Goal: Transaction & Acquisition: Book appointment/travel/reservation

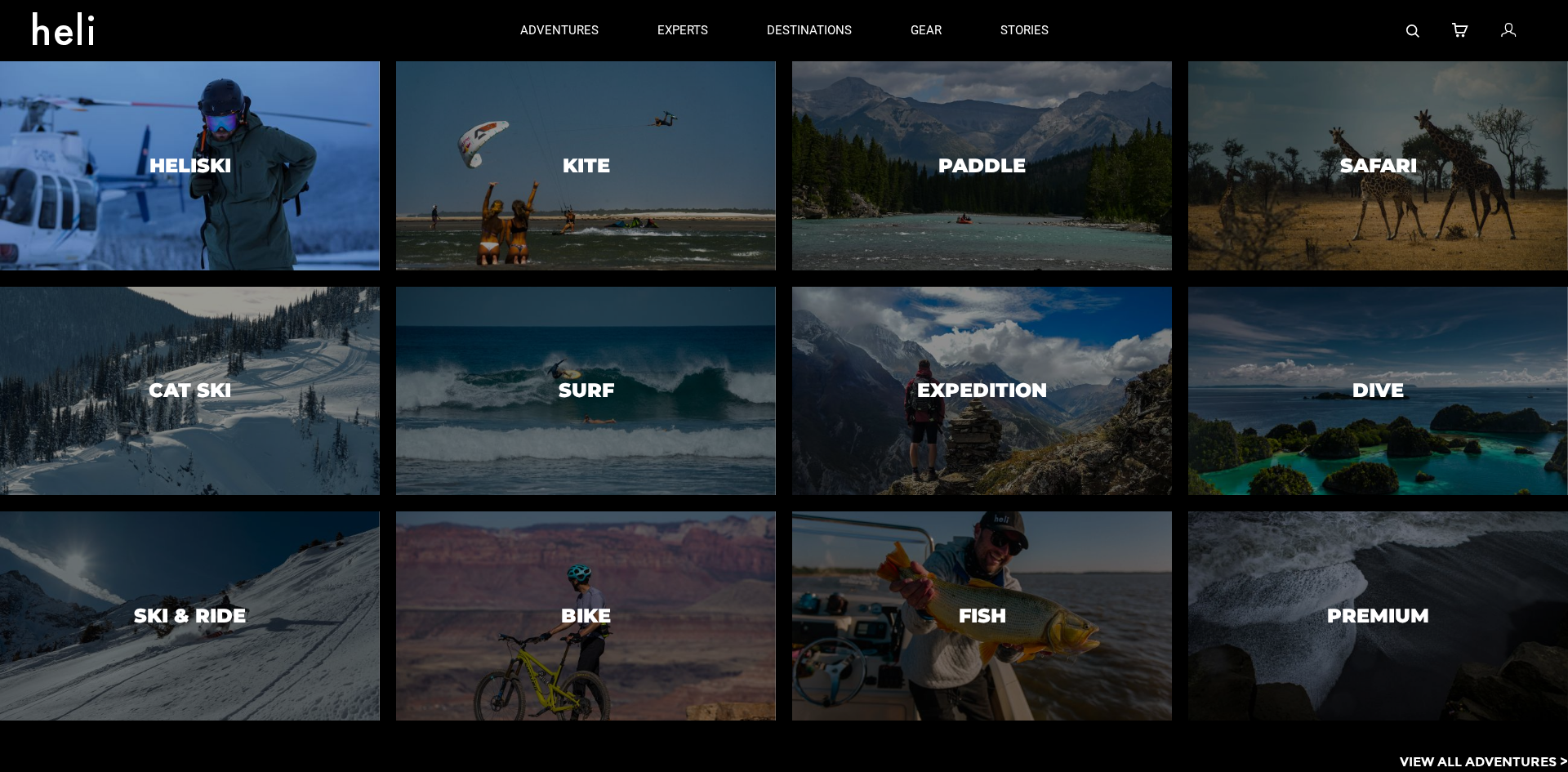
click at [223, 164] on h3 "Heliski" at bounding box center [190, 166] width 82 height 21
click at [295, 175] on div at bounding box center [189, 166] width 387 height 213
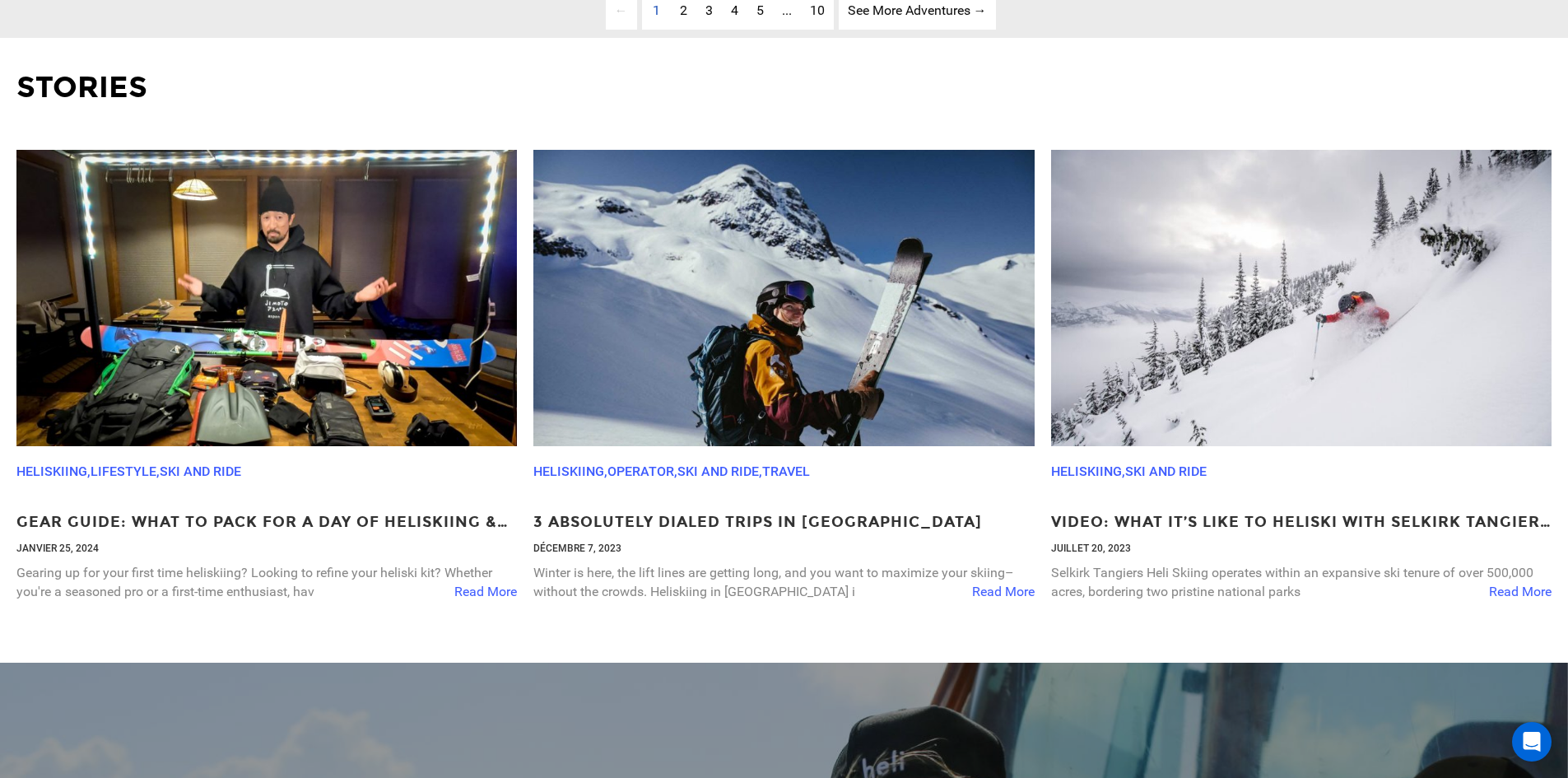
scroll to position [5929, 0]
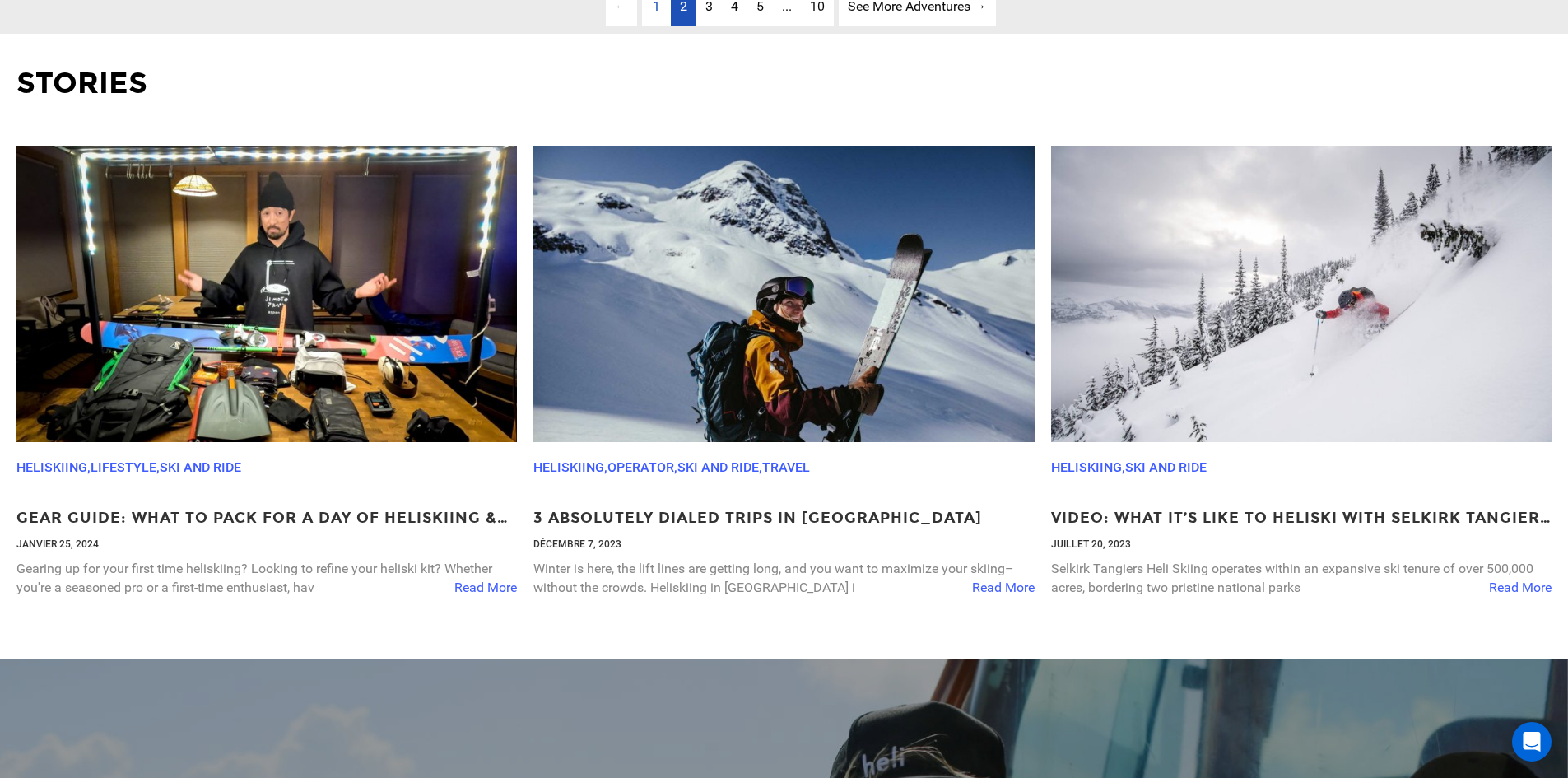
click at [689, 26] on link "page 2" at bounding box center [684, 7] width 26 height 37
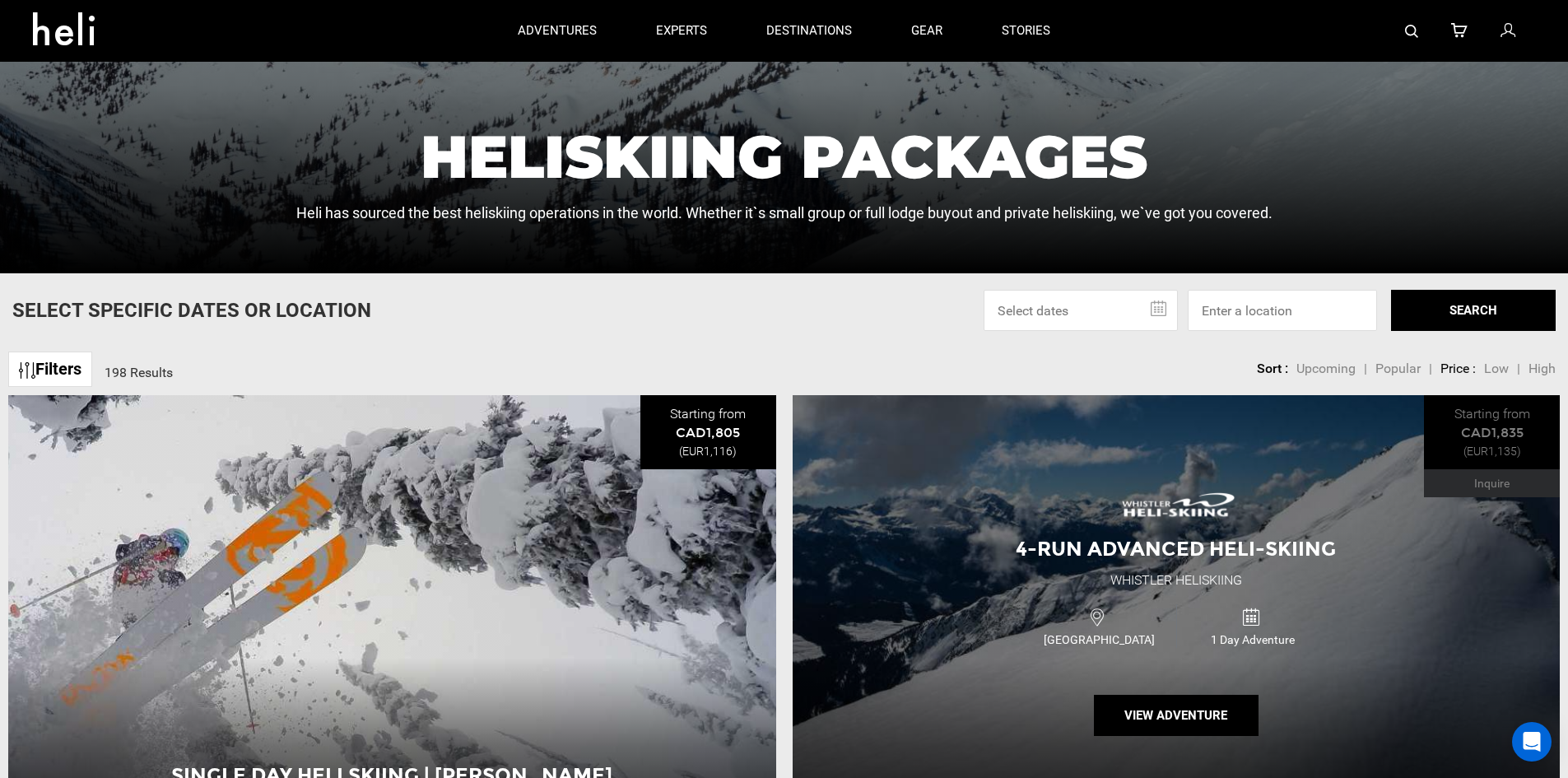
scroll to position [152, 0]
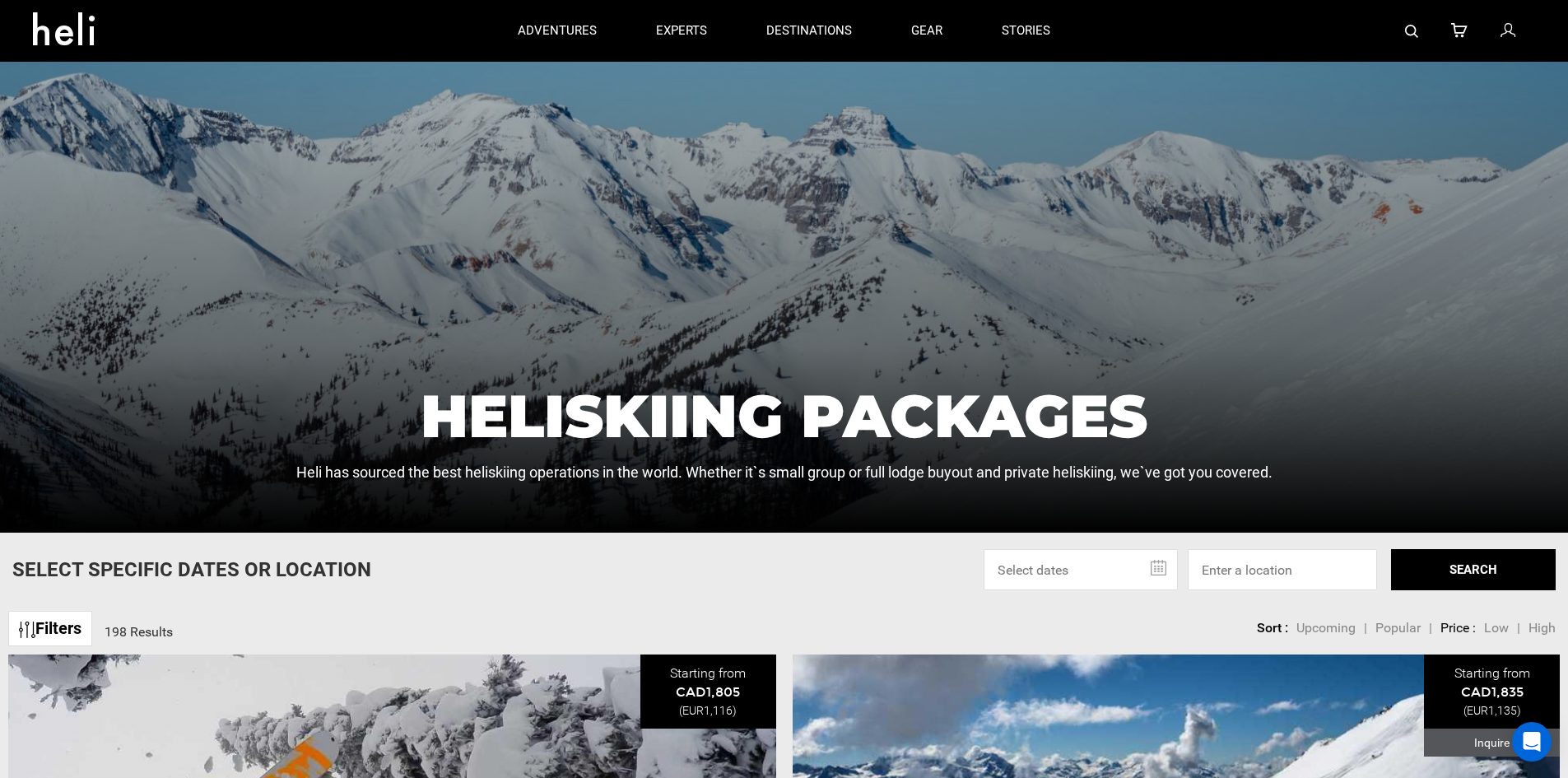
click at [60, 630] on link "Filters" at bounding box center [51, 628] width 84 height 35
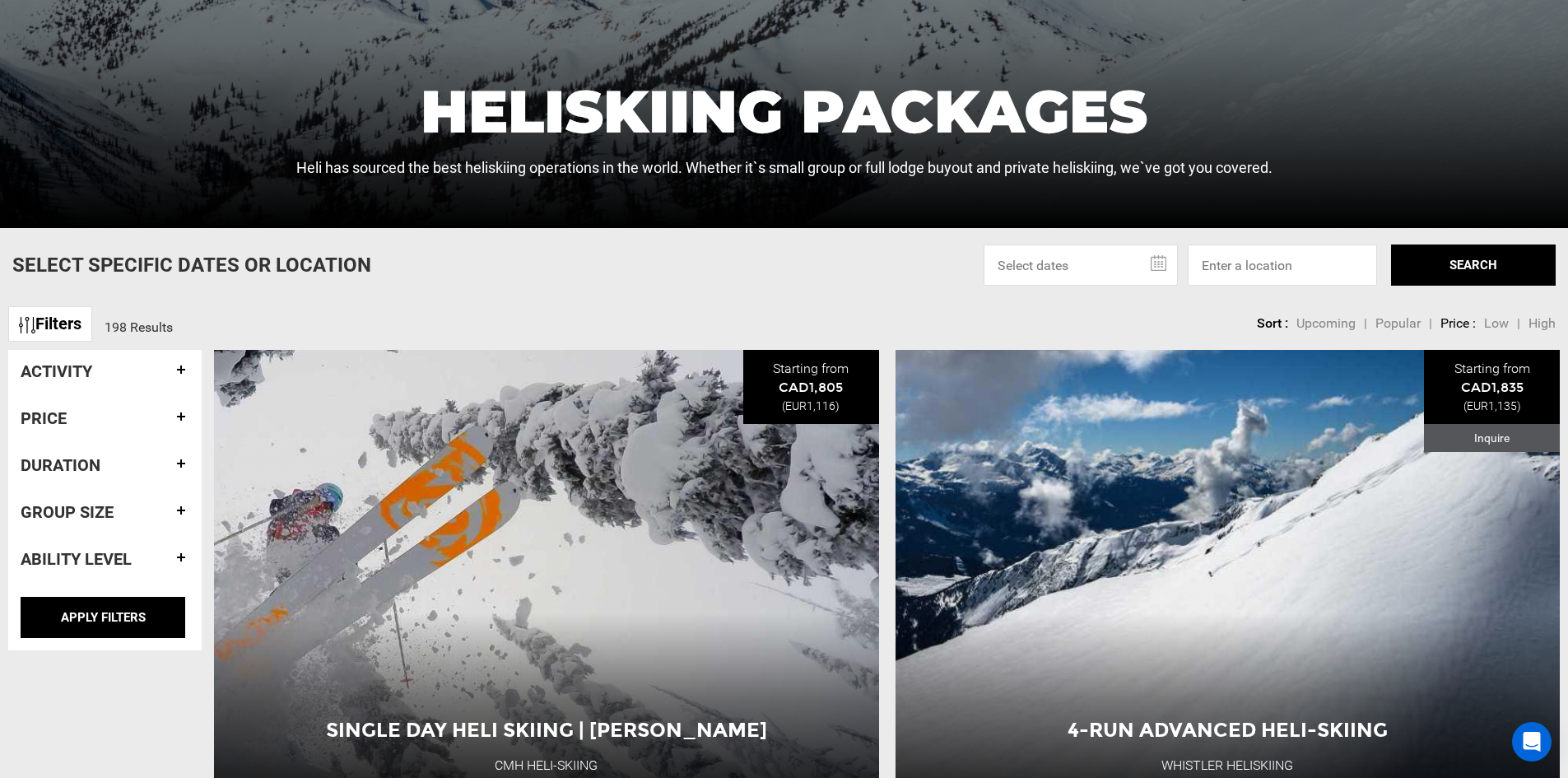
scroll to position [481, 0]
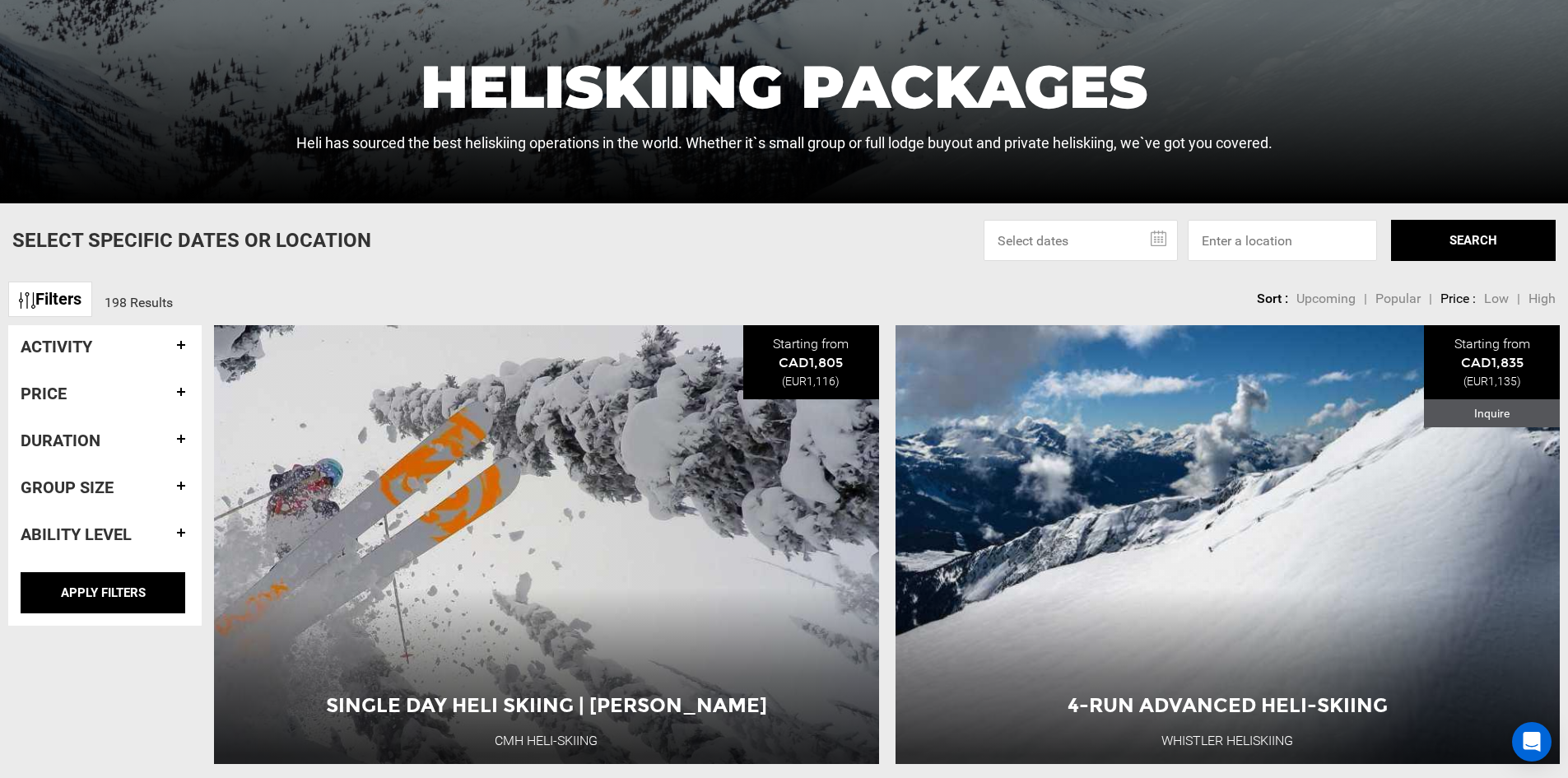
click at [99, 338] on h4 "Activity" at bounding box center [105, 346] width 169 height 18
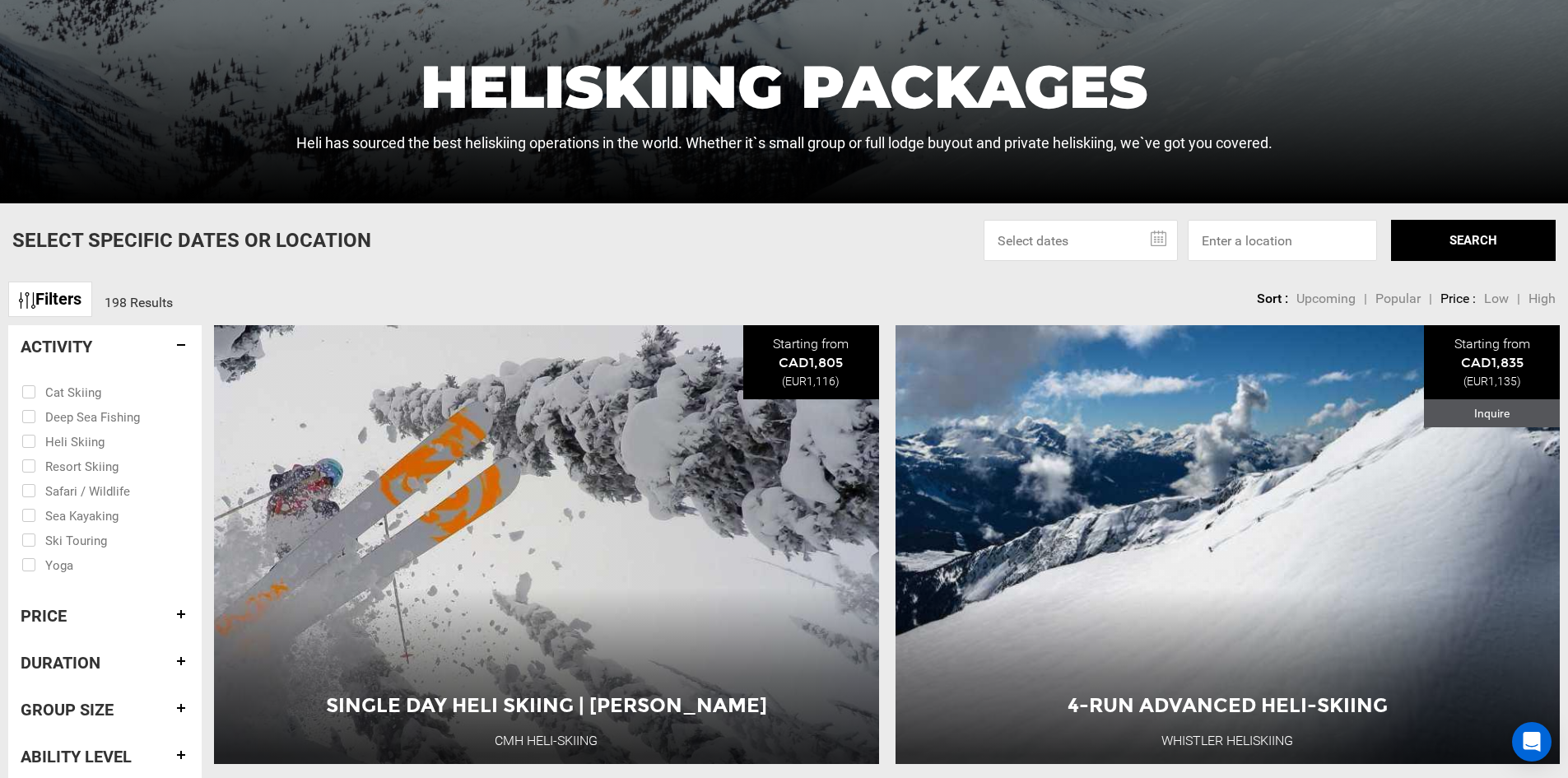
click at [32, 439] on input "checkbox" at bounding box center [93, 440] width 144 height 25
checkbox input "true"
click at [55, 615] on h4 "Price" at bounding box center [105, 616] width 169 height 18
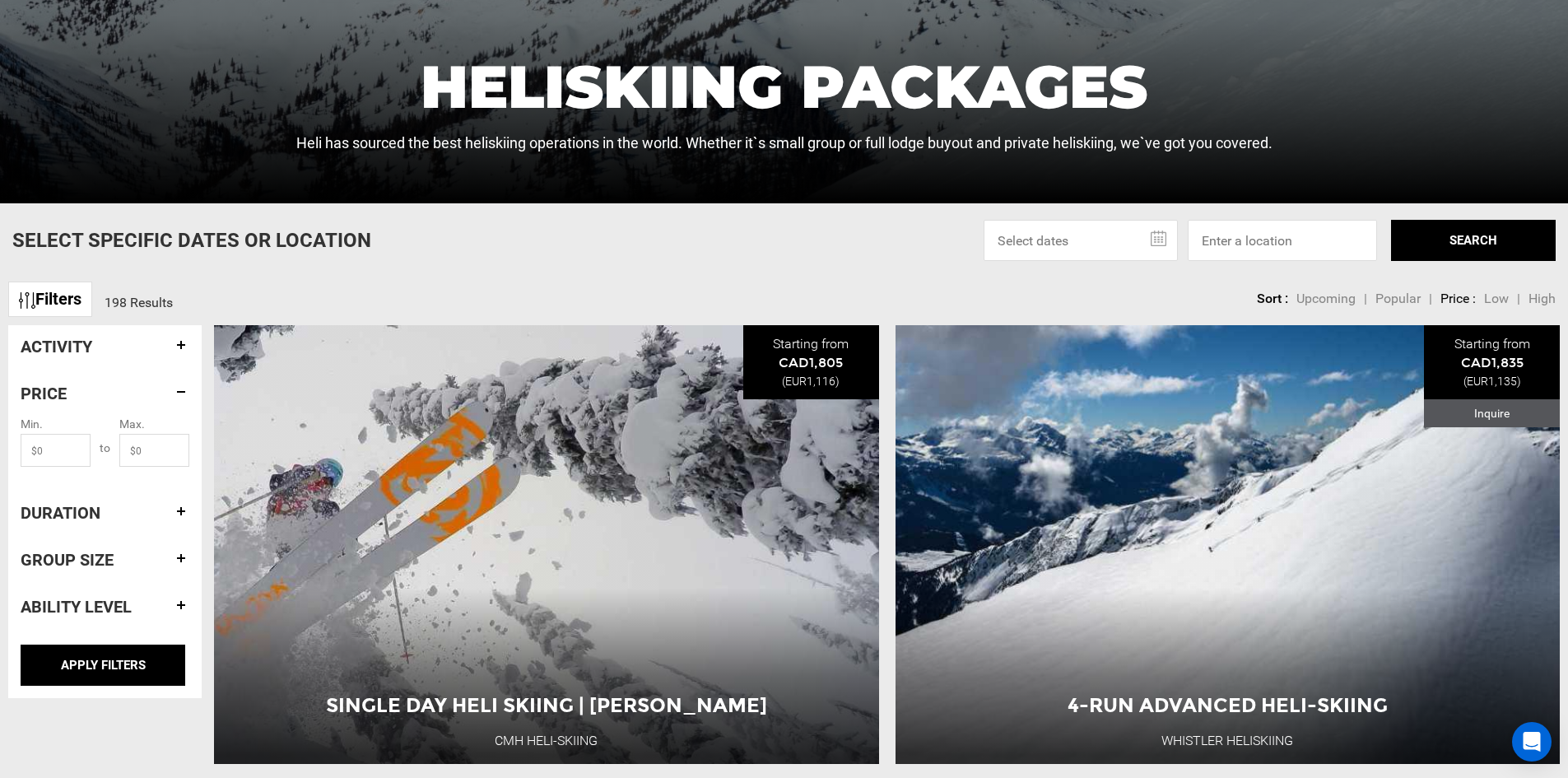
click at [59, 509] on h4 "Duration" at bounding box center [105, 512] width 169 height 18
click at [61, 553] on h4 "Group size" at bounding box center [105, 561] width 169 height 18
click at [61, 598] on div "Ability Level" at bounding box center [105, 608] width 169 height 43
click at [67, 604] on h4 "Ability Level" at bounding box center [105, 608] width 169 height 18
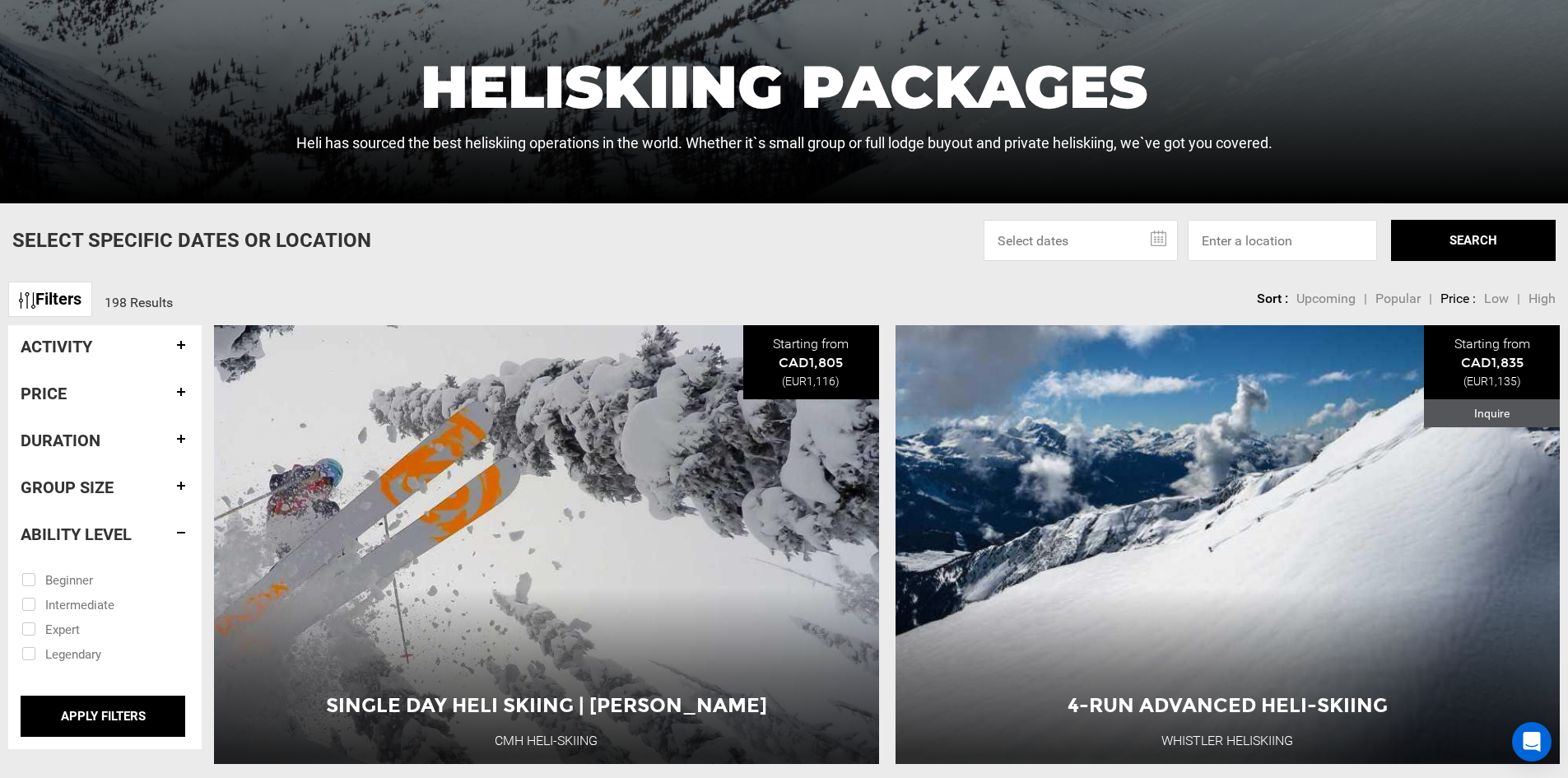
click at [35, 656] on input "checkbox" at bounding box center [93, 653] width 144 height 25
checkbox input "true"
click at [110, 716] on input "APPLY FILTERS" at bounding box center [103, 716] width 165 height 41
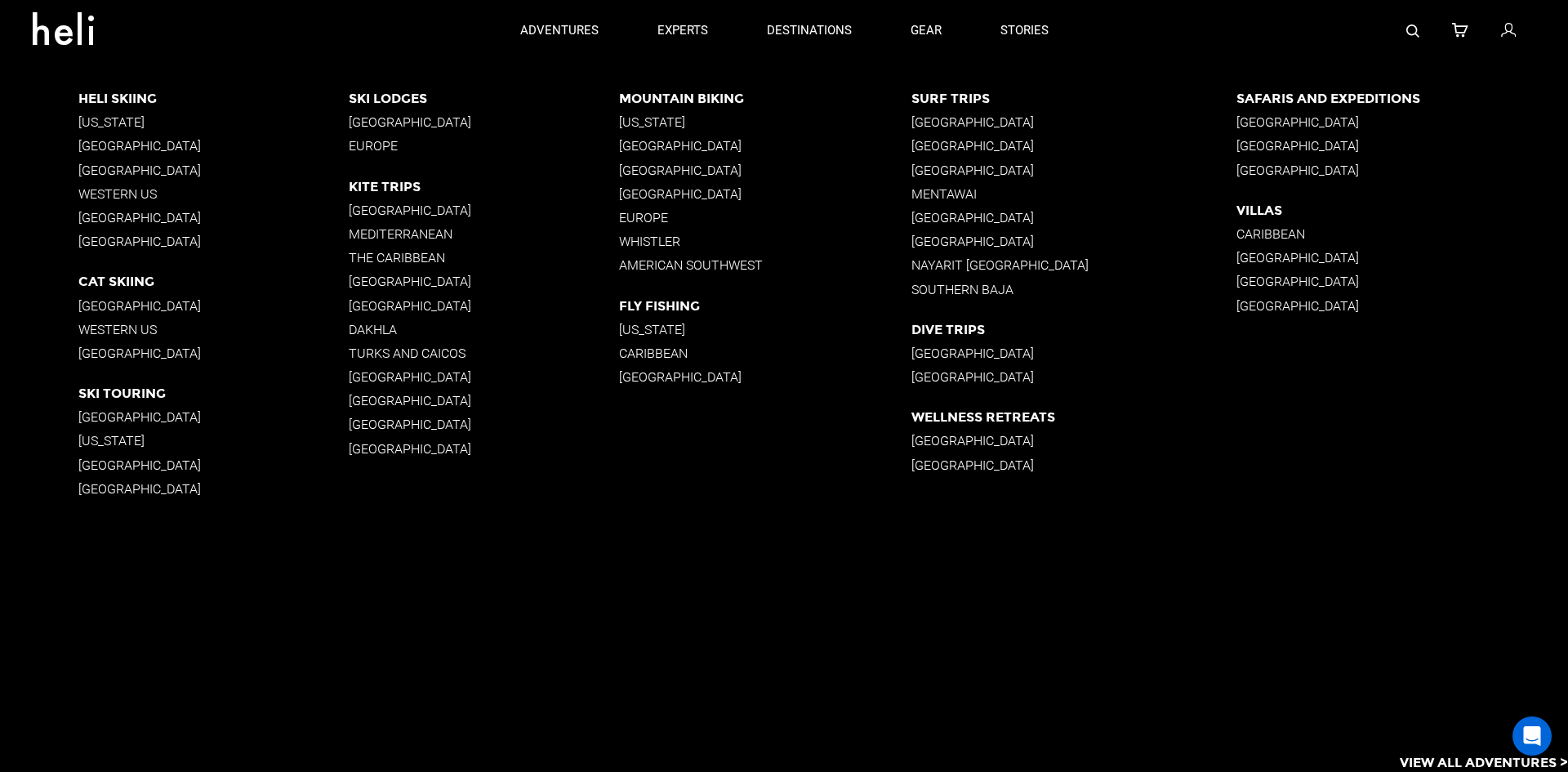
click at [137, 168] on p "[GEOGRAPHIC_DATA]" at bounding box center [213, 170] width 270 height 15
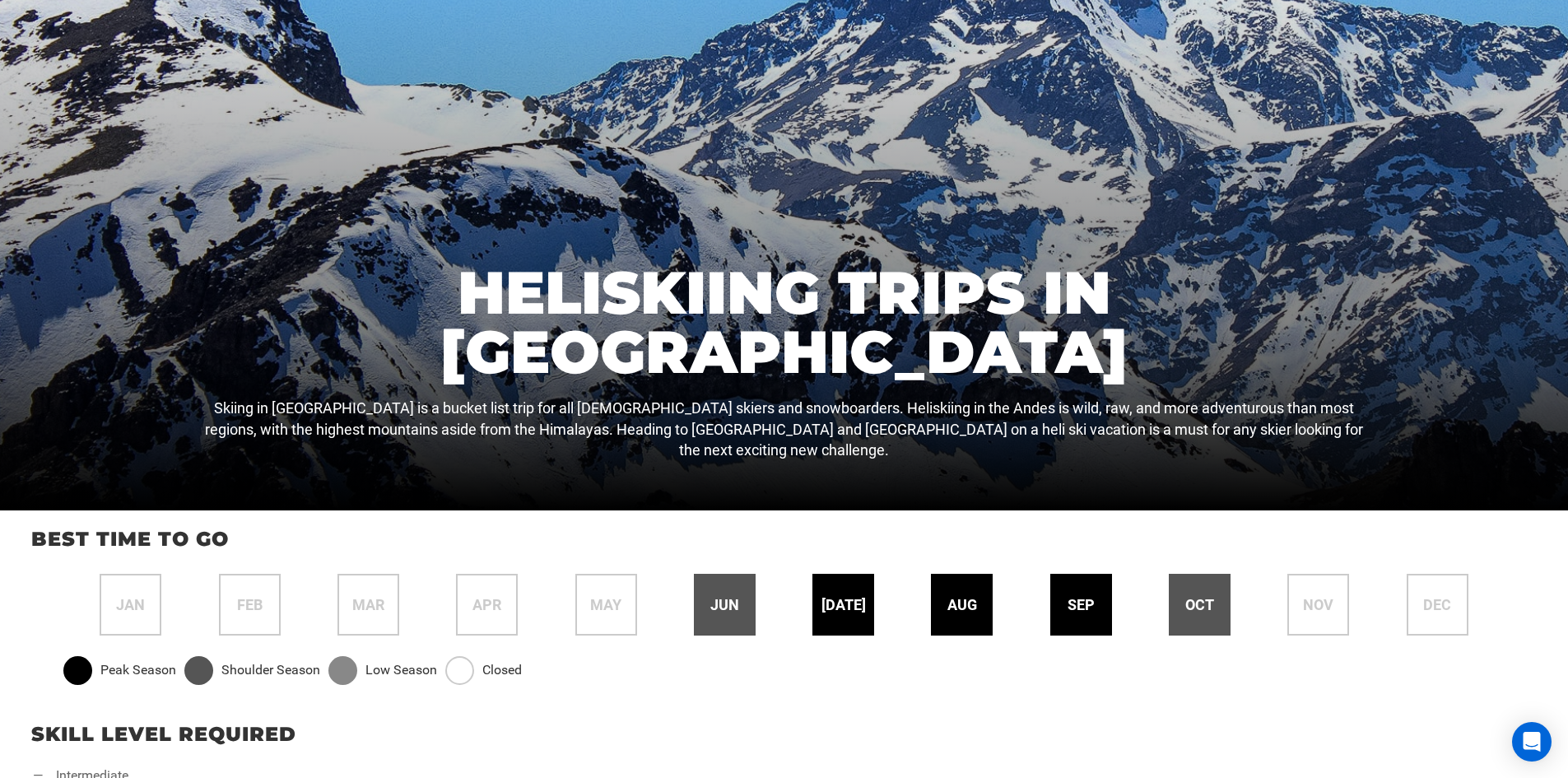
scroll to position [328, 0]
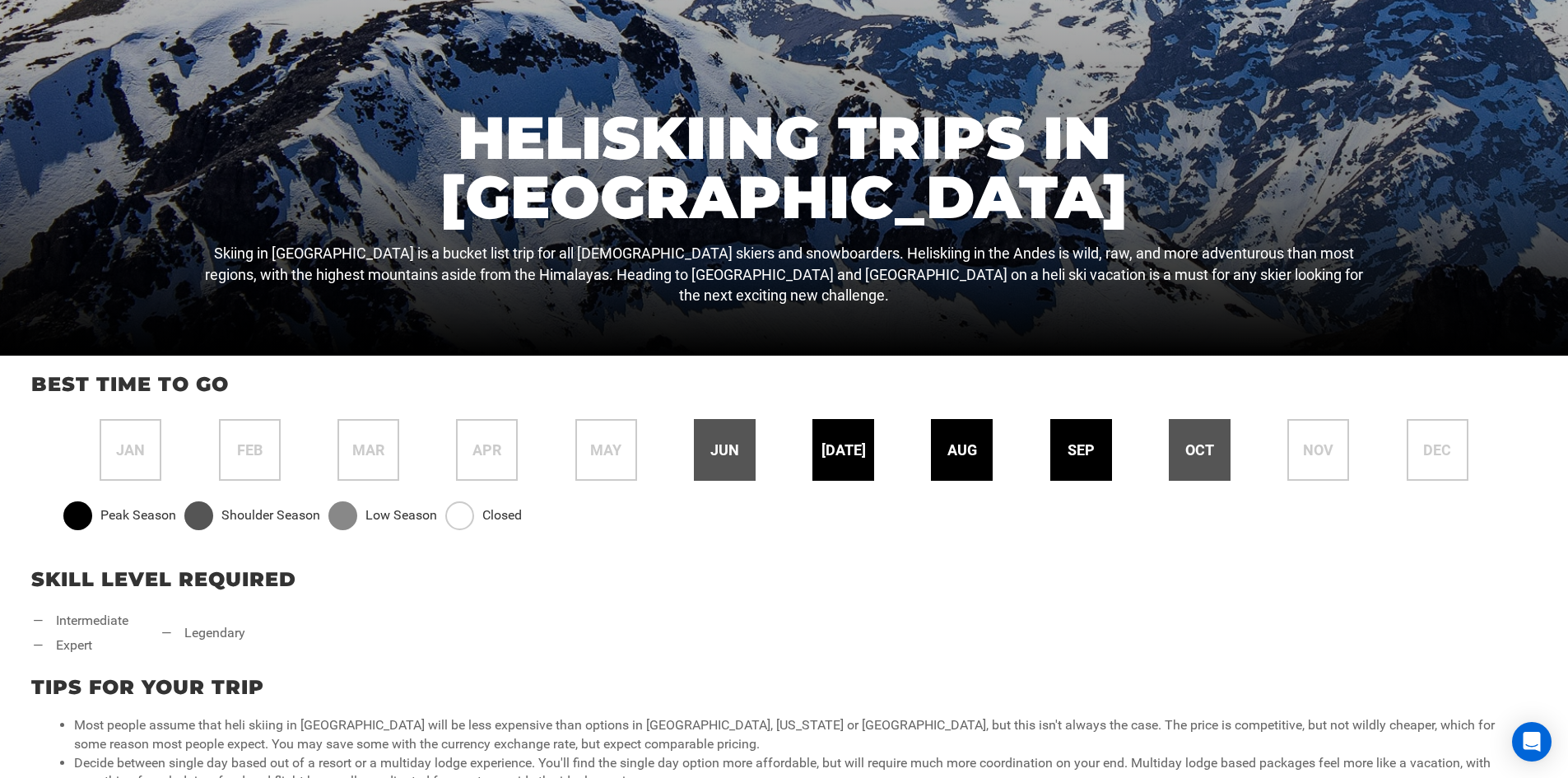
click at [839, 460] on span "[DATE]" at bounding box center [844, 450] width 44 height 21
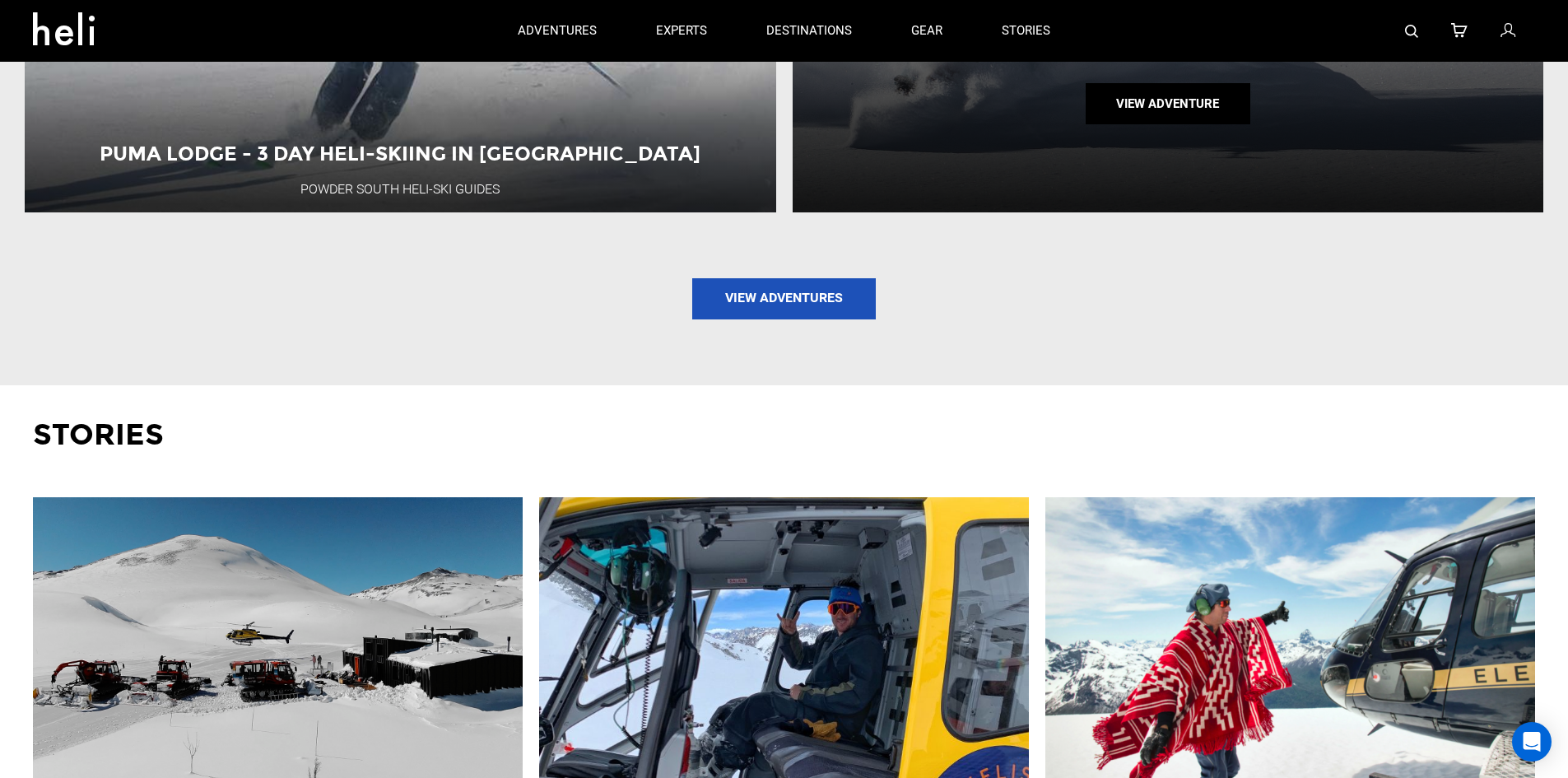
scroll to position [2067, 0]
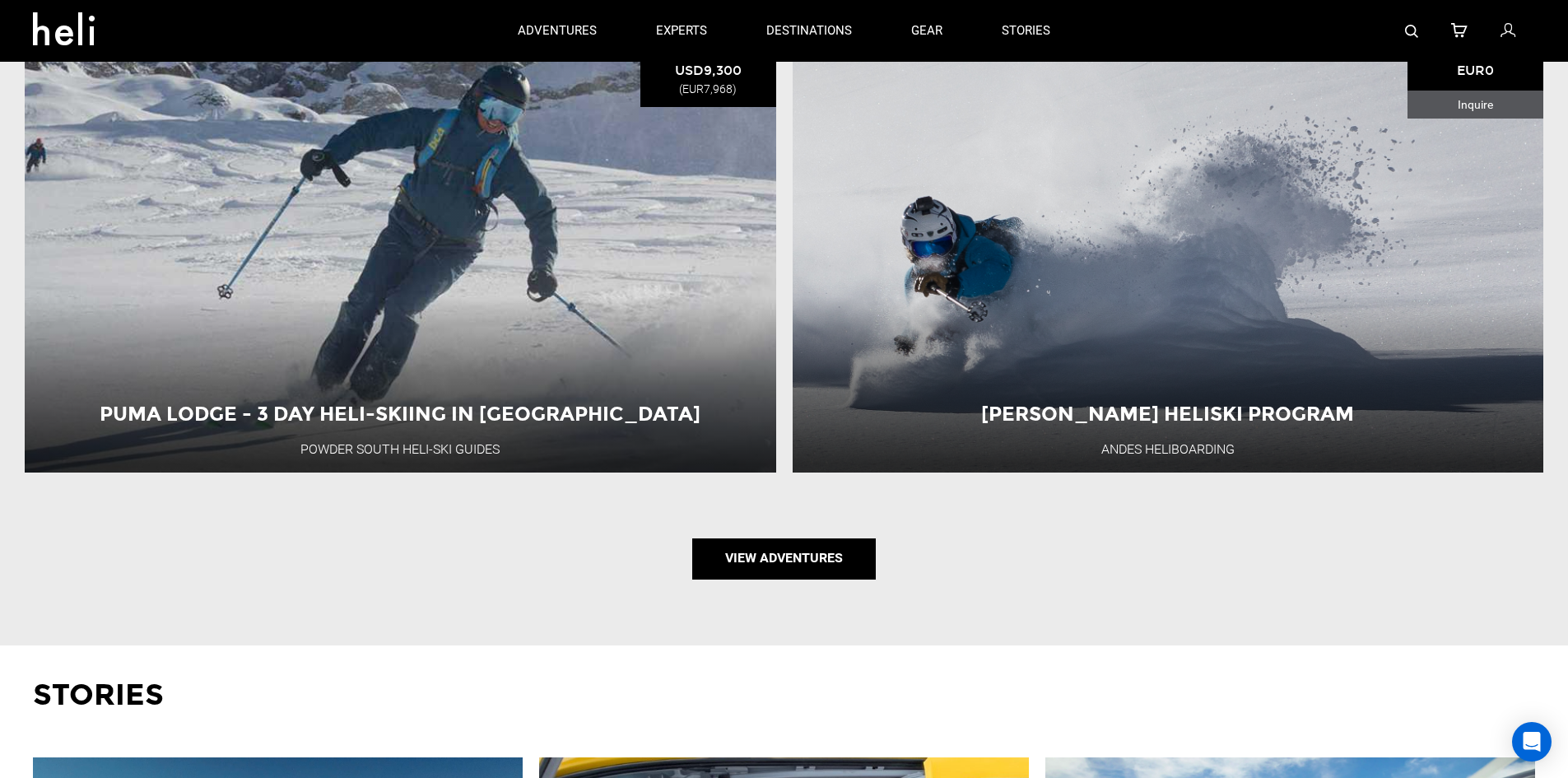
click at [783, 559] on link "View Adventures" at bounding box center [784, 558] width 183 height 41
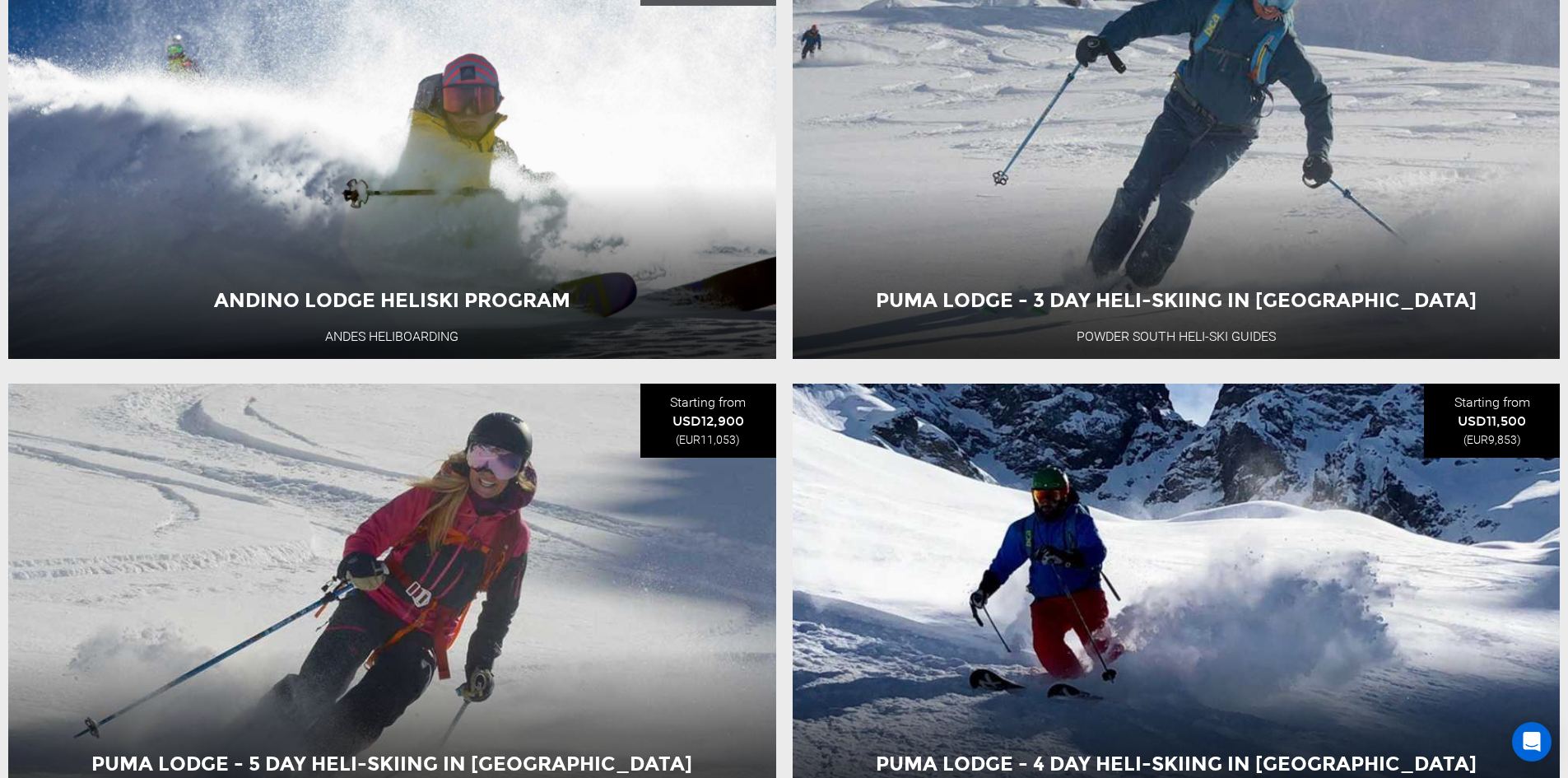
scroll to position [4858, 0]
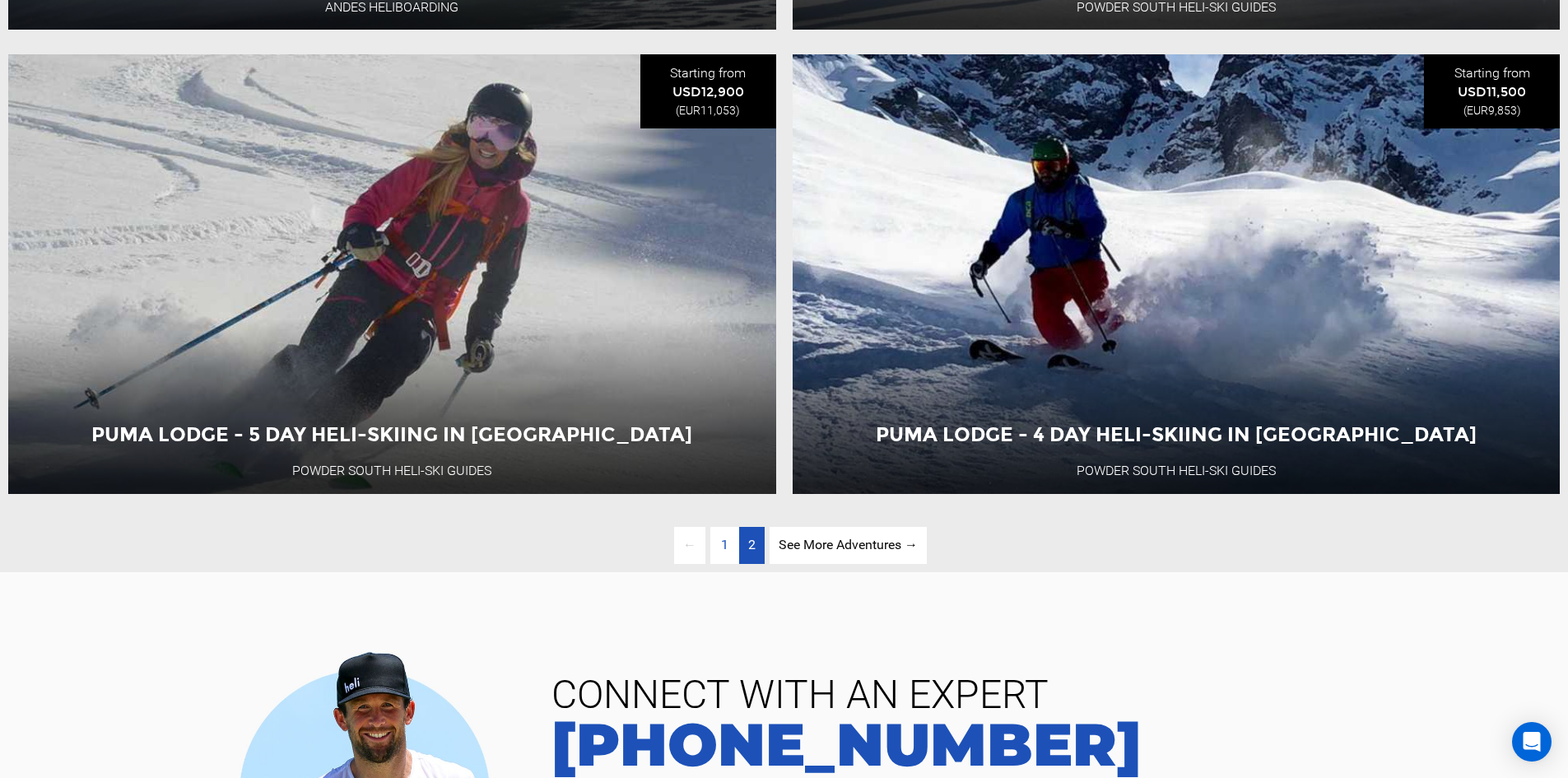
click at [751, 564] on link "page 2" at bounding box center [752, 545] width 26 height 37
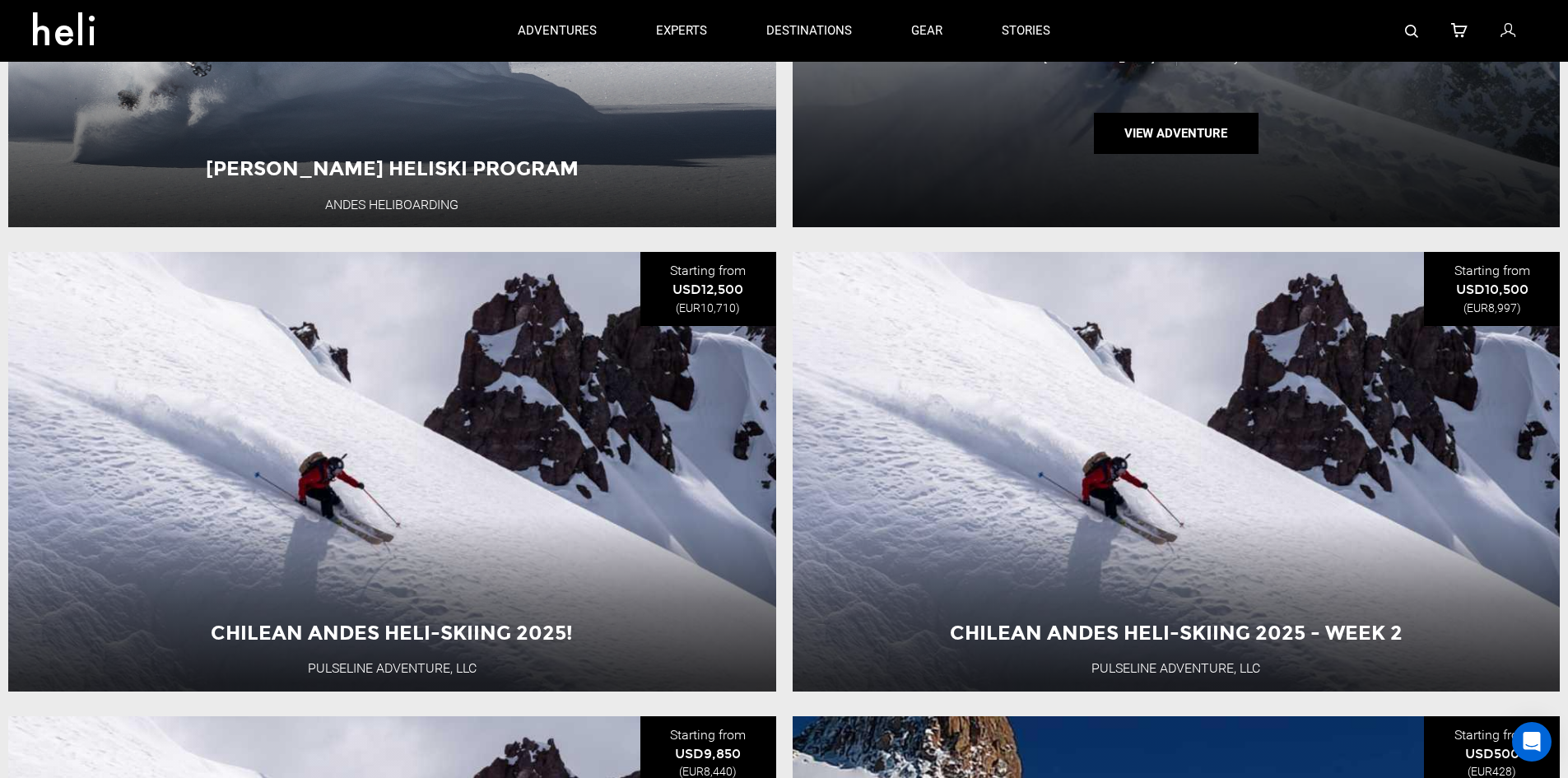
scroll to position [2088, 0]
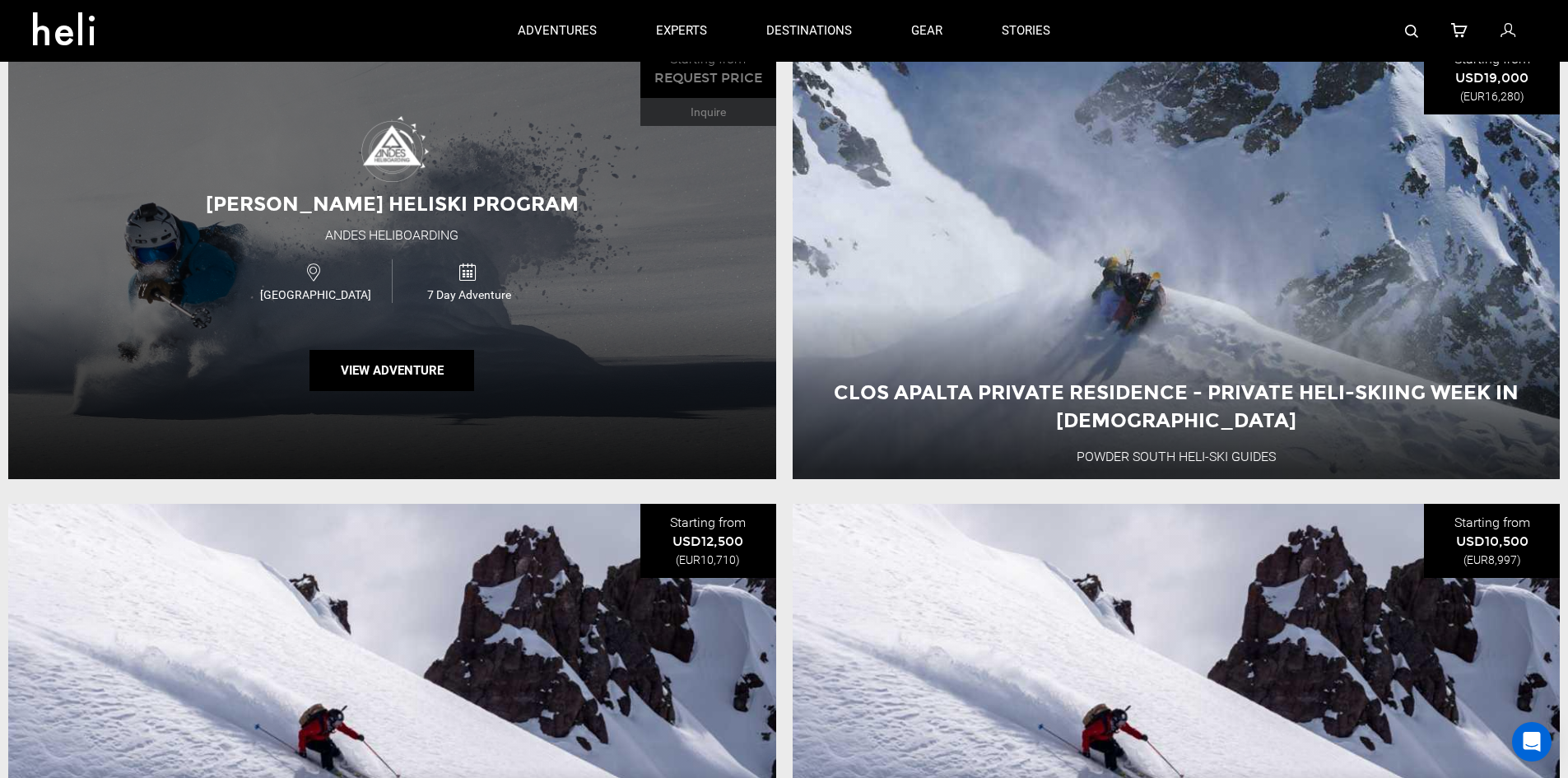
click at [502, 216] on span "[PERSON_NAME] Heliski Program" at bounding box center [392, 203] width 373 height 24
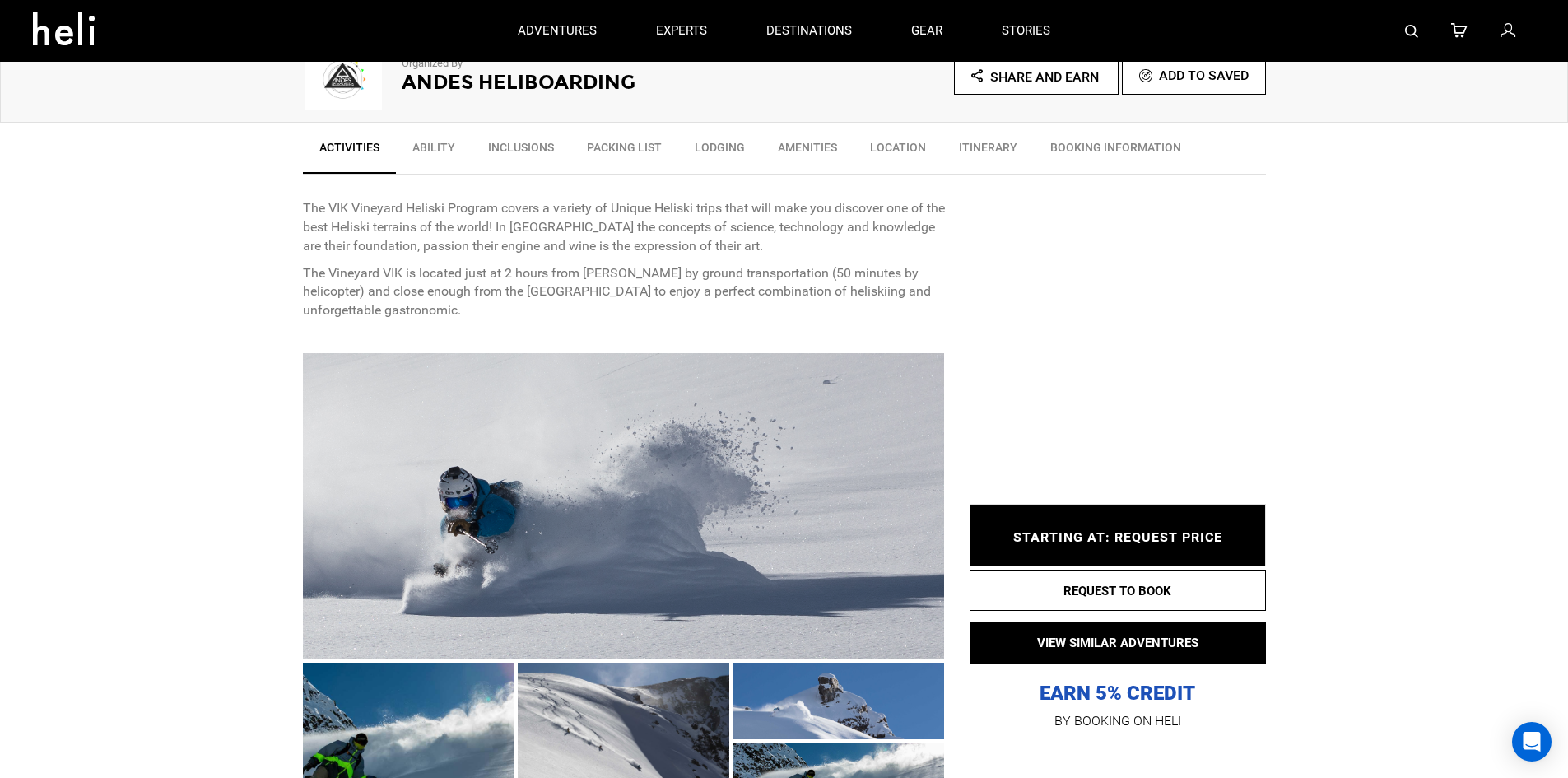
scroll to position [494, 0]
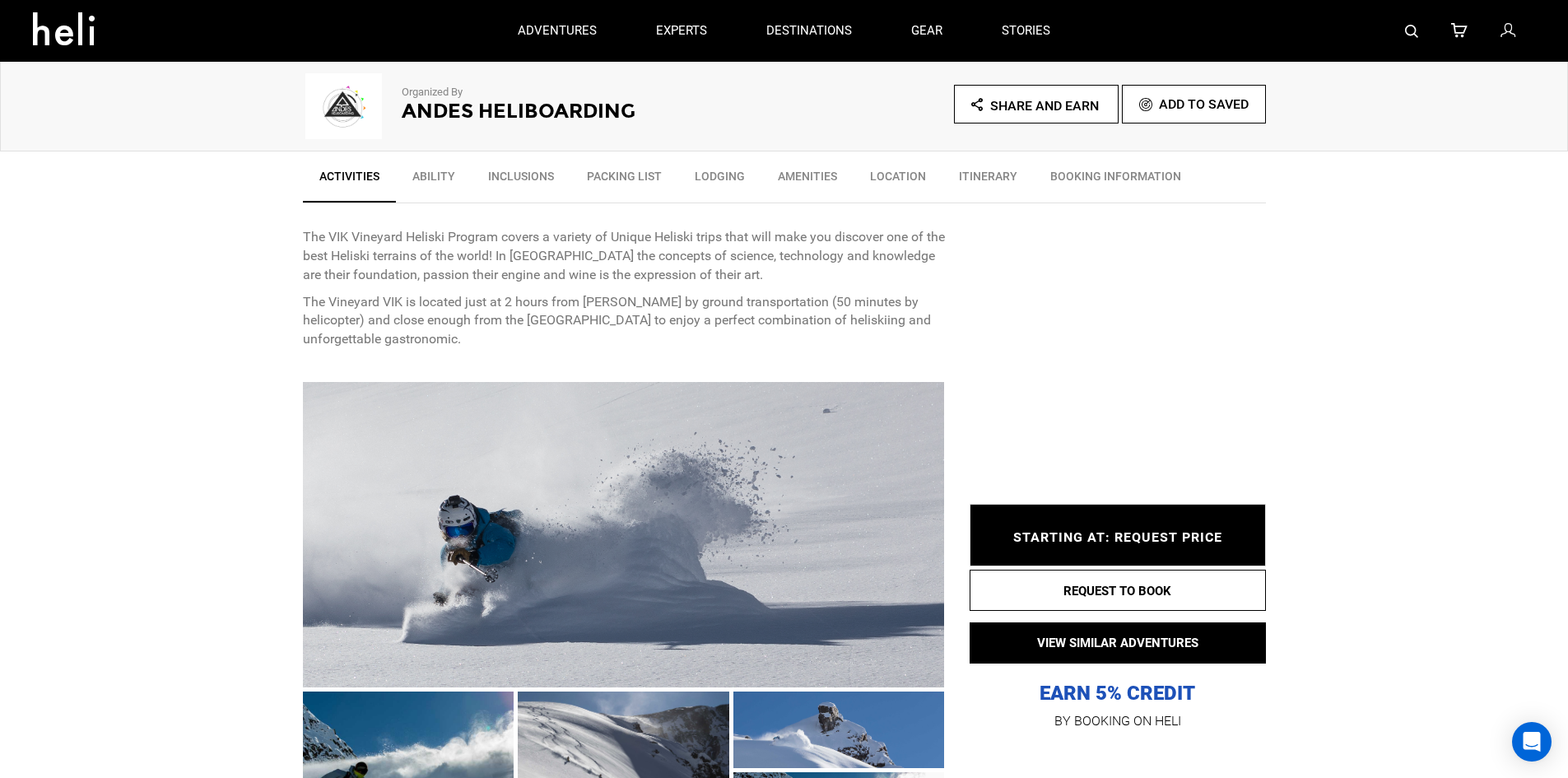
click at [456, 179] on link "Ability" at bounding box center [433, 180] width 76 height 41
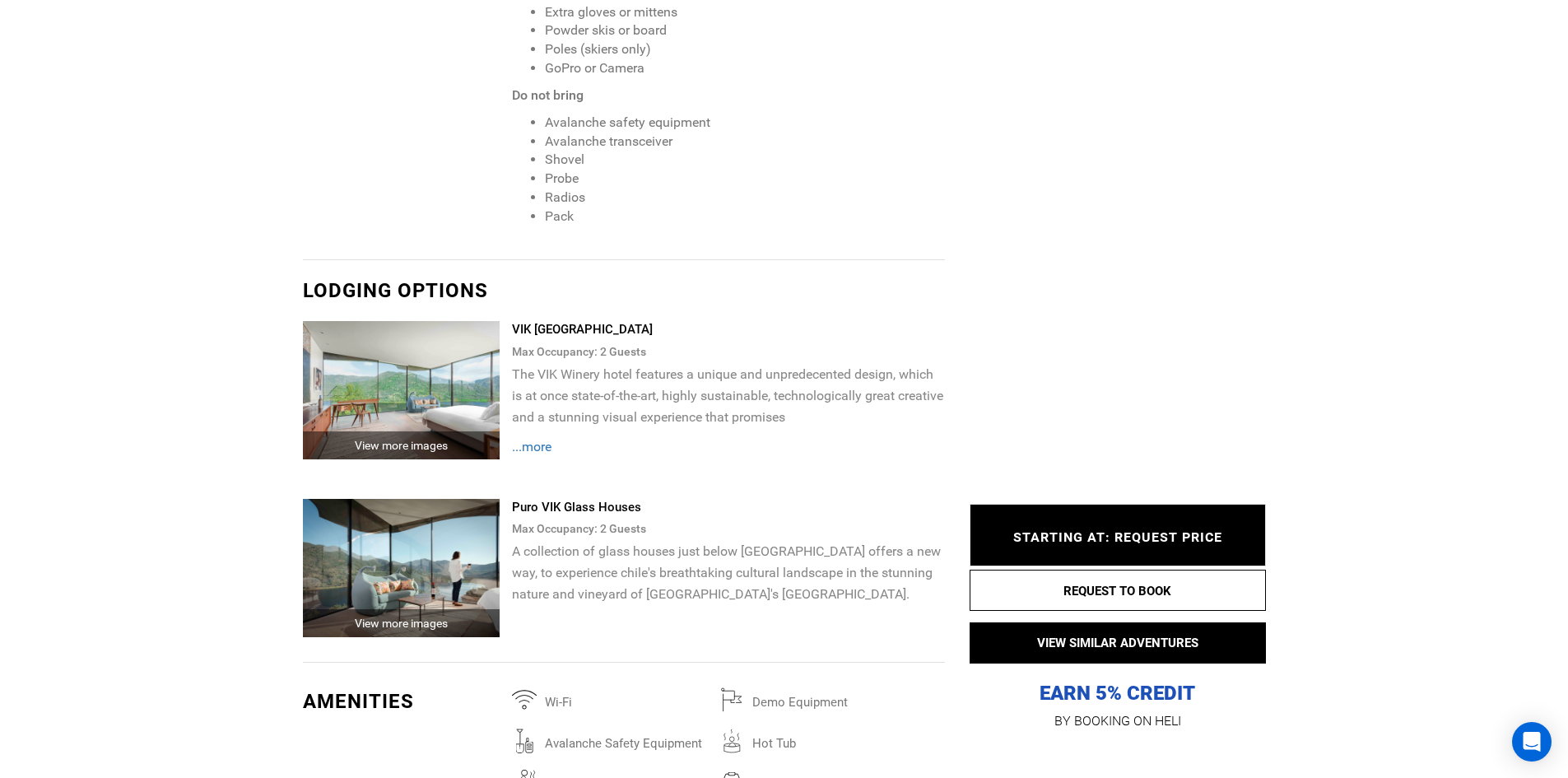
scroll to position [2587, 0]
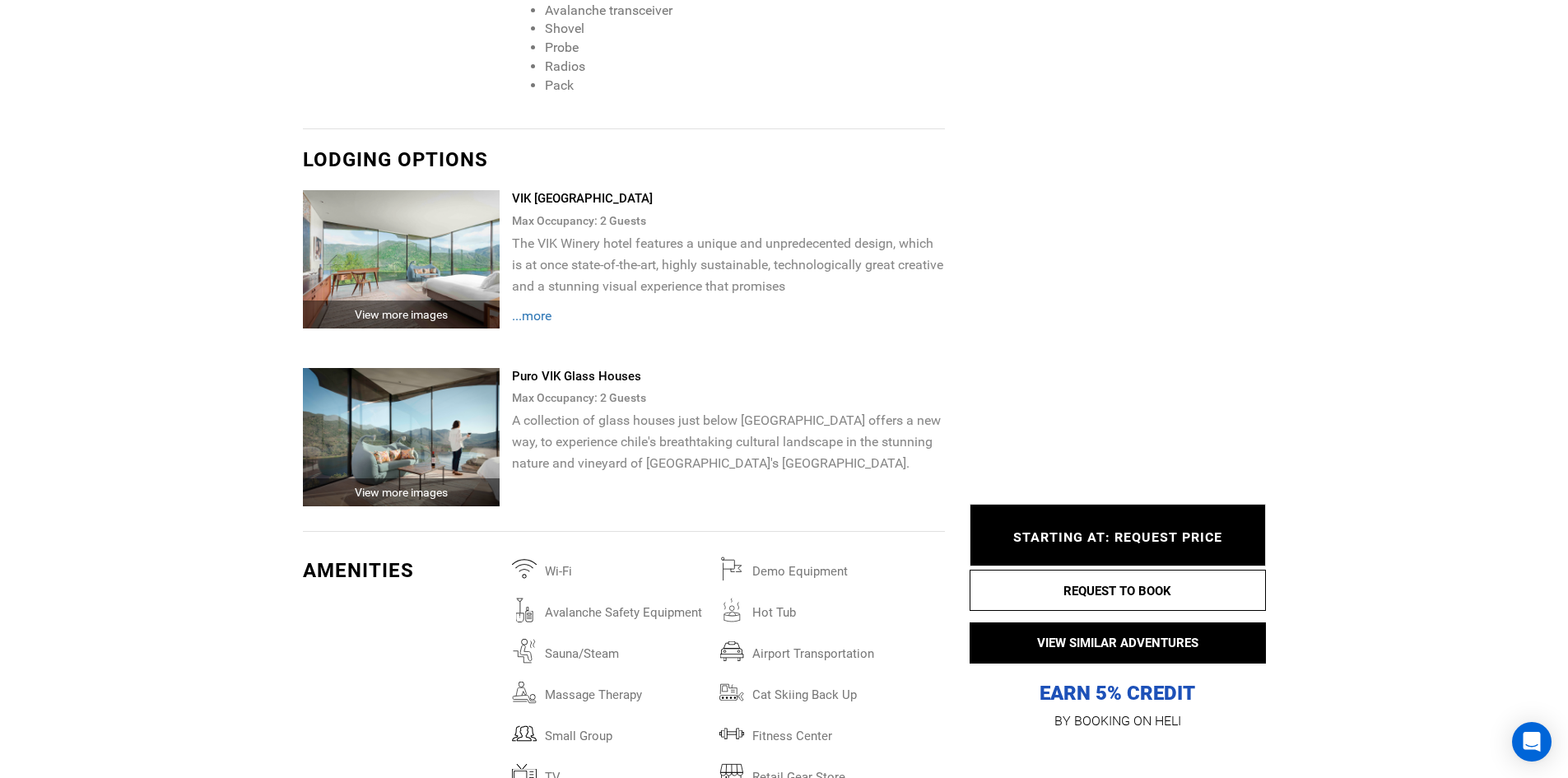
click at [444, 254] on img at bounding box center [402, 259] width 198 height 138
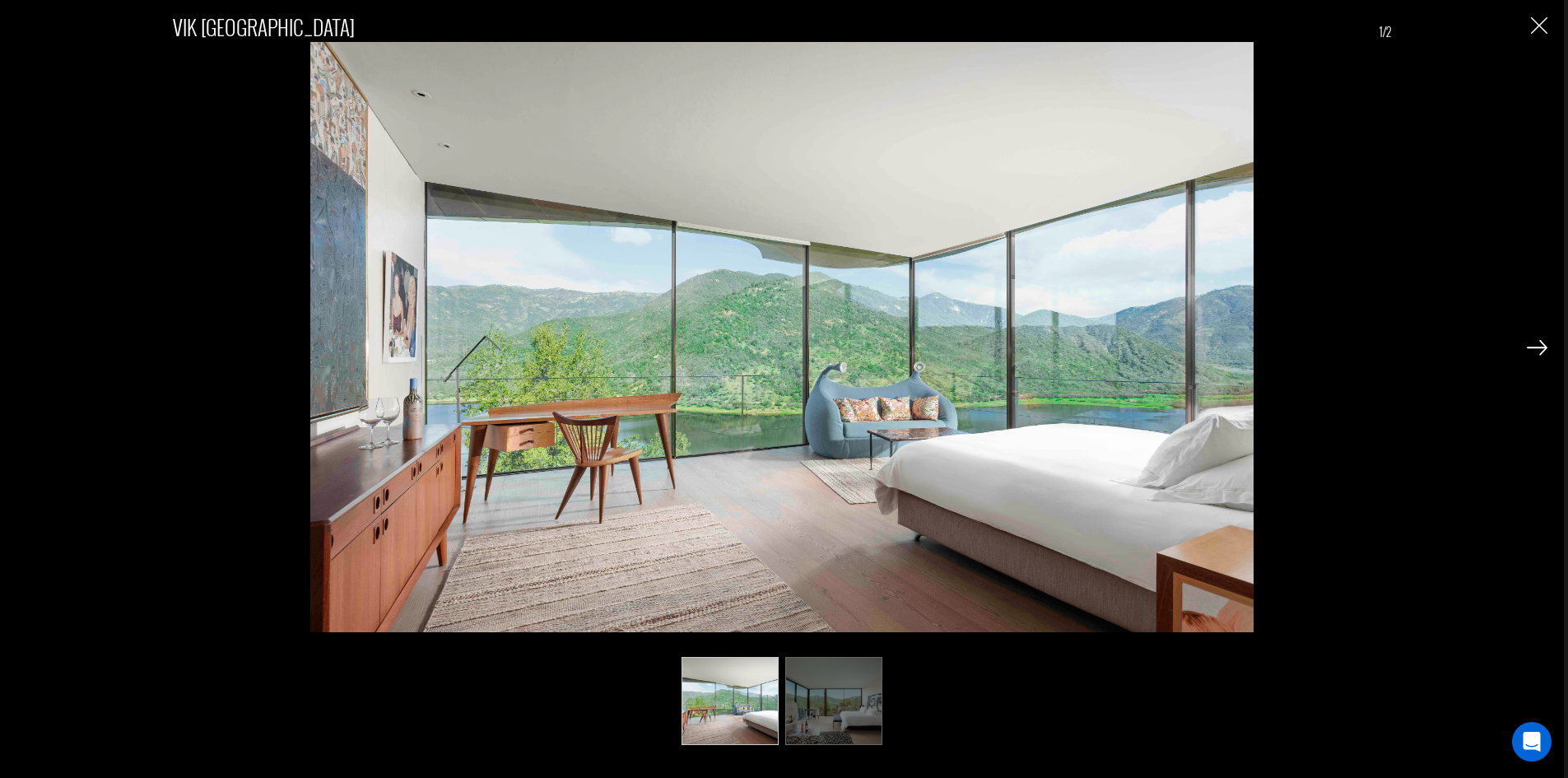
click at [1546, 350] on img at bounding box center [1536, 346] width 20 height 14
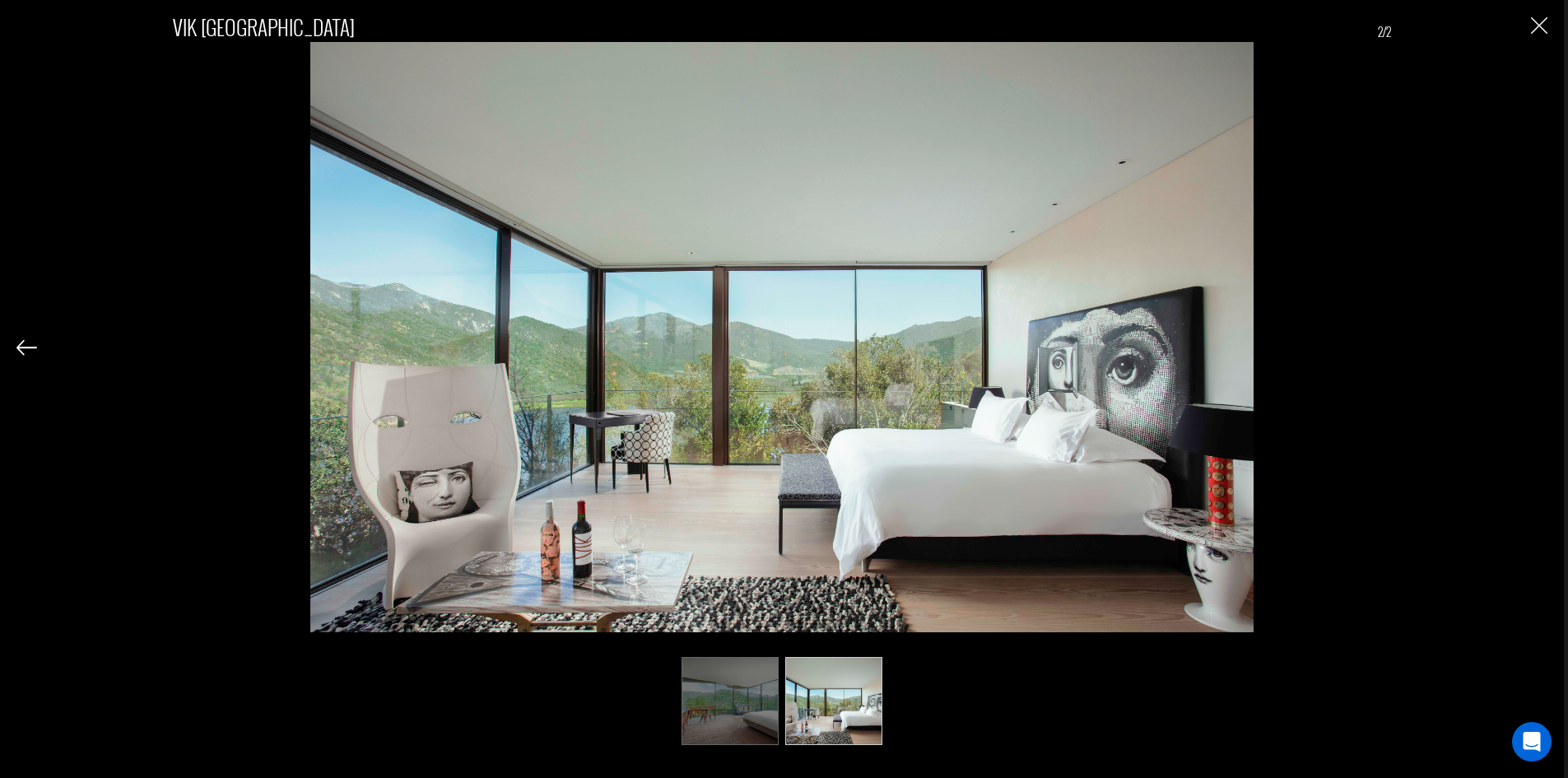
click at [1546, 350] on div "VIK Chile 2/2" at bounding box center [782, 369] width 1531 height 740
click at [1541, 30] on img "Close" at bounding box center [1538, 25] width 16 height 16
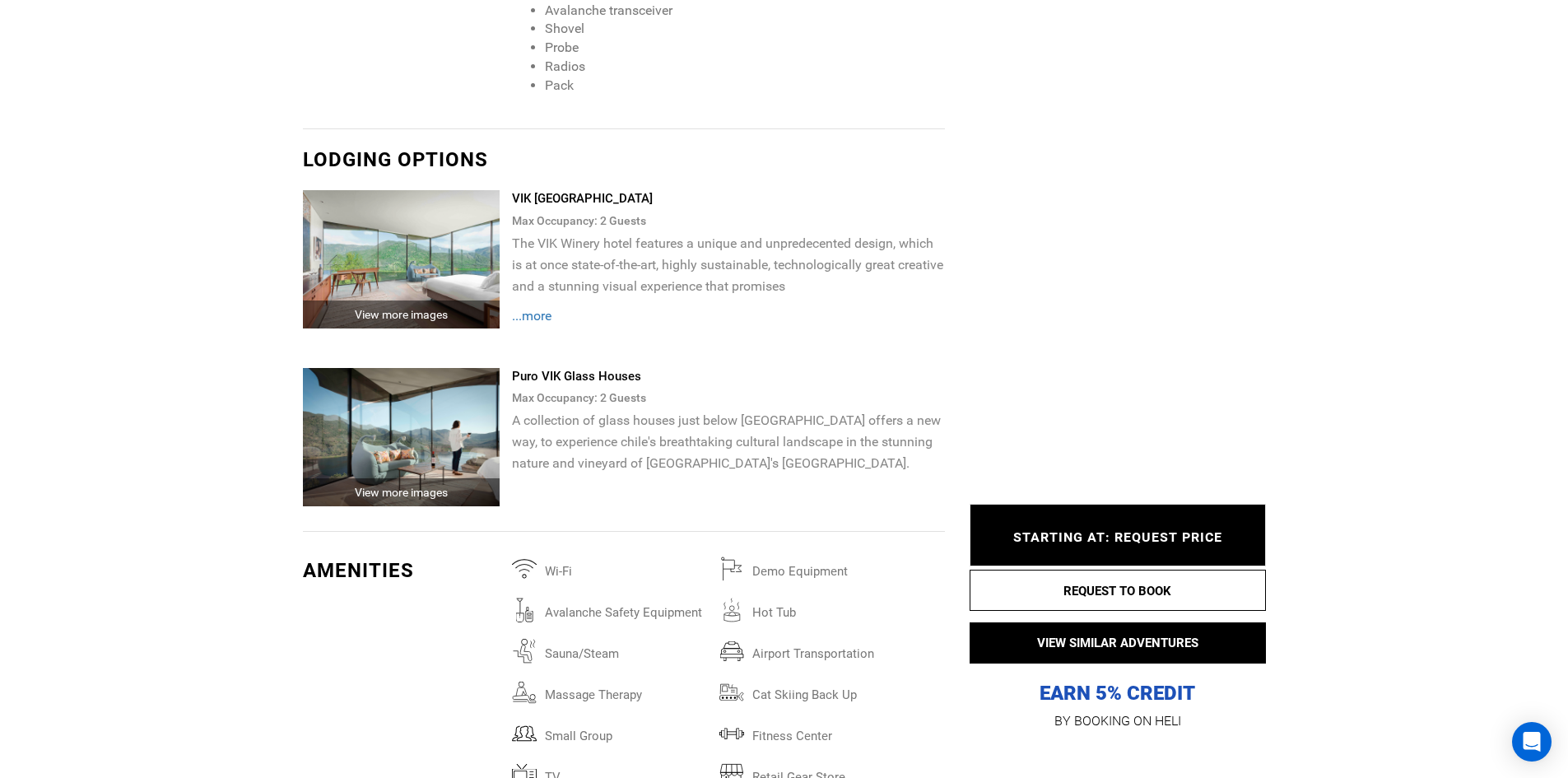
click at [408, 428] on img at bounding box center [402, 437] width 198 height 138
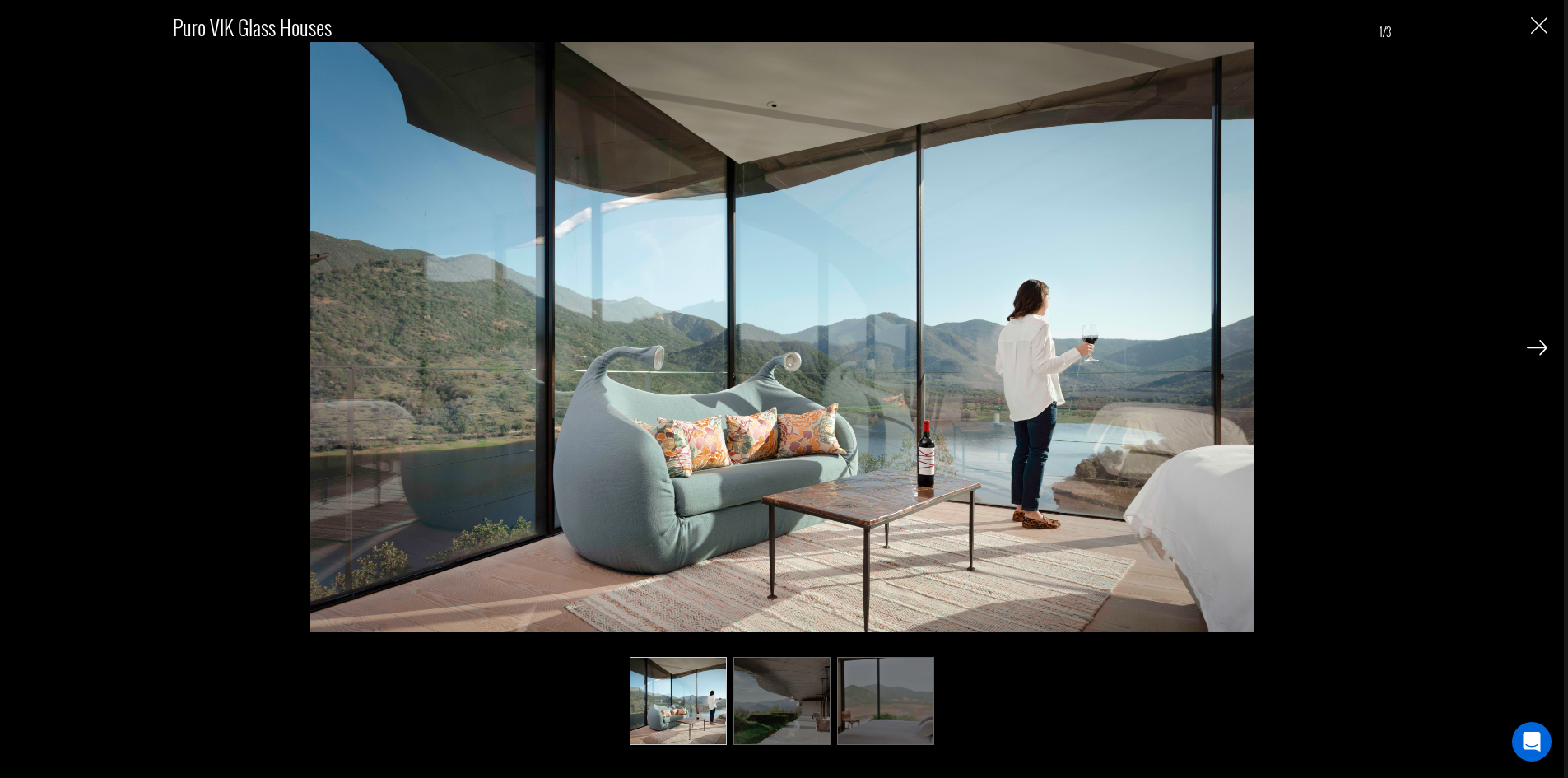
click at [1539, 351] on img at bounding box center [1536, 346] width 20 height 14
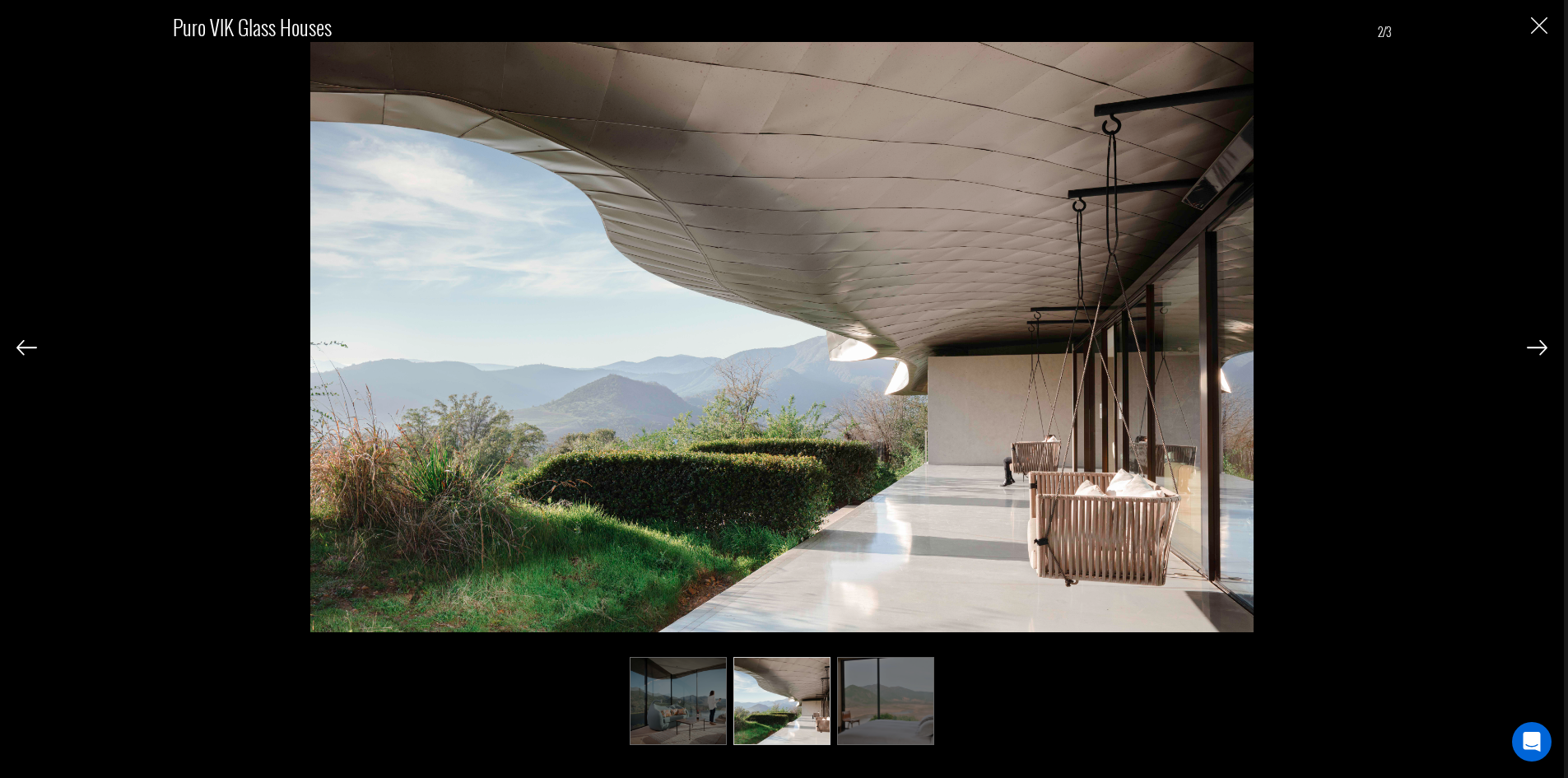
click at [1539, 351] on img at bounding box center [1536, 346] width 20 height 14
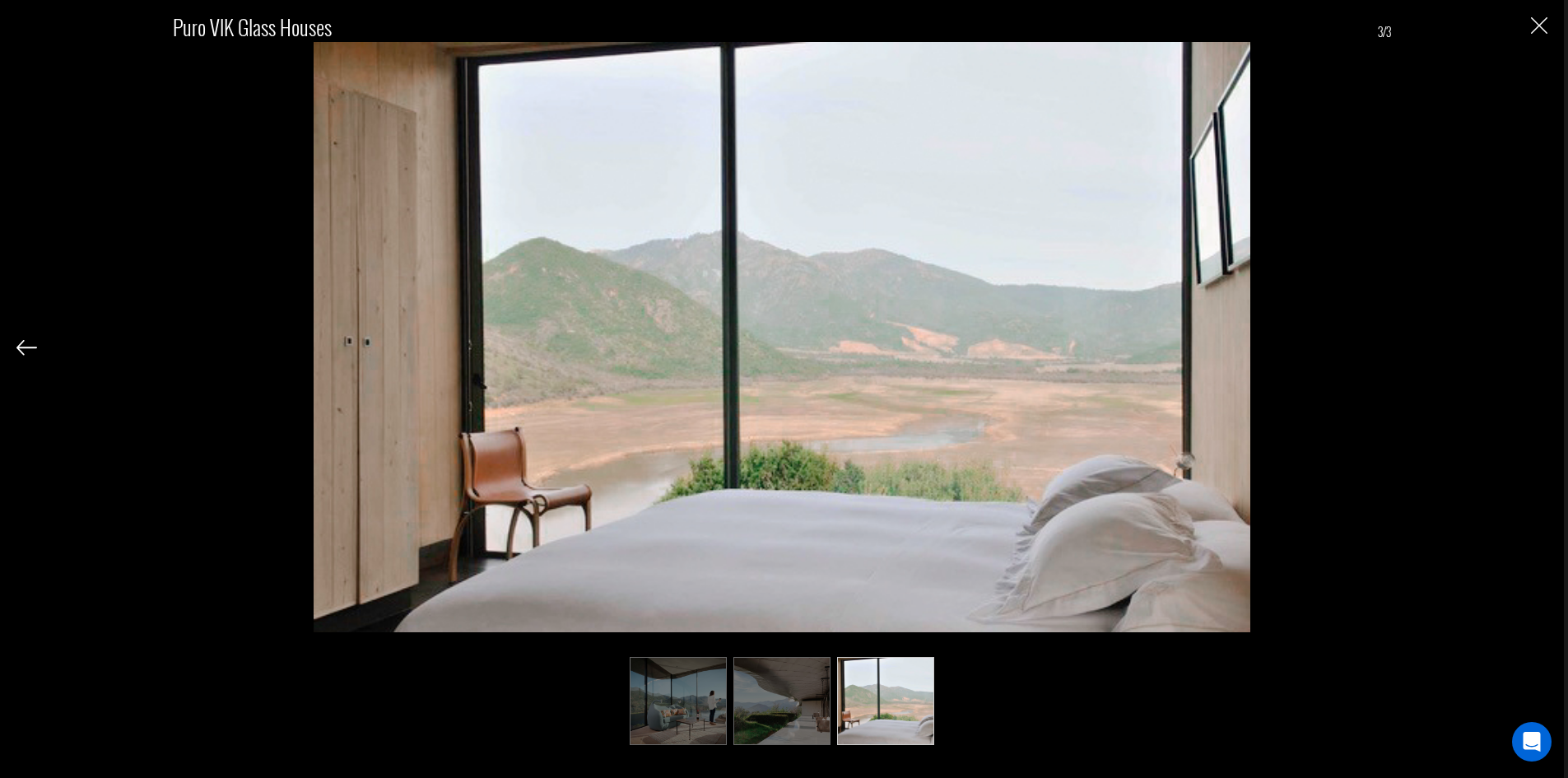
click at [1539, 351] on div "Puro VIK Glass Houses 3/3" at bounding box center [782, 369] width 1531 height 740
click at [1542, 28] on img "Close" at bounding box center [1538, 25] width 16 height 16
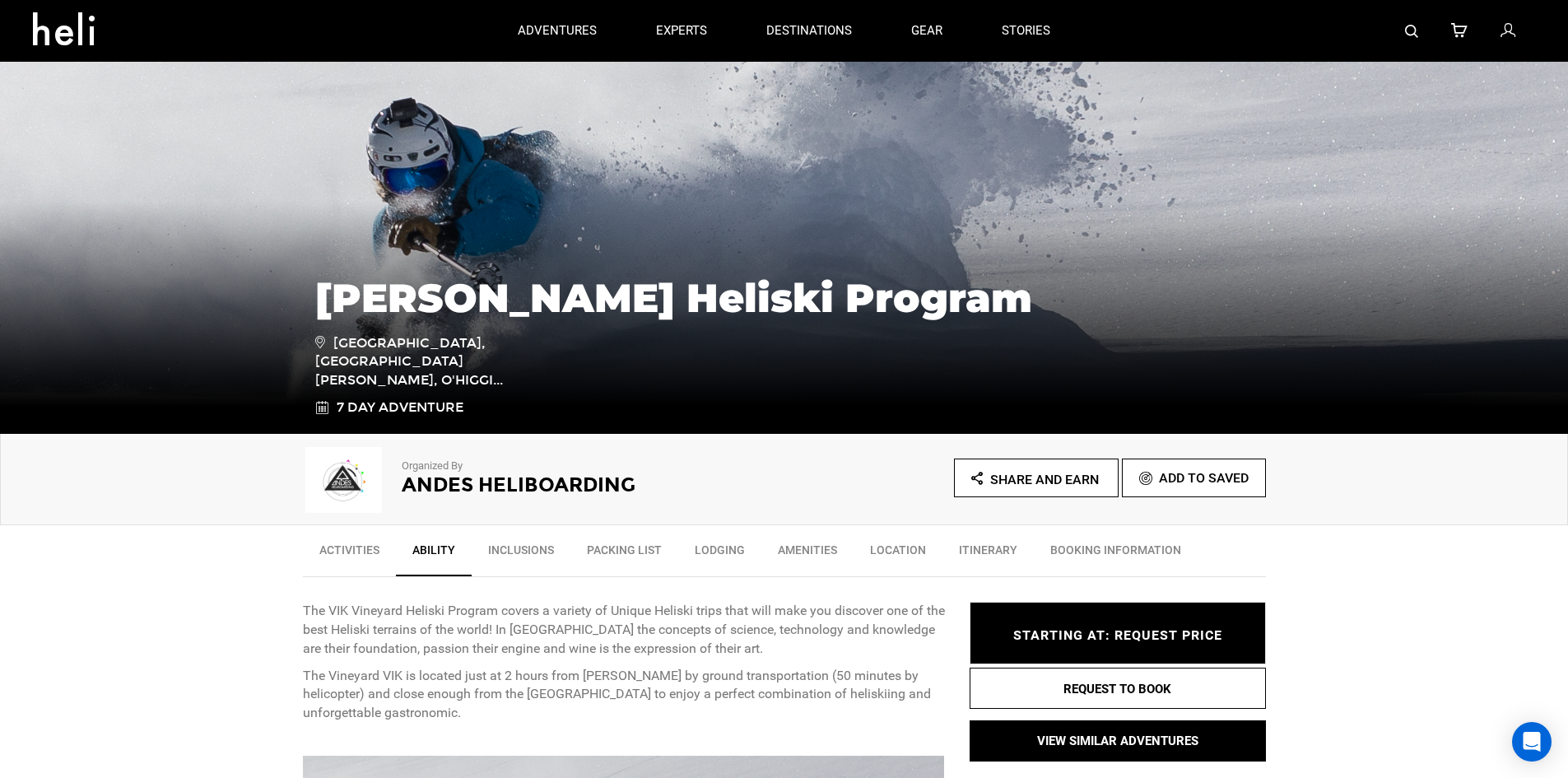
scroll to position [117, 0]
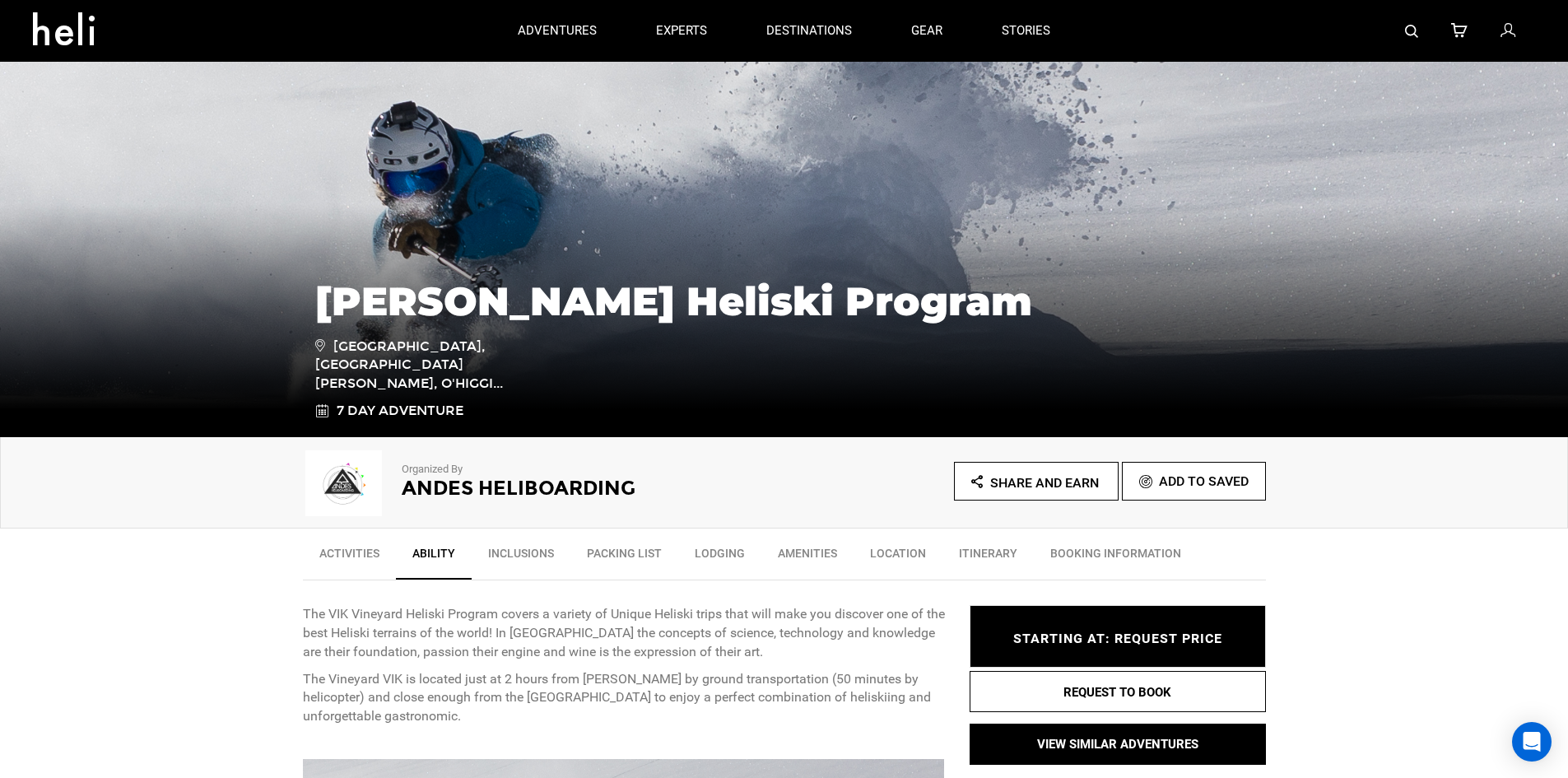
type input "Heli Skiing"
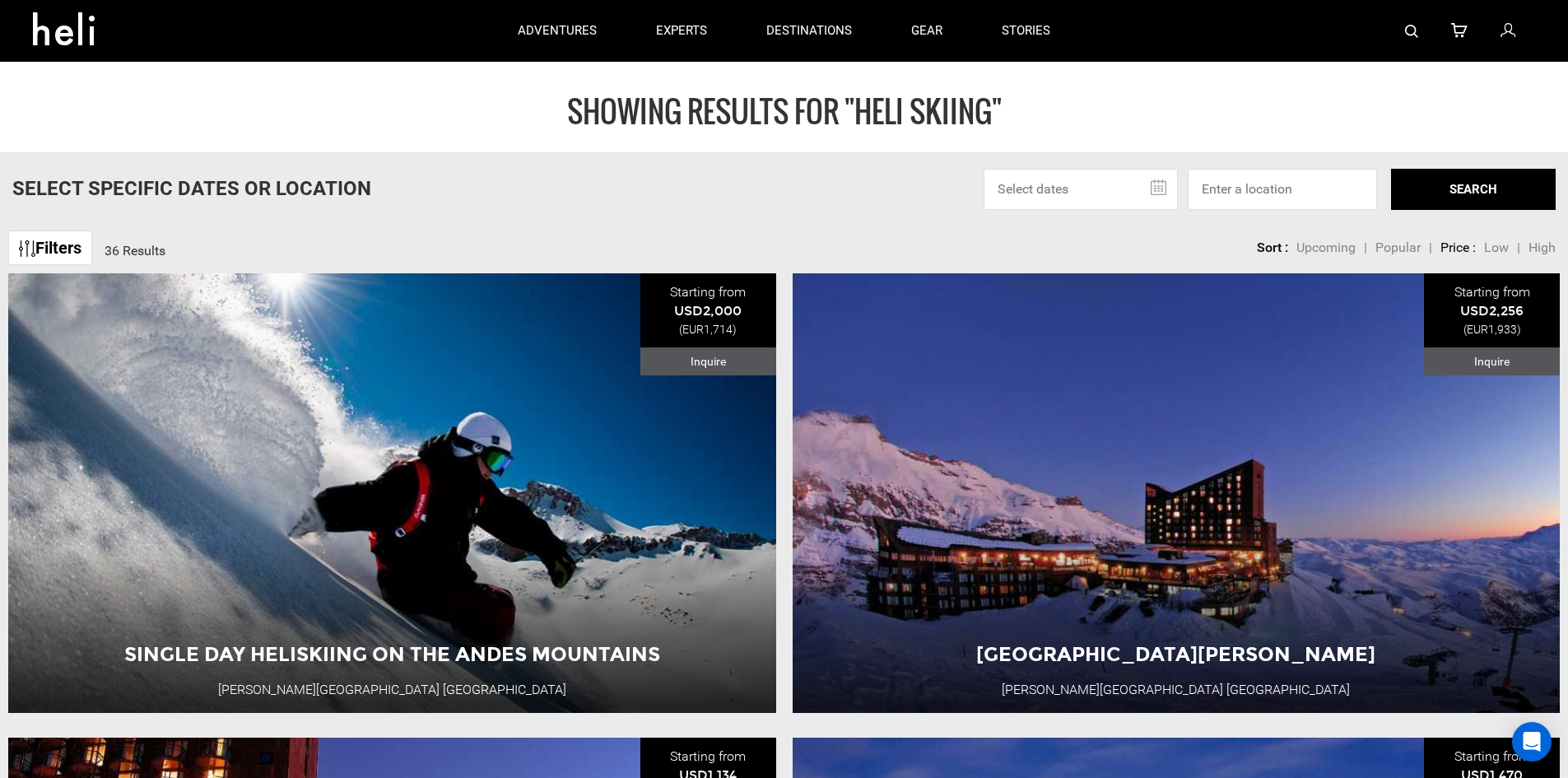
click at [1537, 246] on span "High" at bounding box center [1542, 248] width 27 height 15
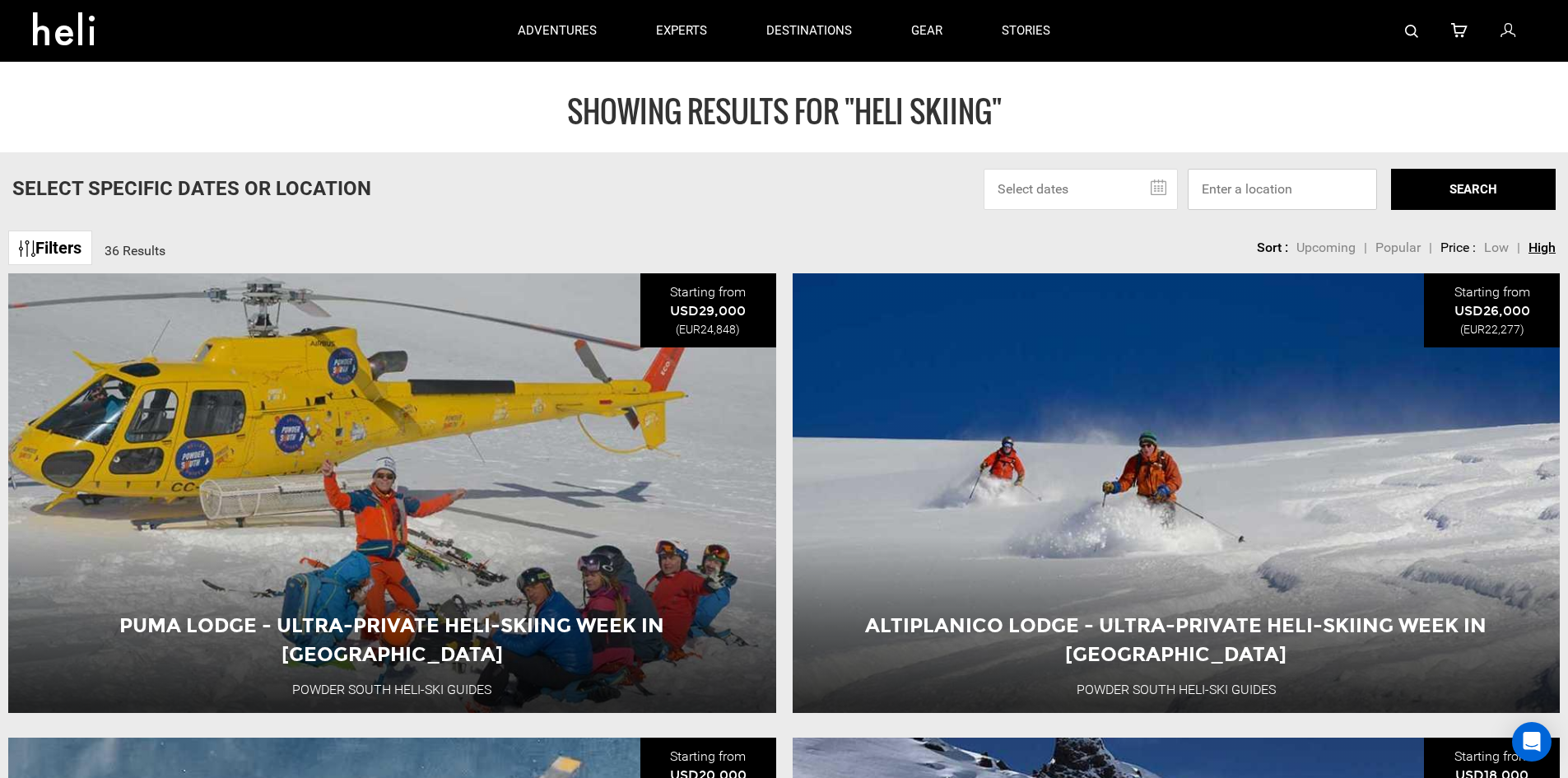
click at [1263, 189] on input at bounding box center [1282, 189] width 189 height 41
click at [49, 254] on link "Filters" at bounding box center [51, 248] width 84 height 35
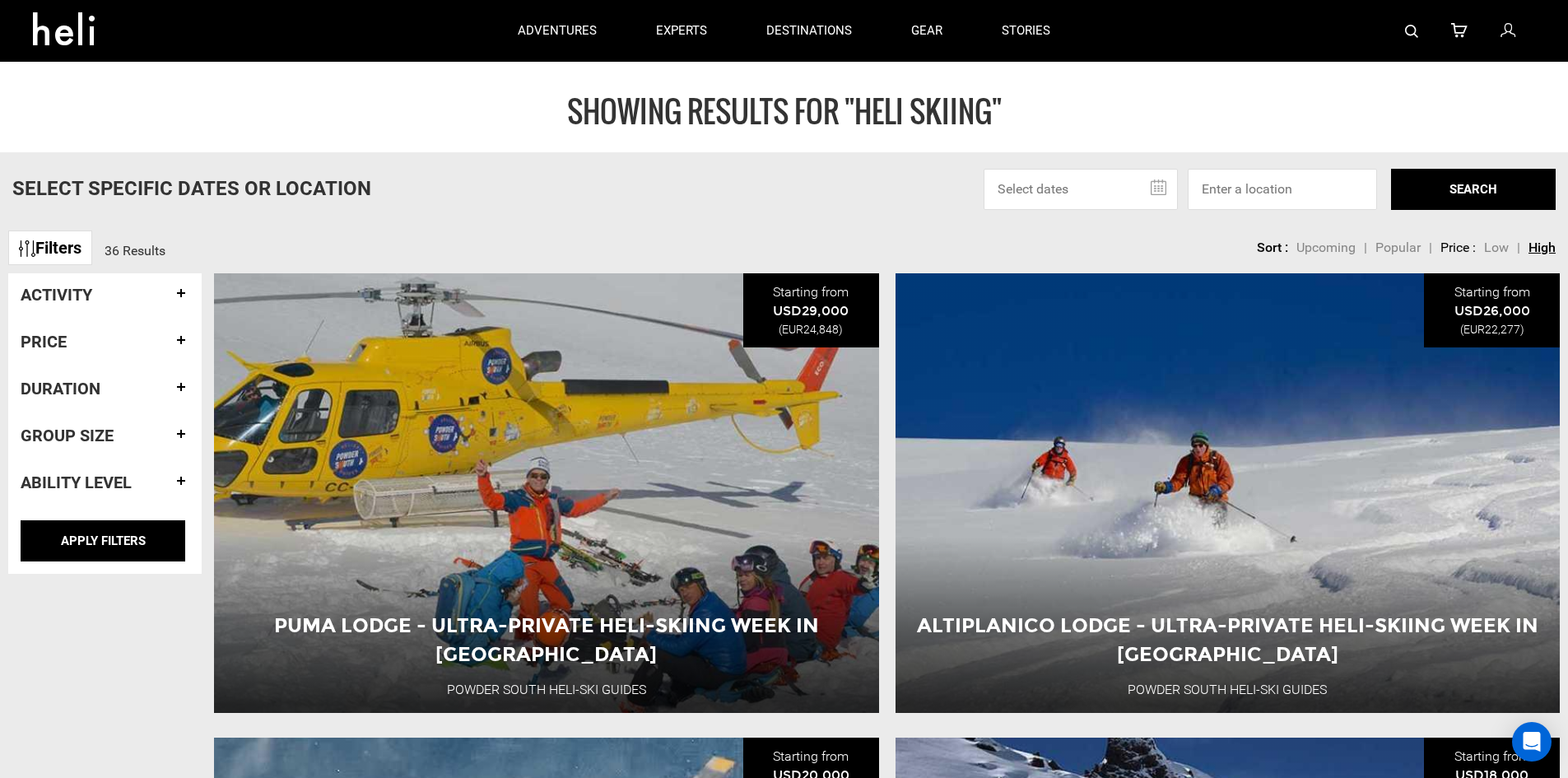
click at [63, 349] on h4 "Price" at bounding box center [105, 342] width 169 height 18
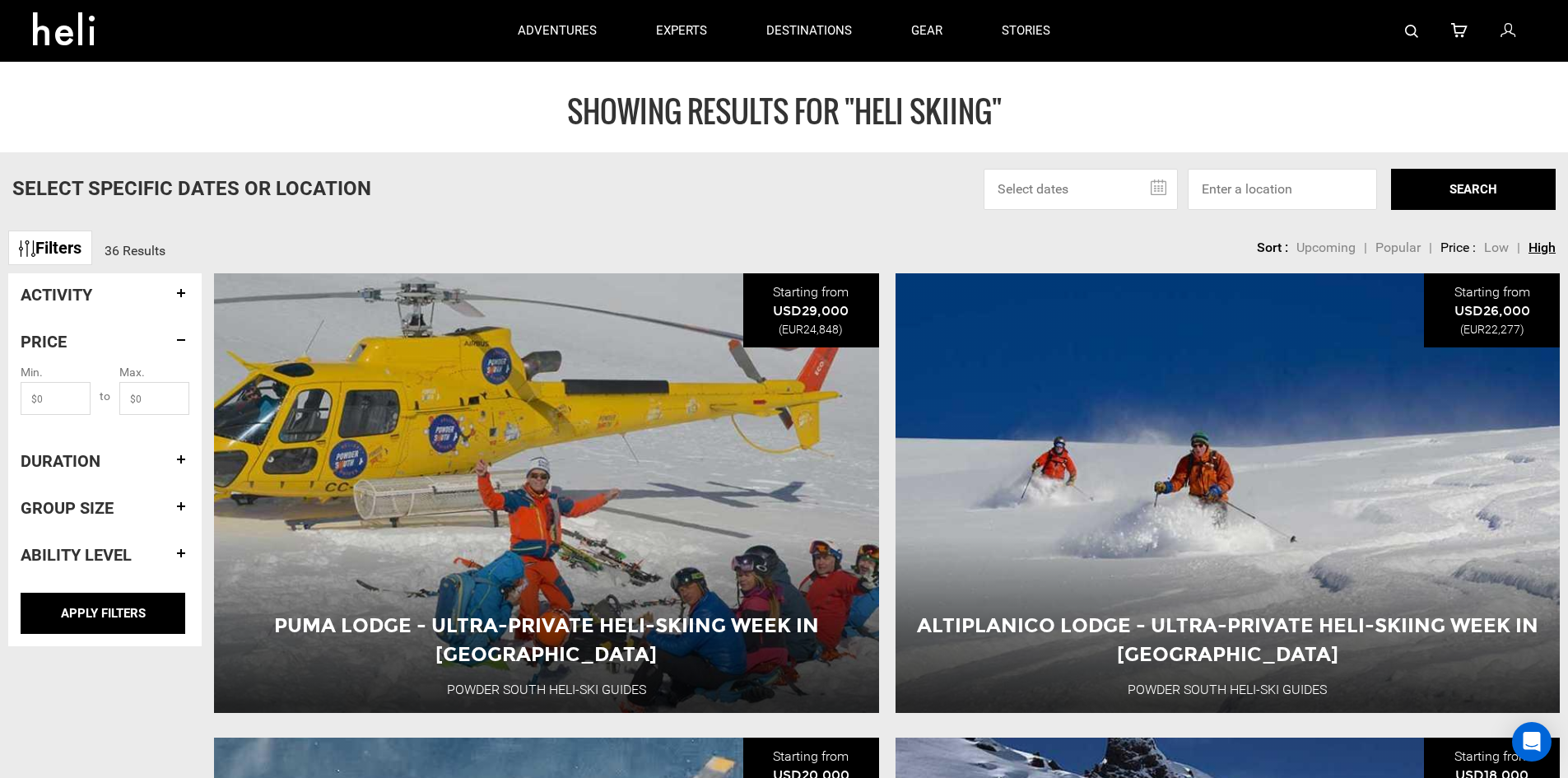
click at [63, 349] on h4 "Price" at bounding box center [105, 342] width 169 height 18
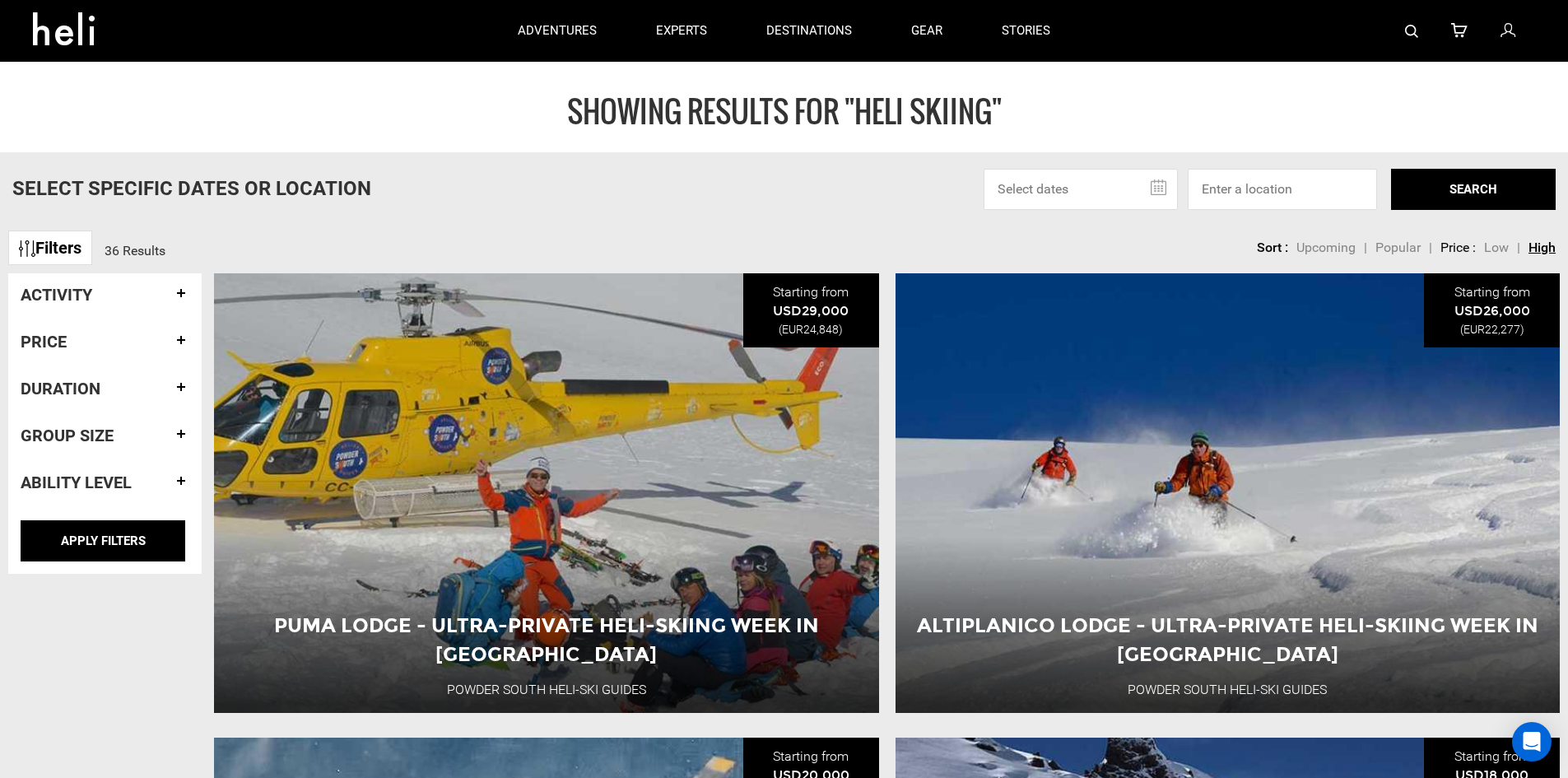
click at [73, 382] on h4 "Duration" at bounding box center [105, 389] width 169 height 18
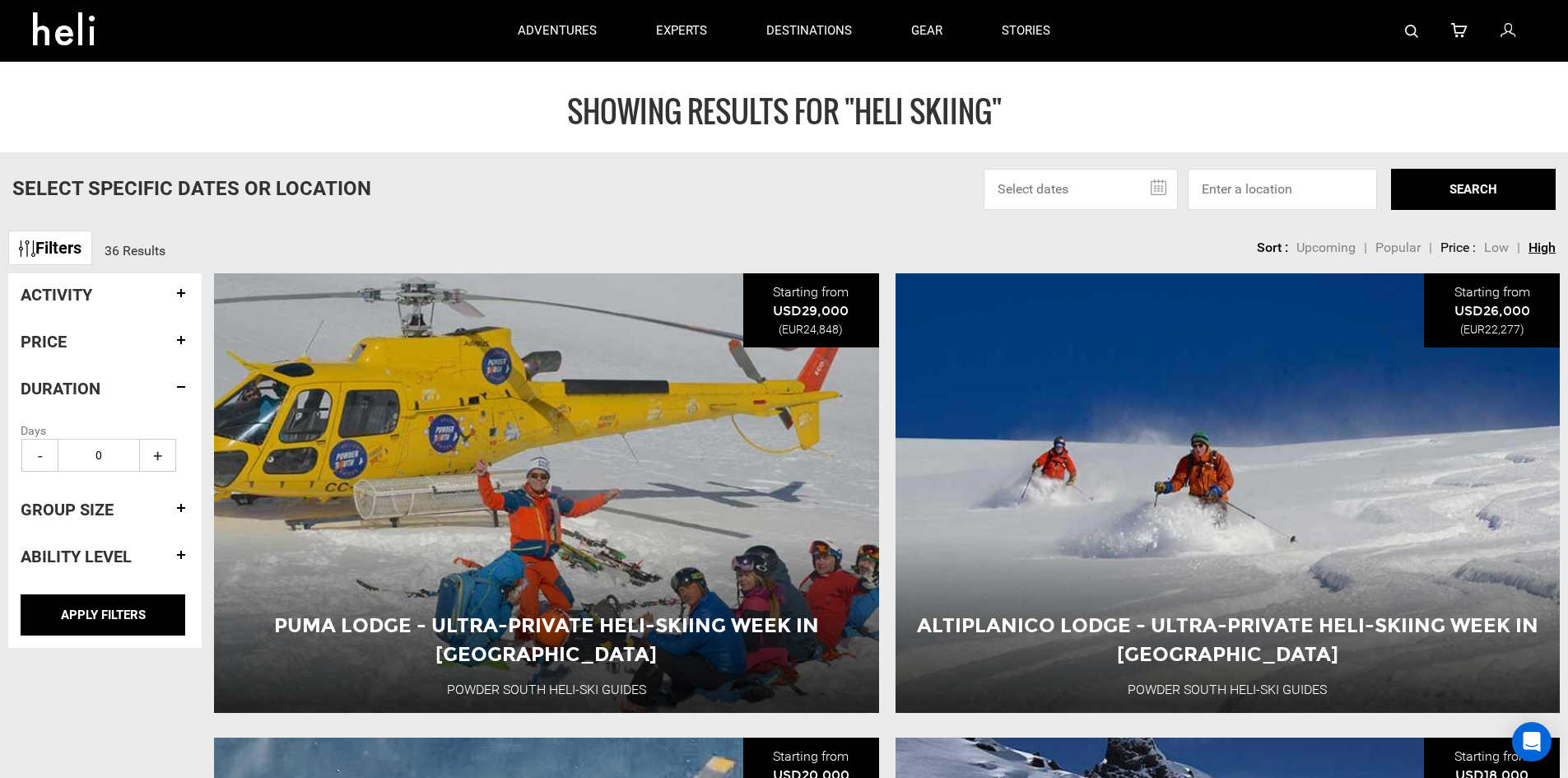
click at [62, 510] on h4 "Group size" at bounding box center [105, 509] width 169 height 18
click at [61, 554] on h4 "Ability Level" at bounding box center [105, 556] width 169 height 18
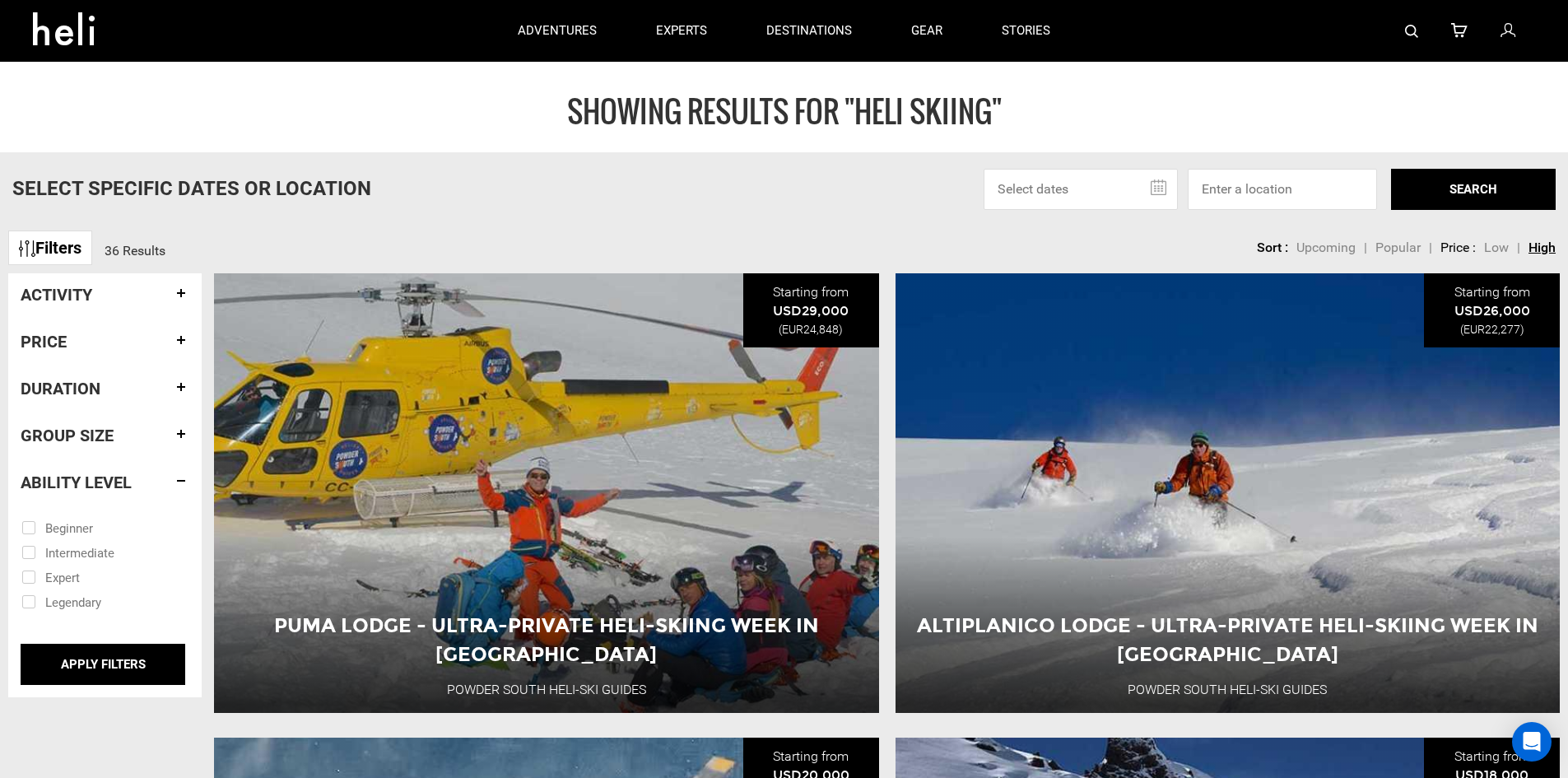
click at [31, 577] on input "checkbox" at bounding box center [93, 577] width 144 height 25
checkbox input "true"
click at [28, 599] on input "checkbox" at bounding box center [93, 601] width 144 height 25
checkbox input "true"
click at [65, 657] on input "APPLY FILTERS" at bounding box center [103, 664] width 165 height 41
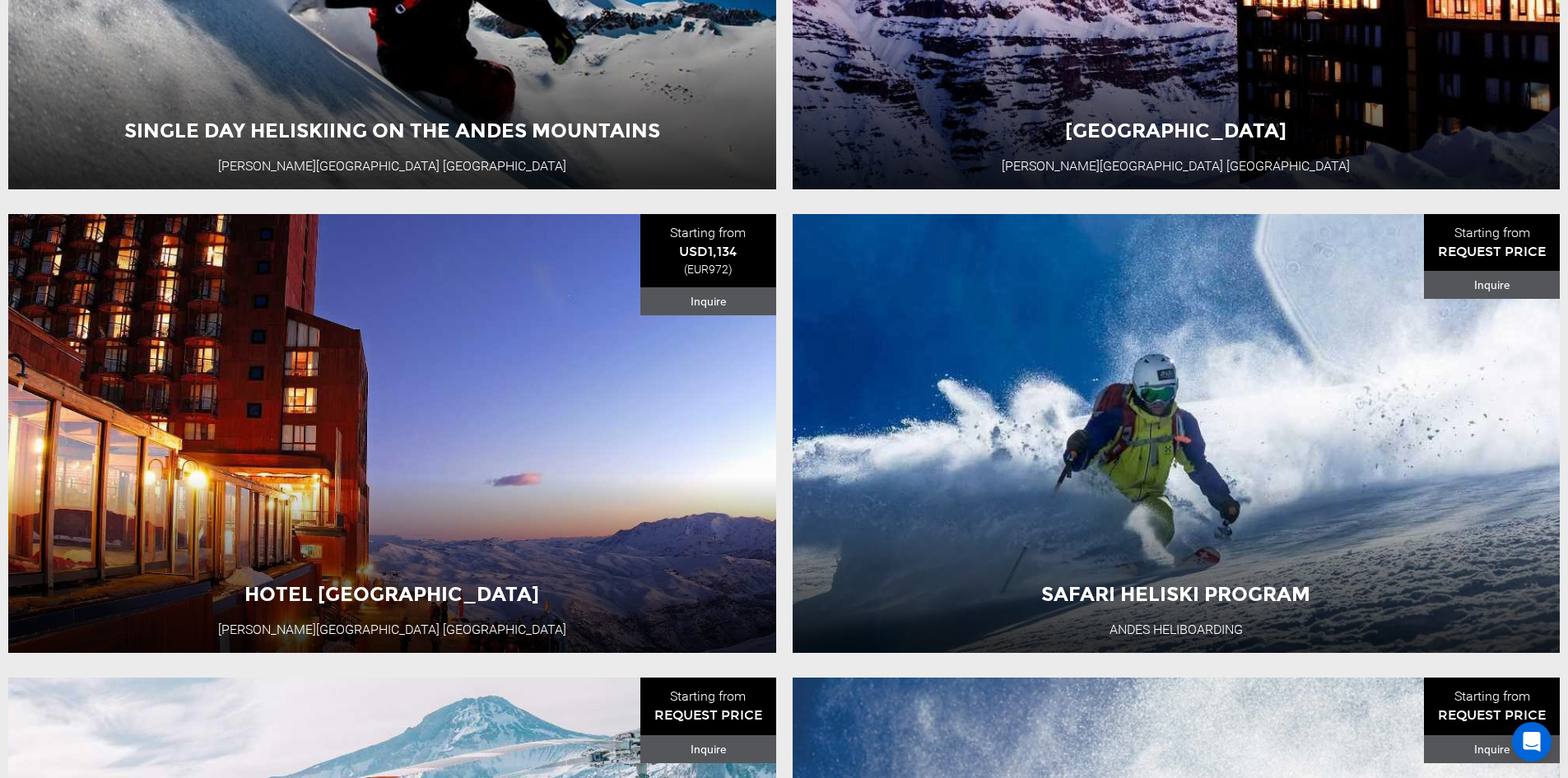
scroll to position [4775, 0]
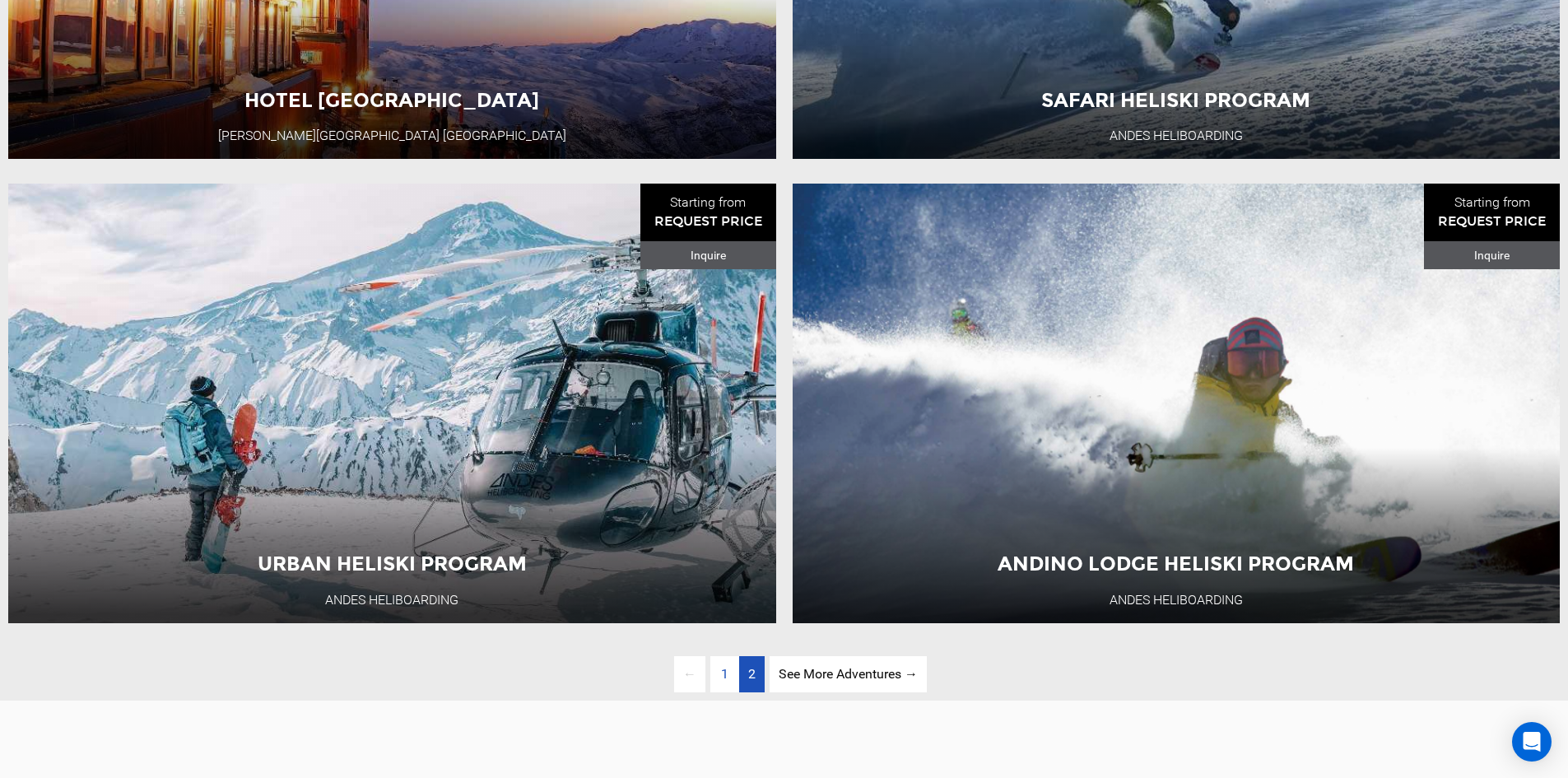
click at [745, 694] on link "page 2" at bounding box center [752, 674] width 26 height 37
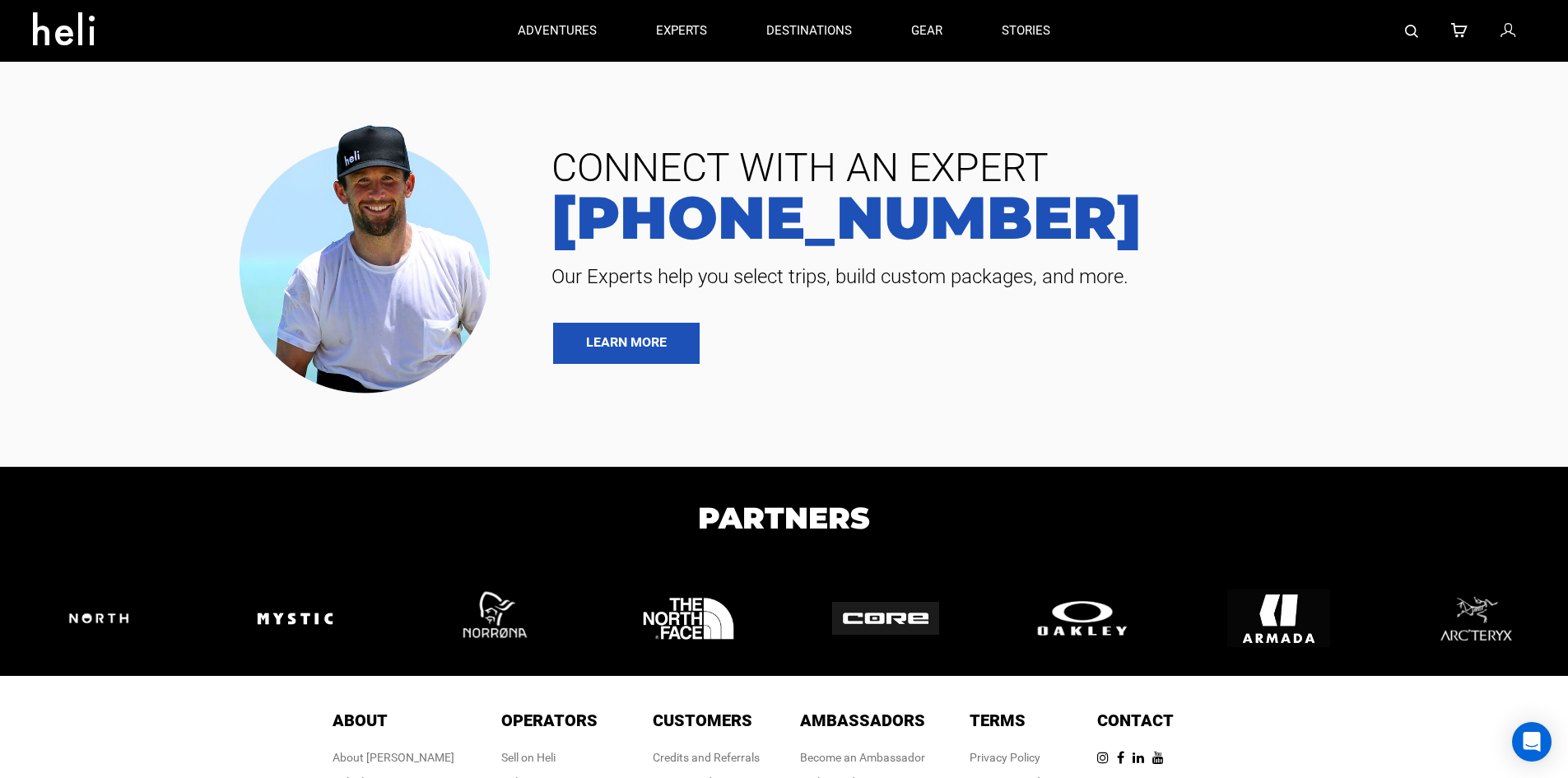
scroll to position [4250, 0]
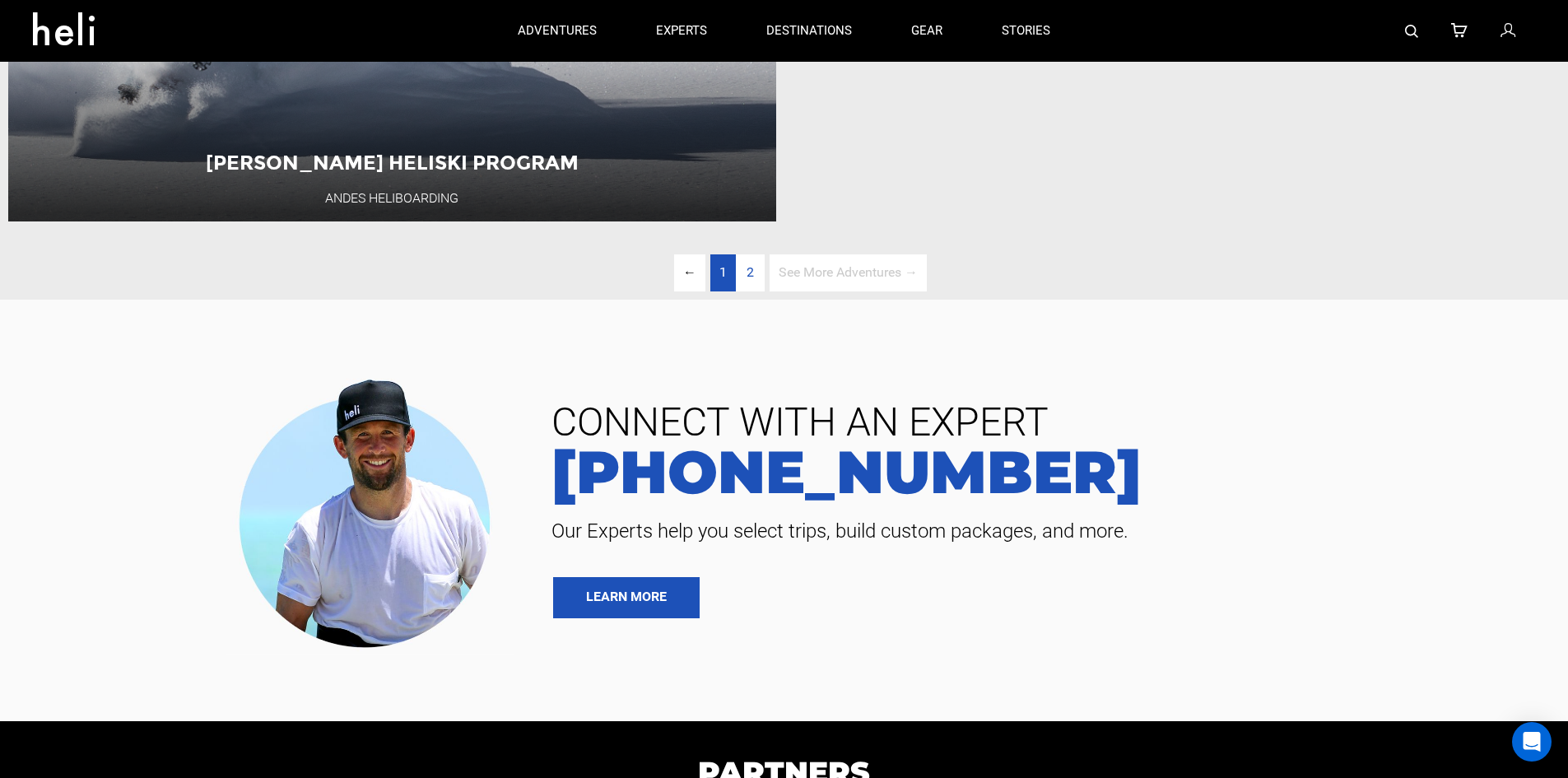
click at [717, 292] on link "page 1" at bounding box center [723, 272] width 26 height 37
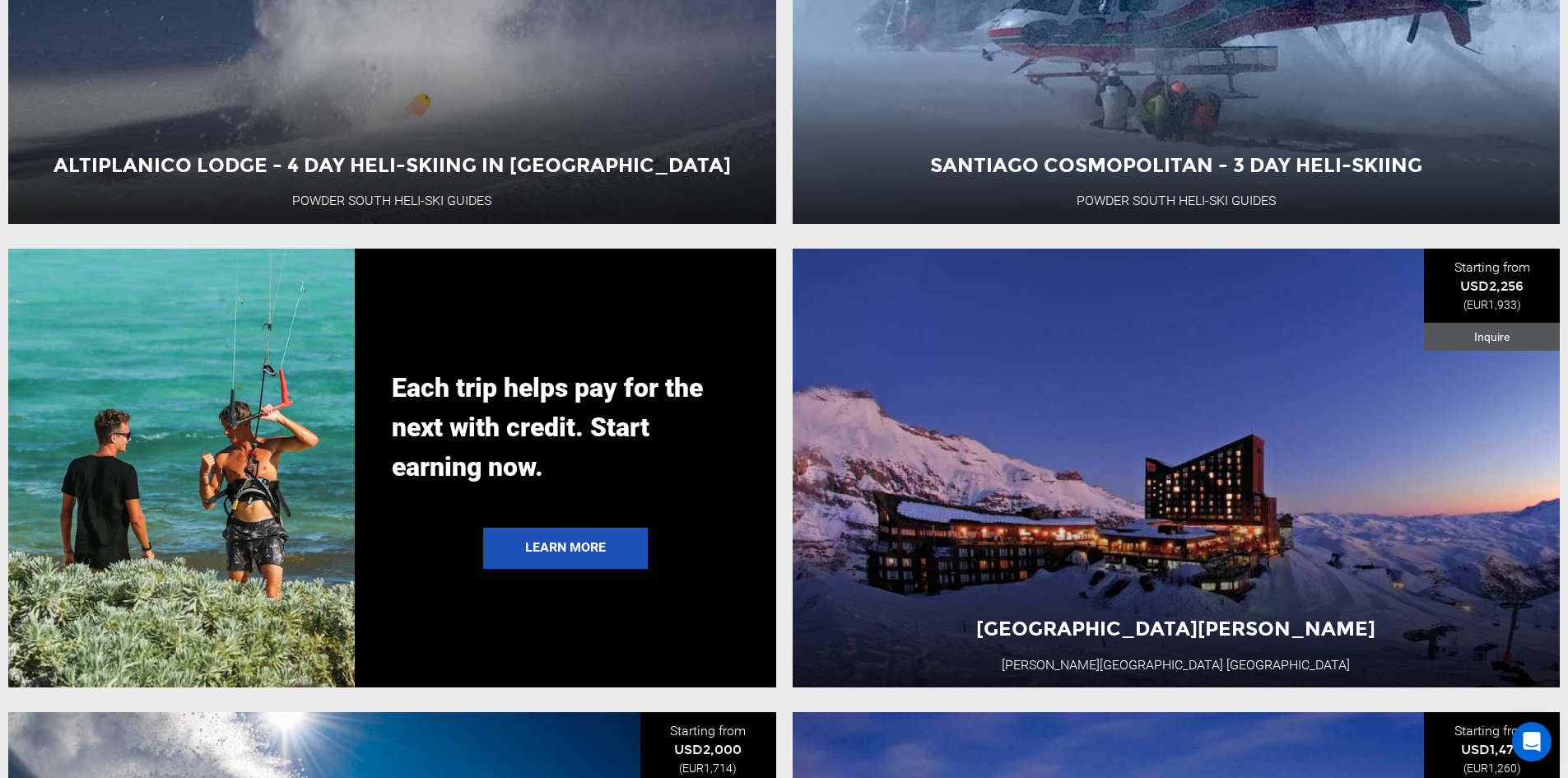
scroll to position [3618, 0]
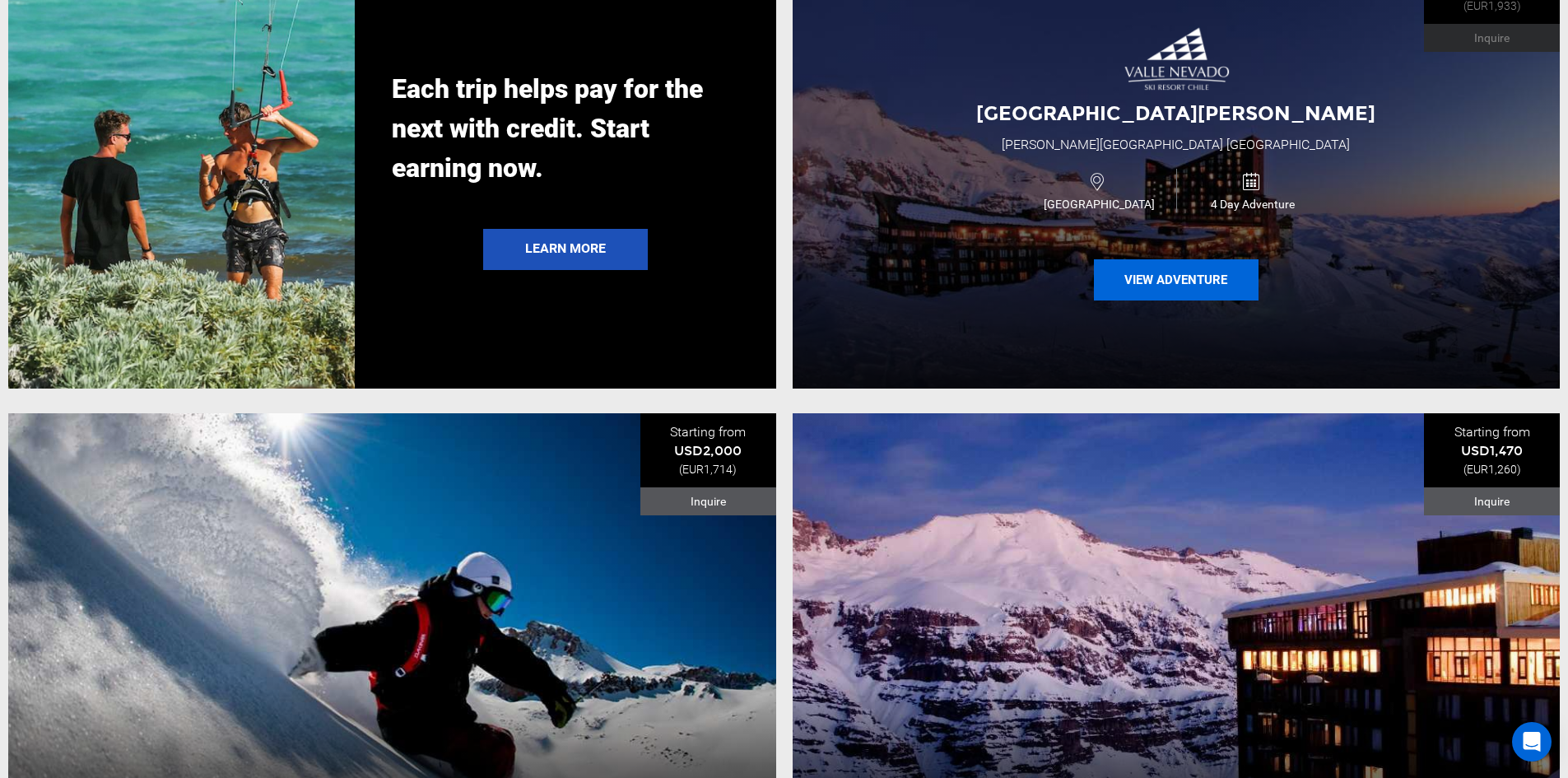
click at [1208, 288] on button "View Adventure" at bounding box center [1177, 279] width 165 height 41
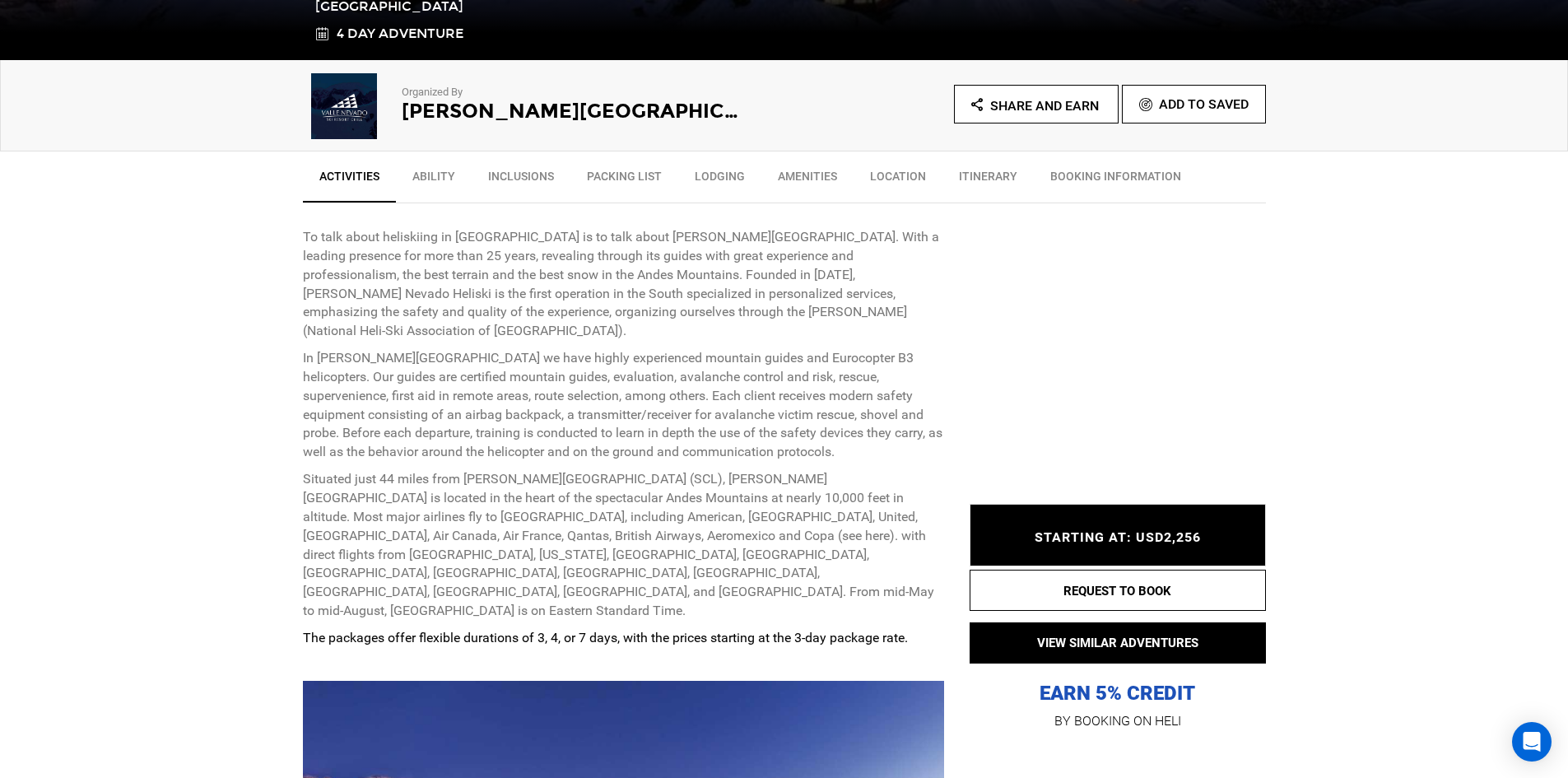
scroll to position [988, 0]
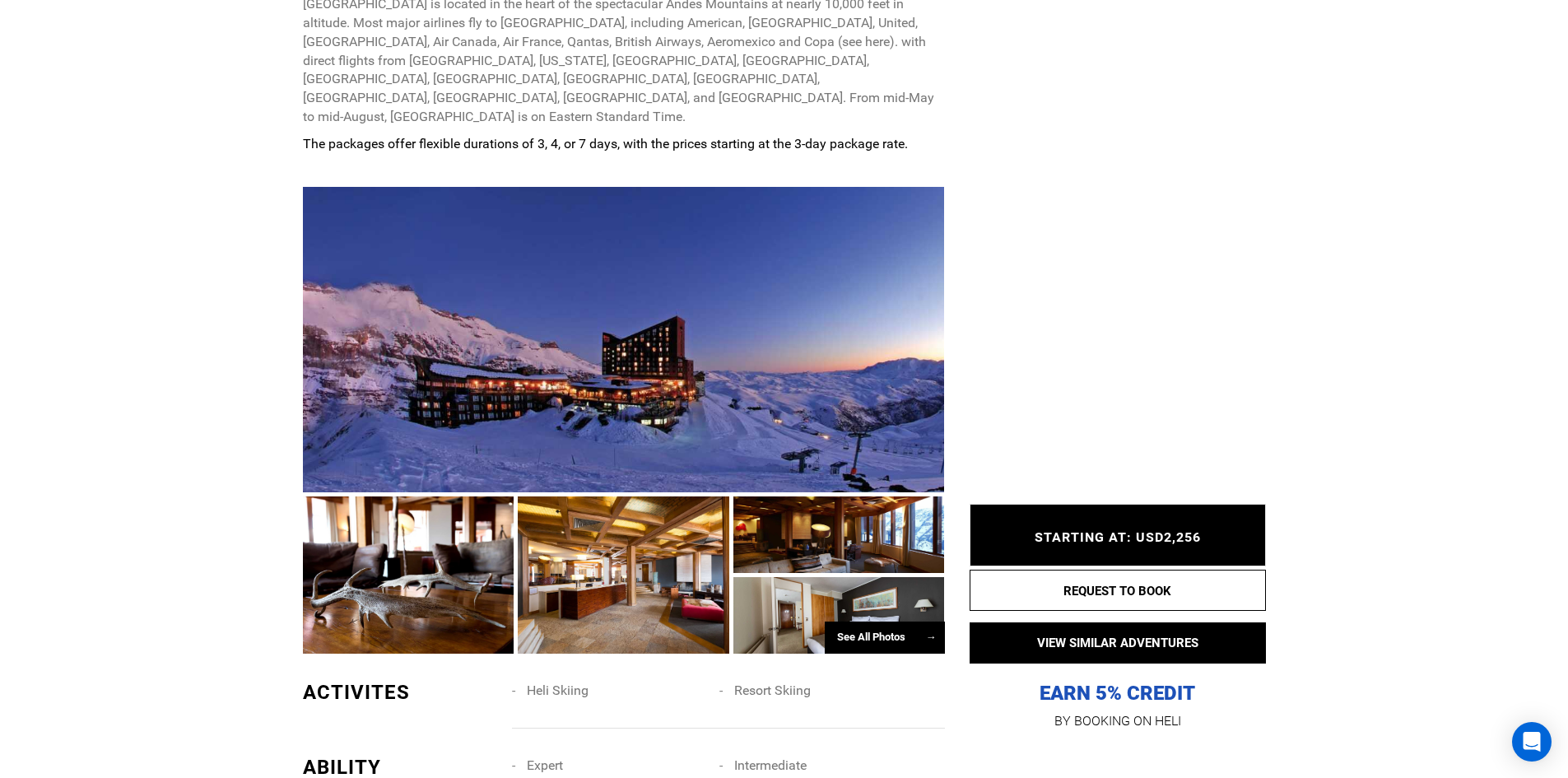
click at [399, 299] on div at bounding box center [623, 340] width 642 height 305
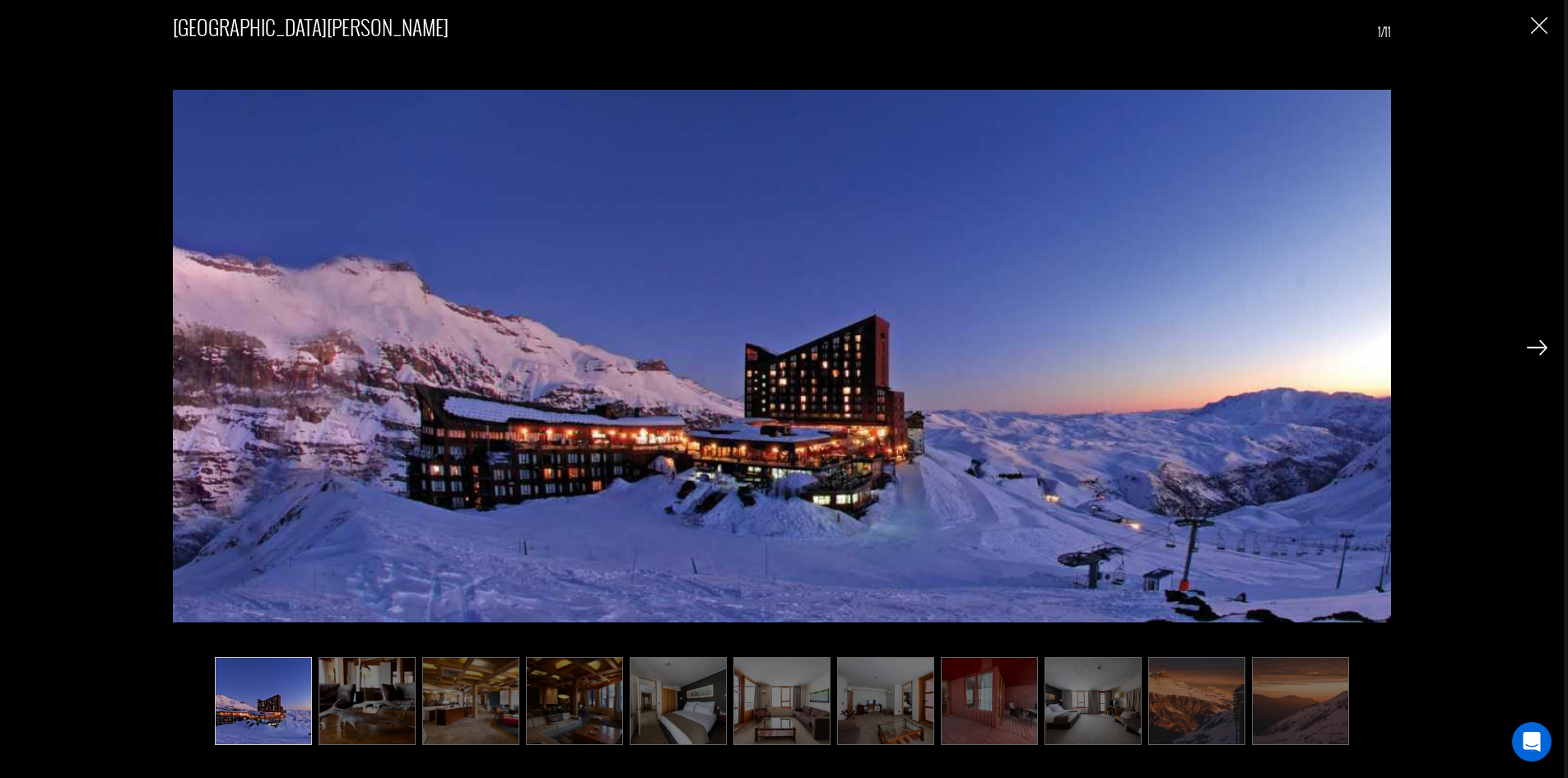
click at [1547, 345] on img at bounding box center [1536, 346] width 20 height 14
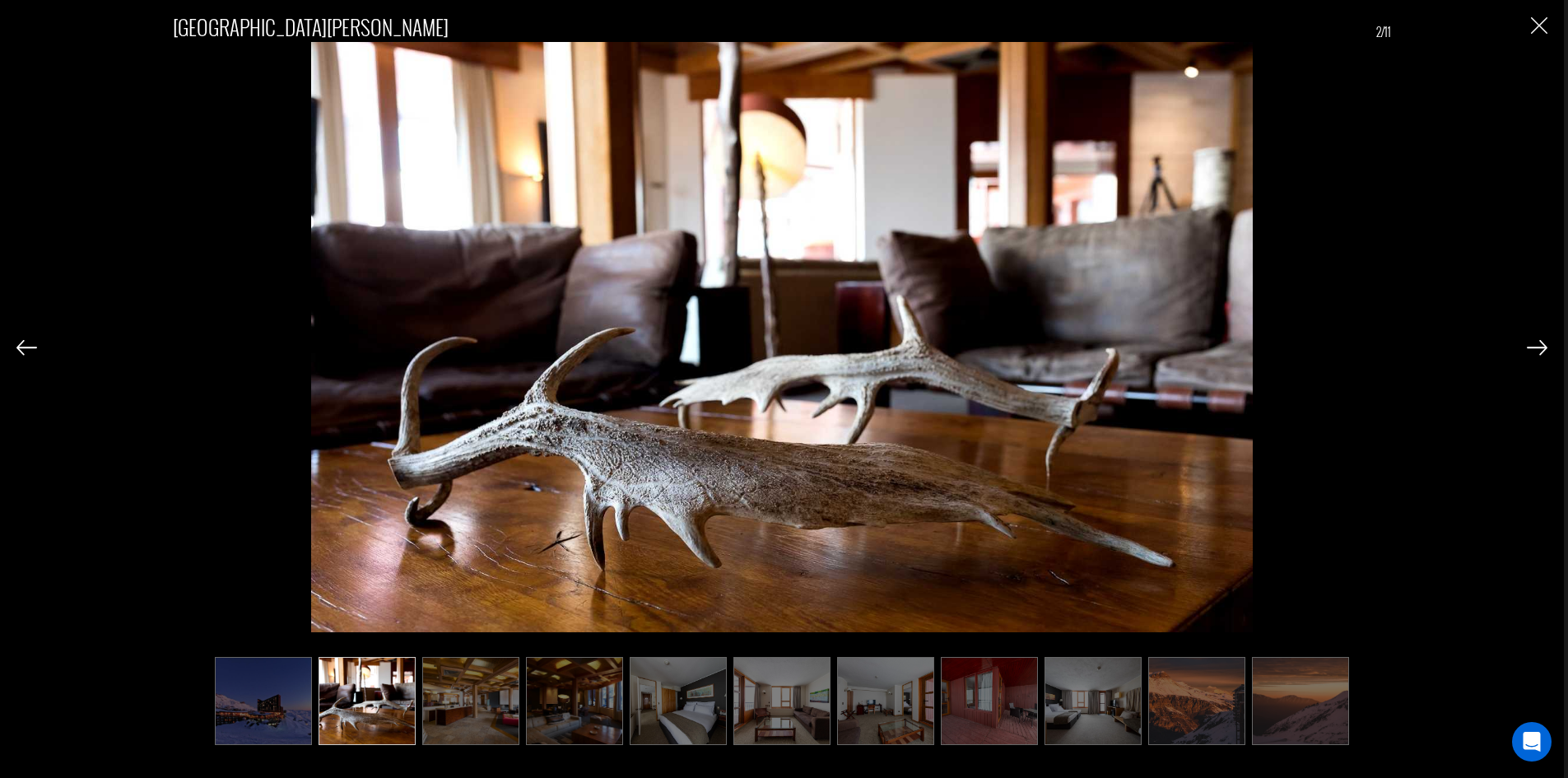
click at [1547, 345] on img at bounding box center [1536, 346] width 20 height 14
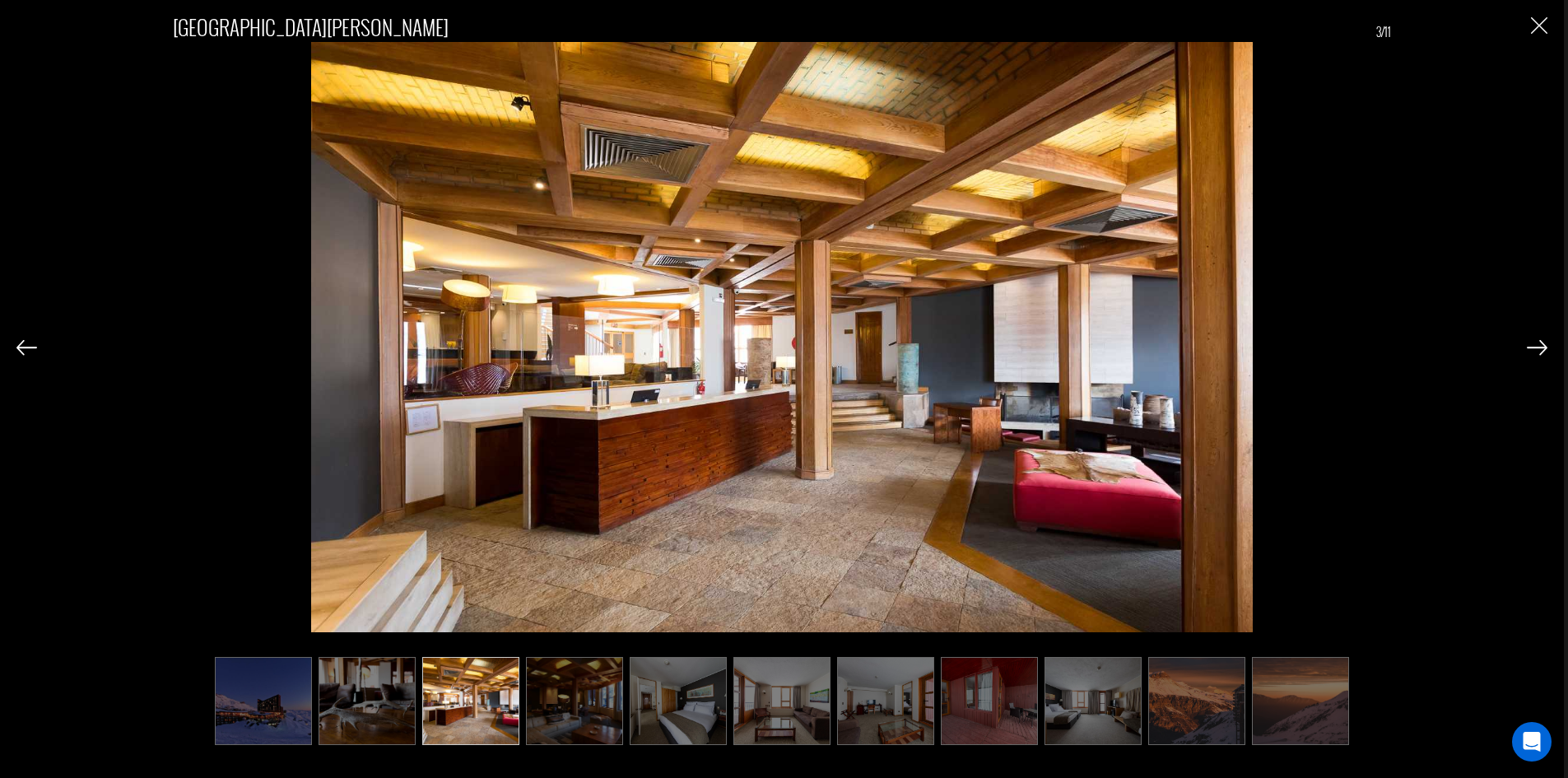
click at [1547, 345] on img at bounding box center [1536, 346] width 20 height 14
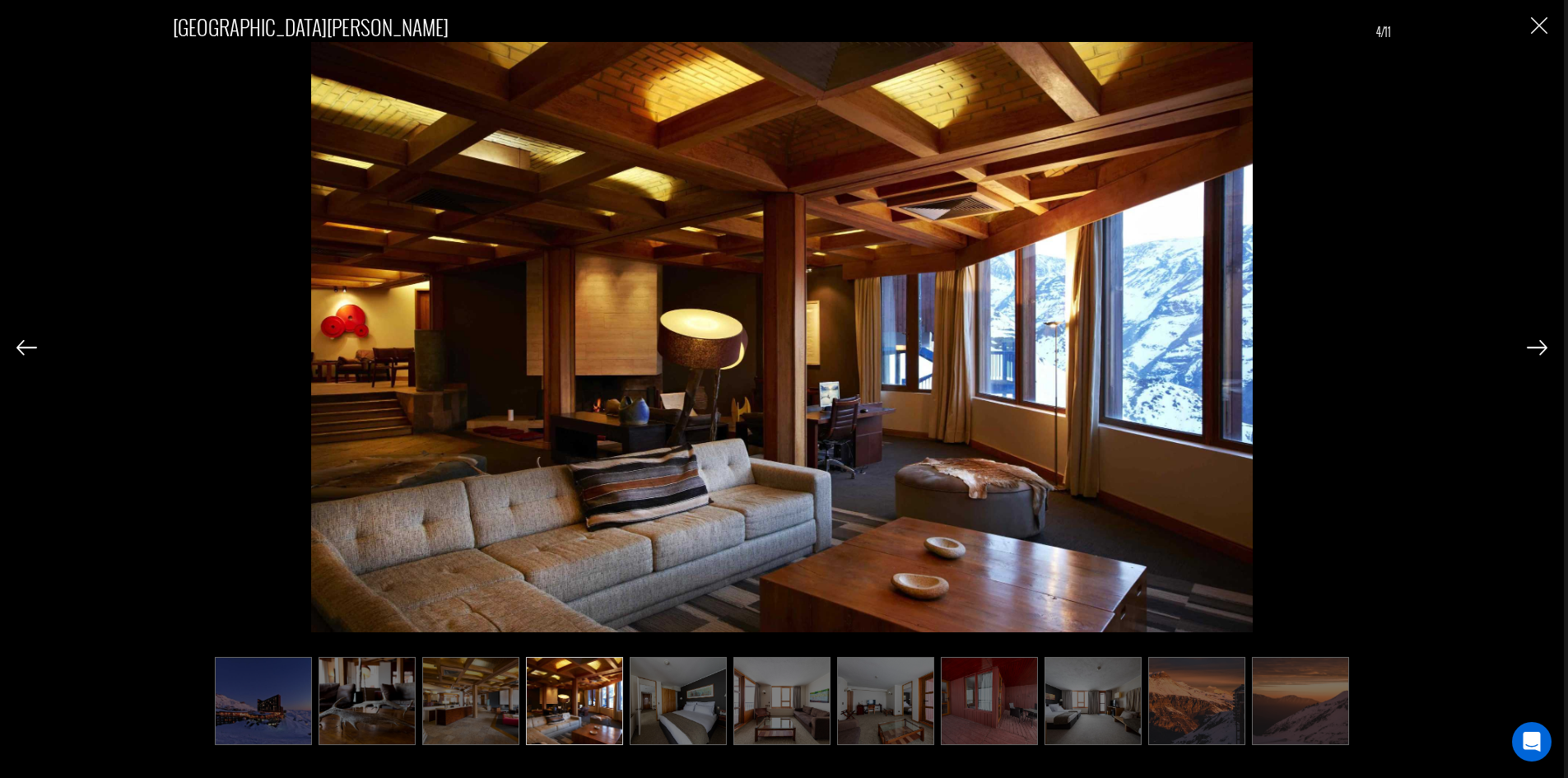
click at [1547, 345] on img at bounding box center [1536, 346] width 20 height 14
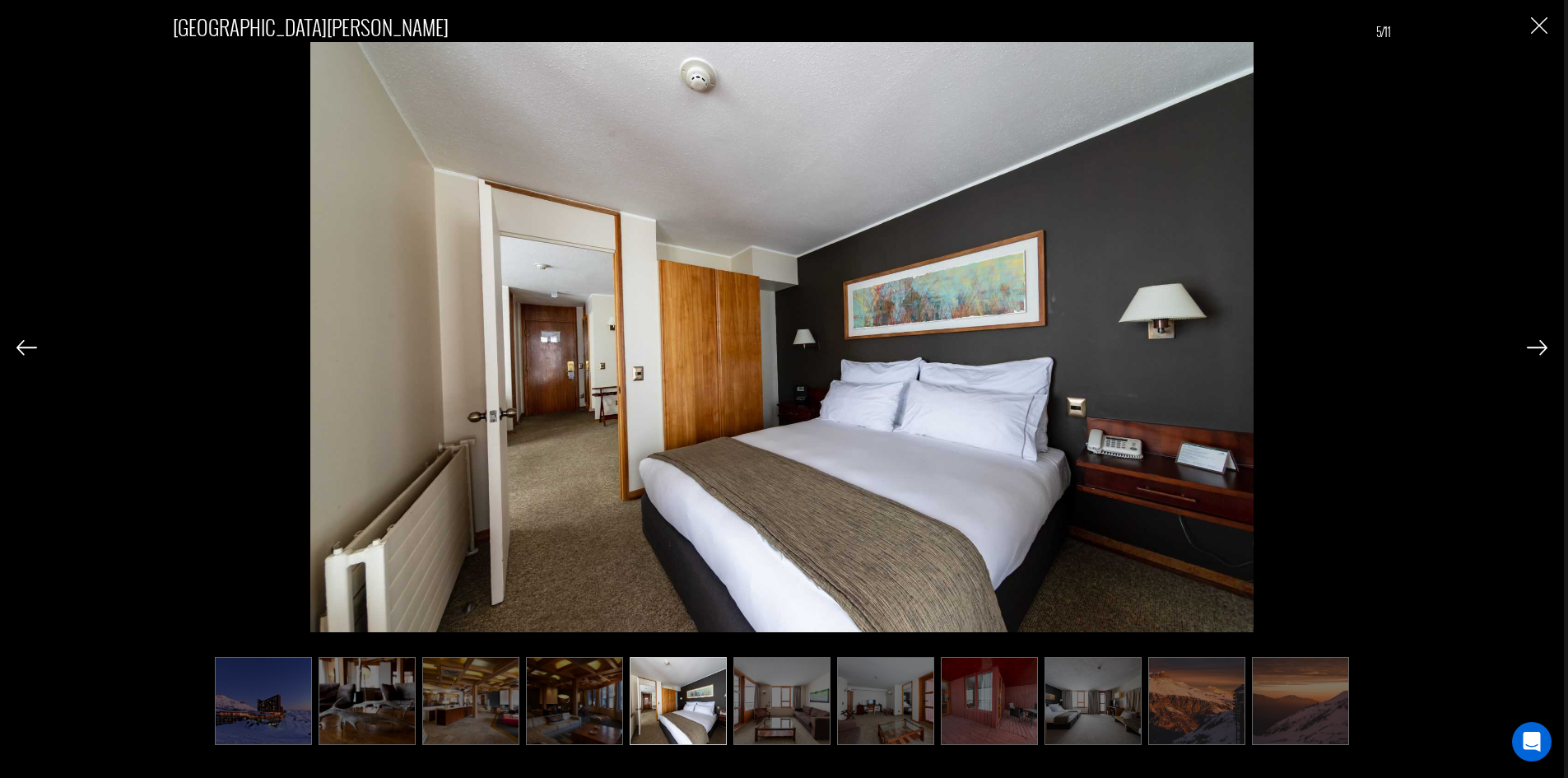
click at [1547, 345] on img at bounding box center [1536, 346] width 20 height 14
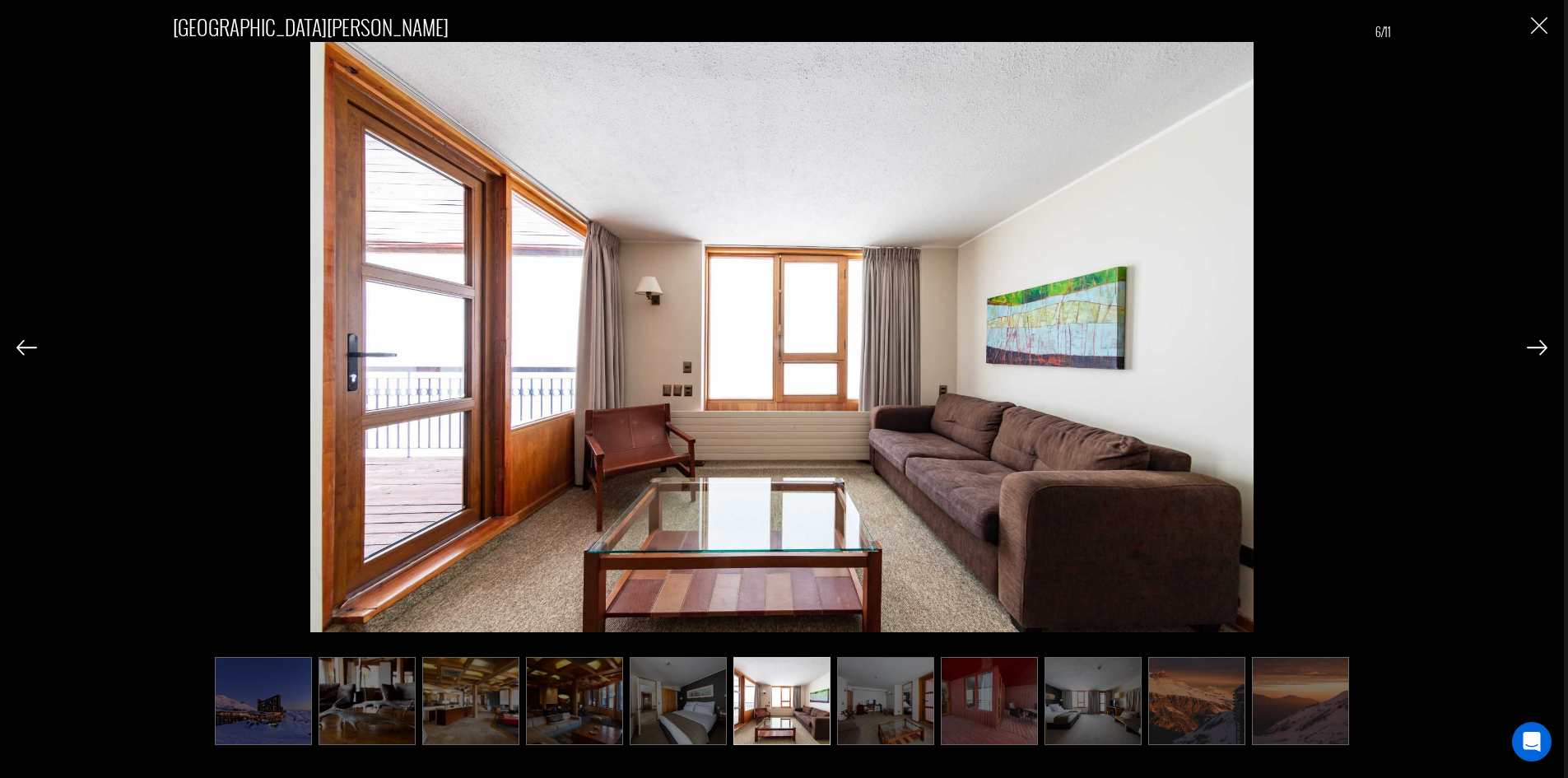
click at [1547, 345] on img at bounding box center [1536, 346] width 20 height 14
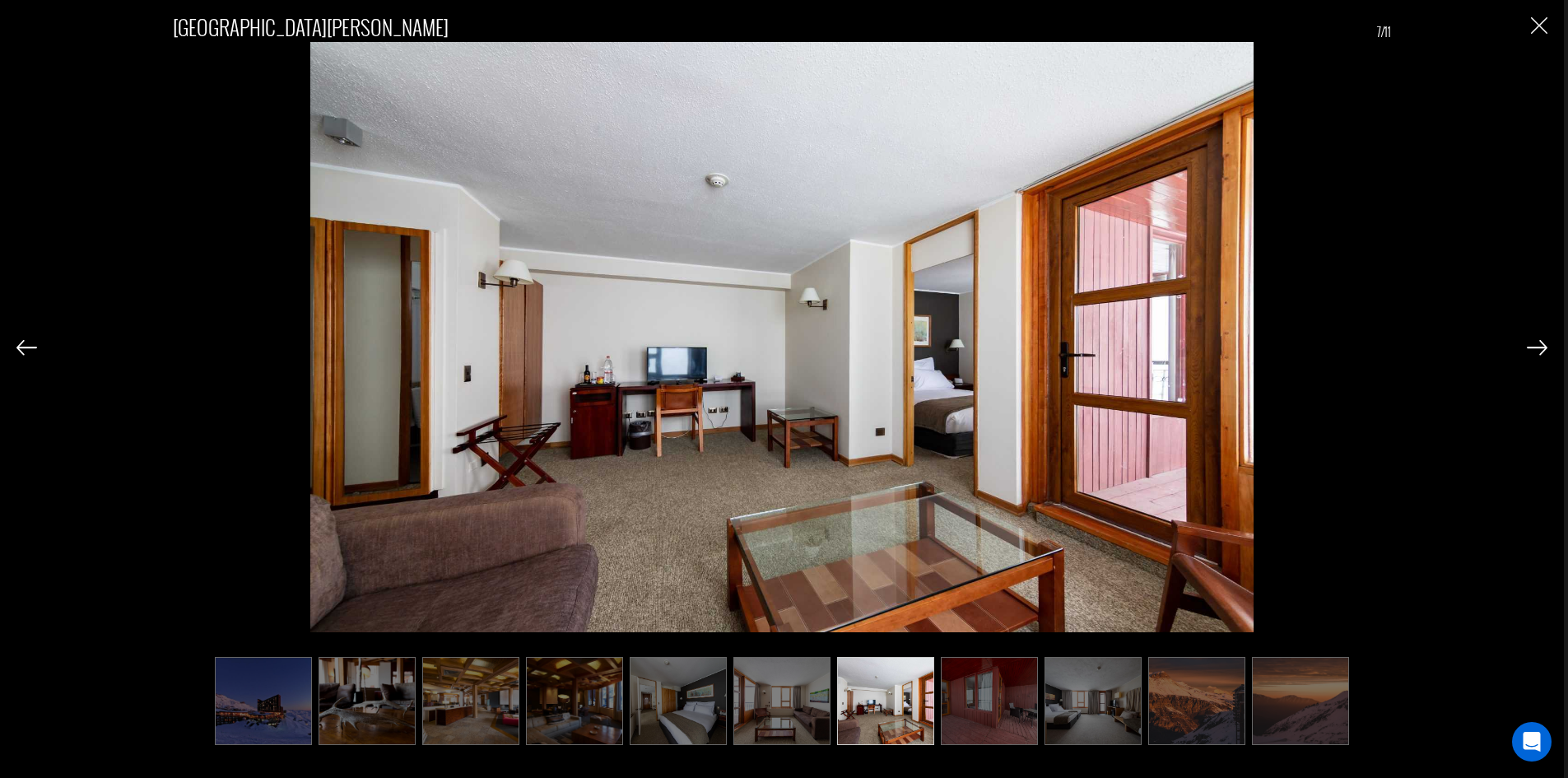
click at [1547, 345] on img at bounding box center [1536, 346] width 20 height 14
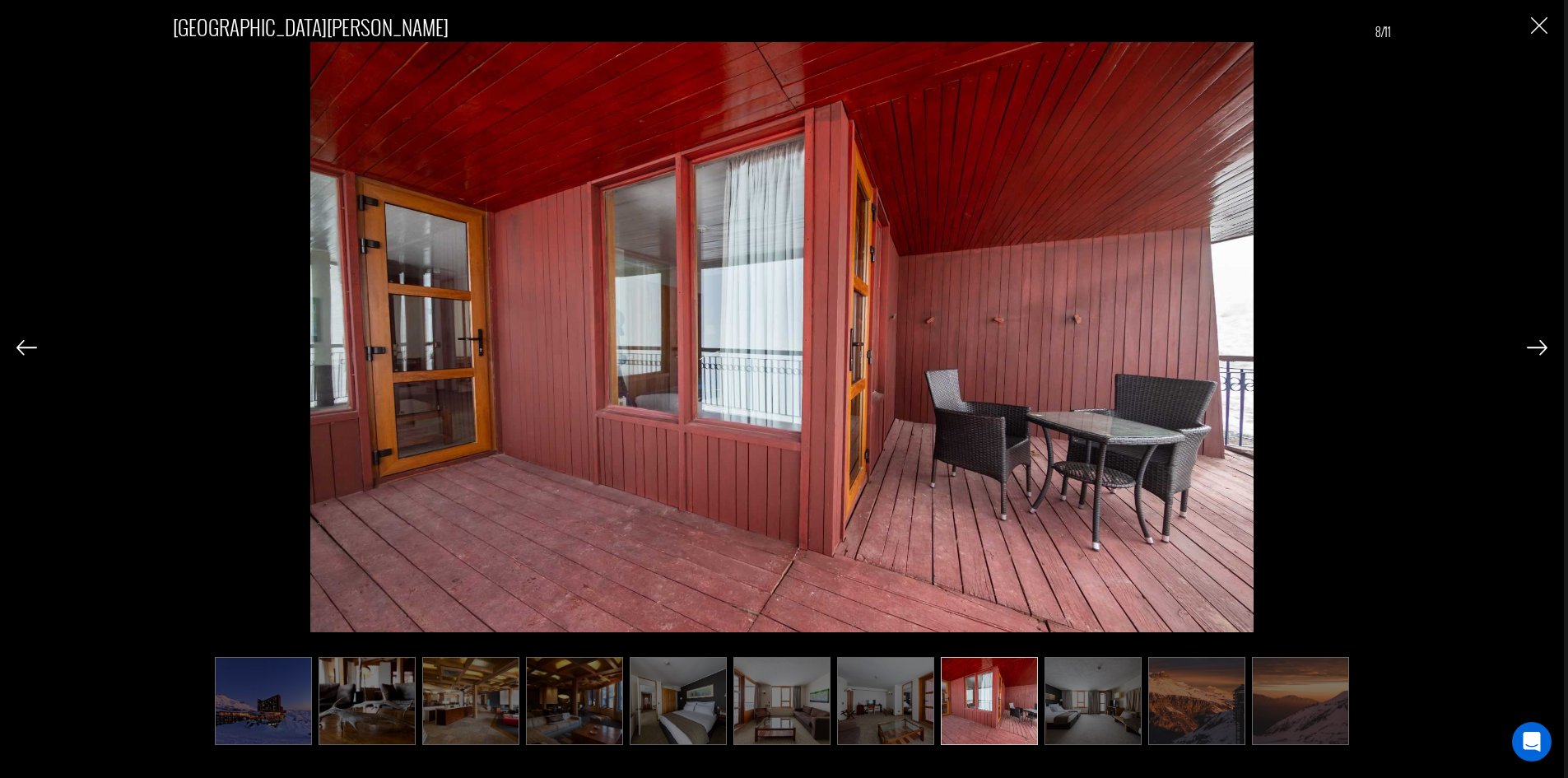
click at [1547, 345] on img at bounding box center [1536, 346] width 20 height 14
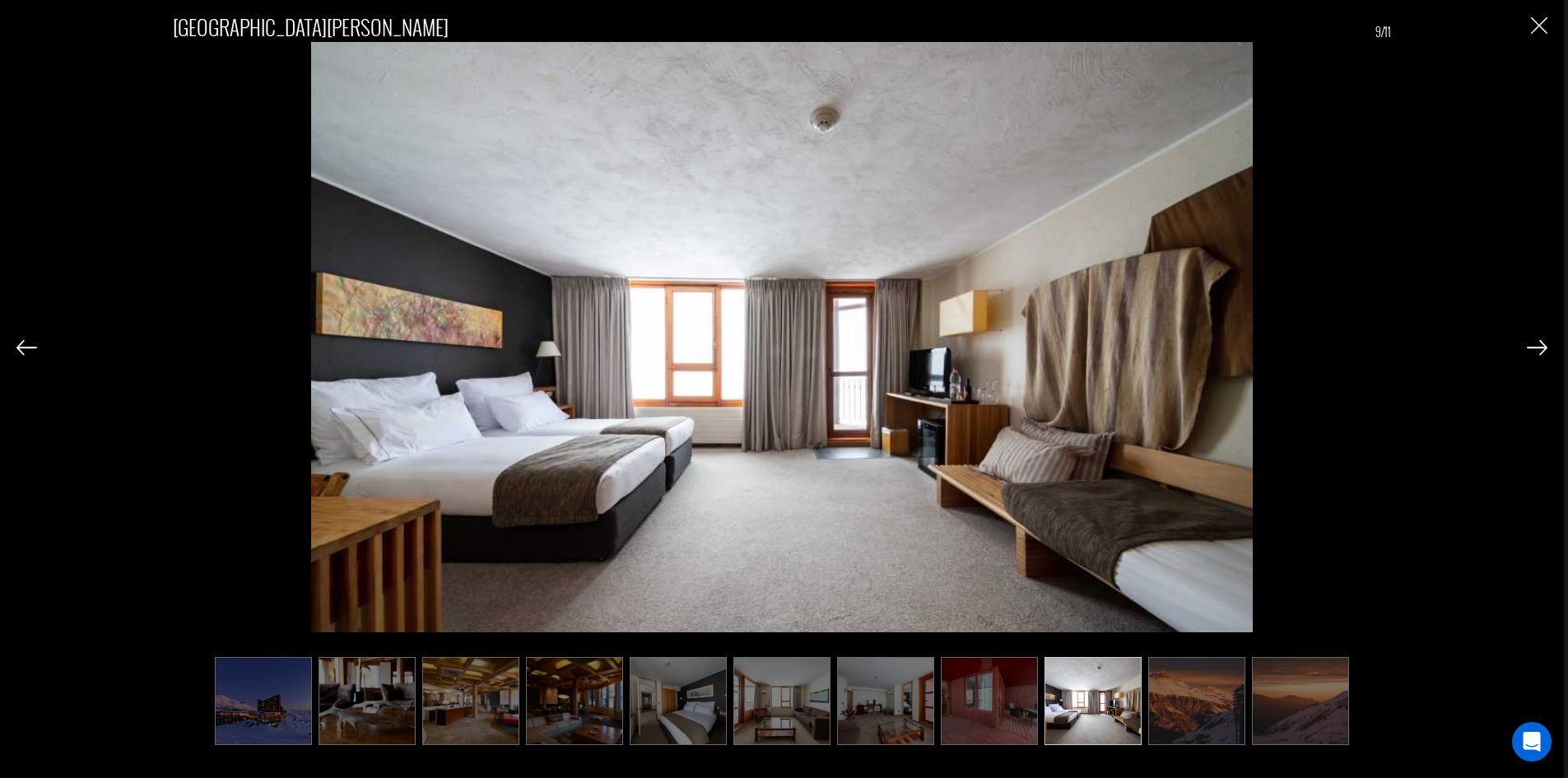
click at [1547, 345] on img at bounding box center [1536, 346] width 20 height 14
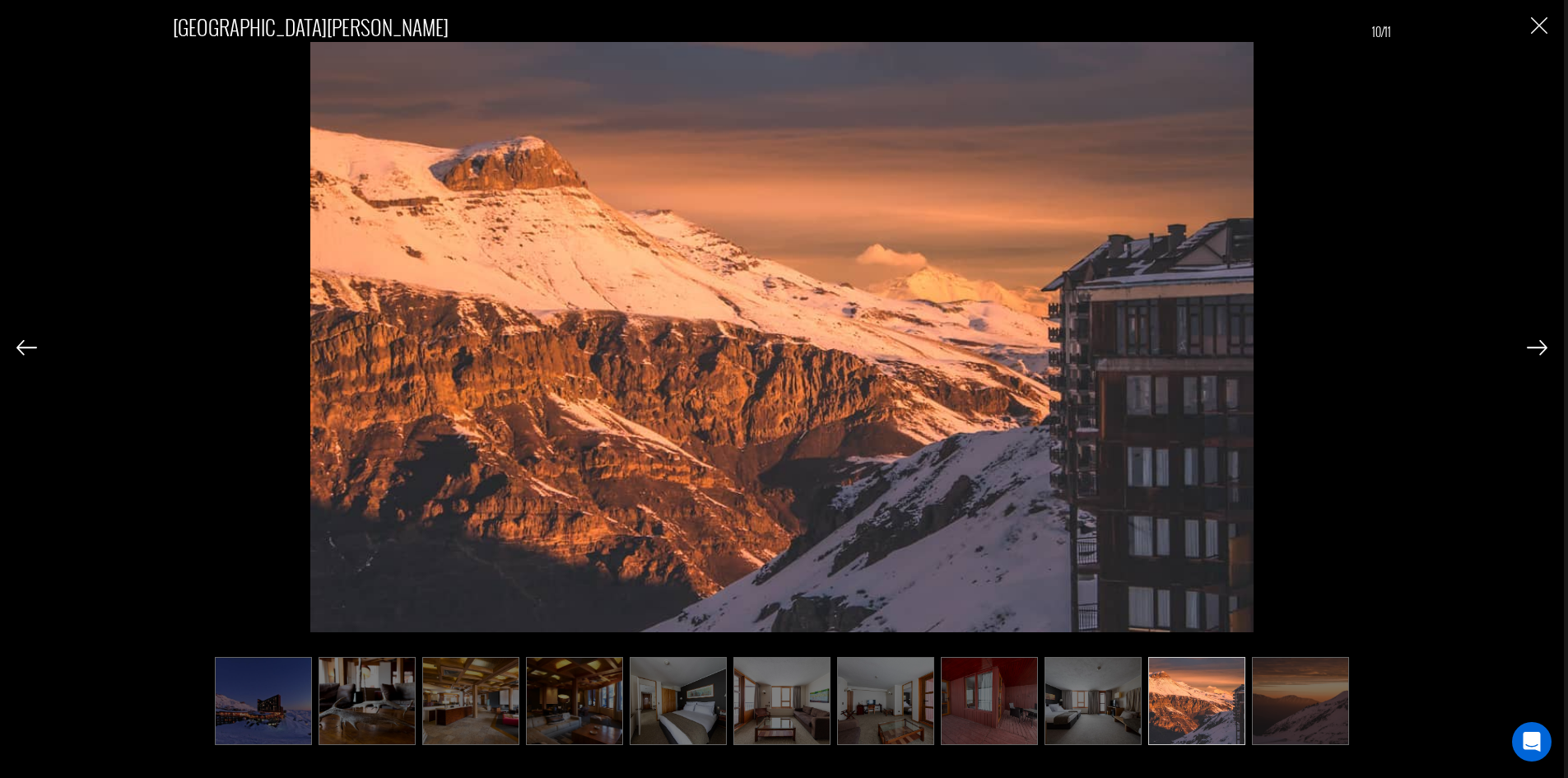
click at [1547, 345] on img at bounding box center [1536, 346] width 20 height 14
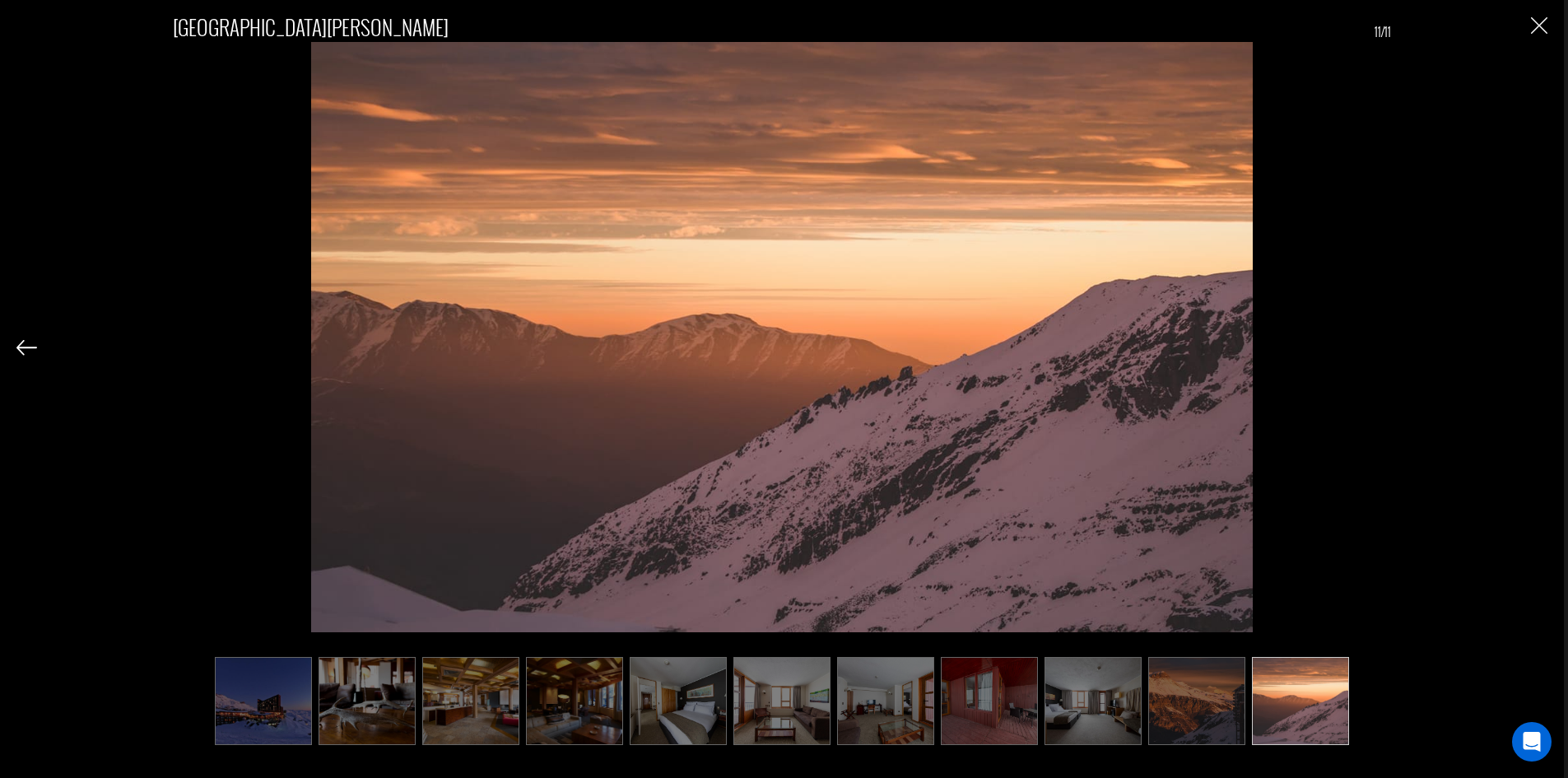
click at [1547, 345] on div "[GEOGRAPHIC_DATA][PERSON_NAME] 11/11" at bounding box center [782, 369] width 1531 height 740
click at [1545, 22] on img "Close" at bounding box center [1538, 25] width 16 height 16
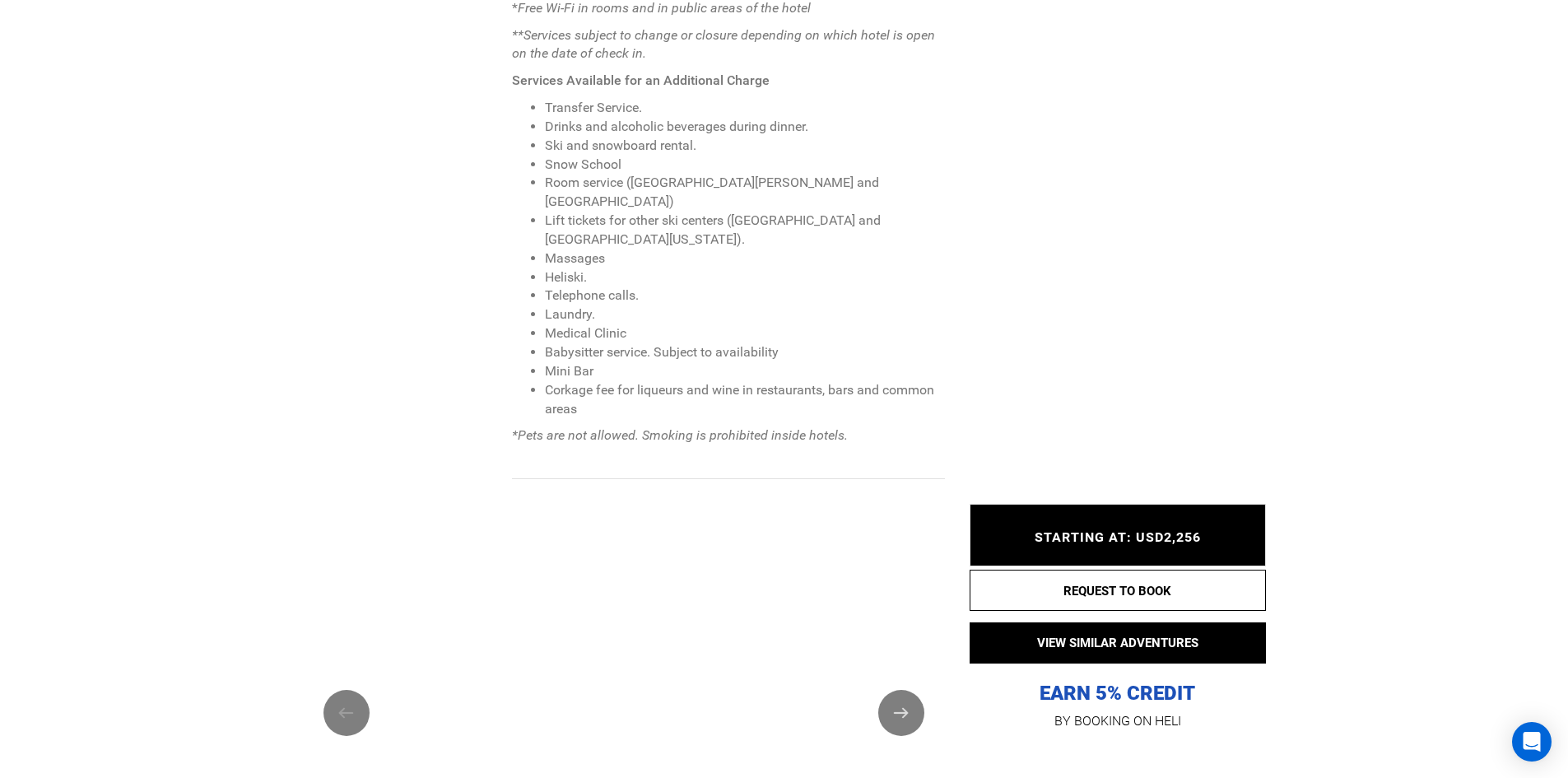
scroll to position [2553, 0]
